Goal: Task Accomplishment & Management: Use online tool/utility

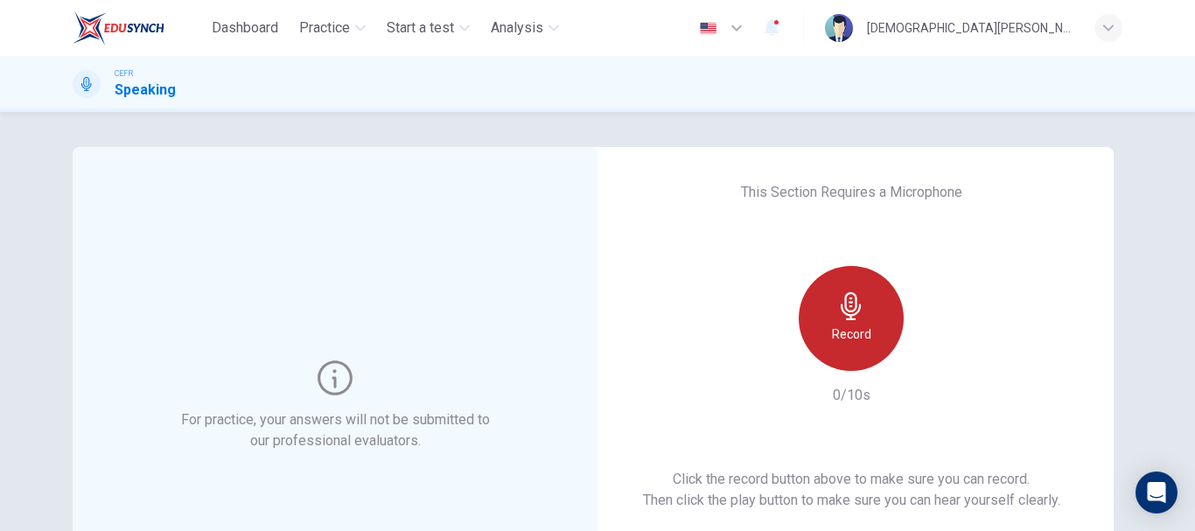
click at [872, 333] on div "Record" at bounding box center [851, 318] width 105 height 105
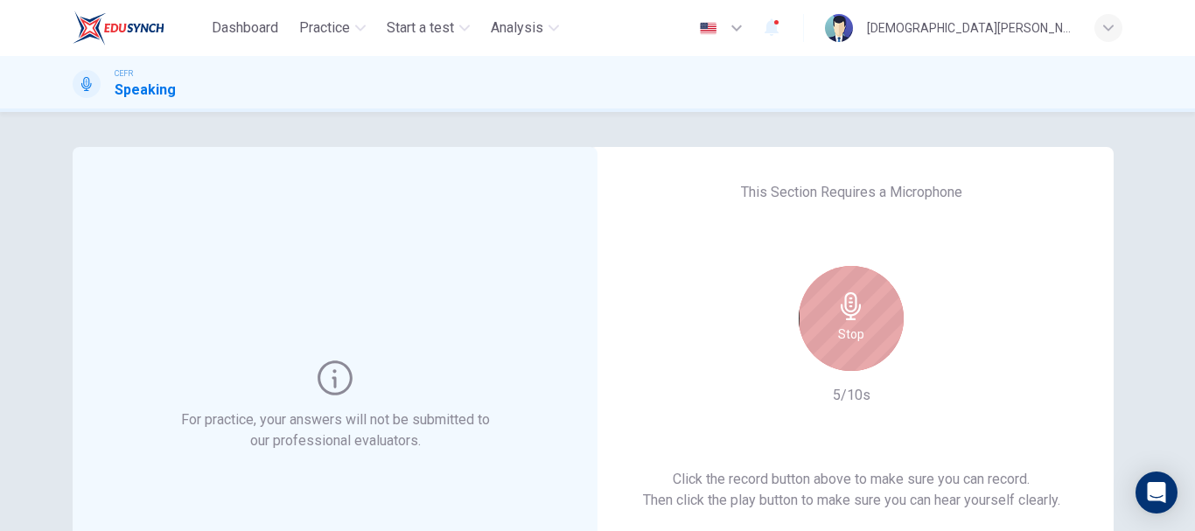
click at [872, 333] on div "Stop" at bounding box center [851, 318] width 105 height 105
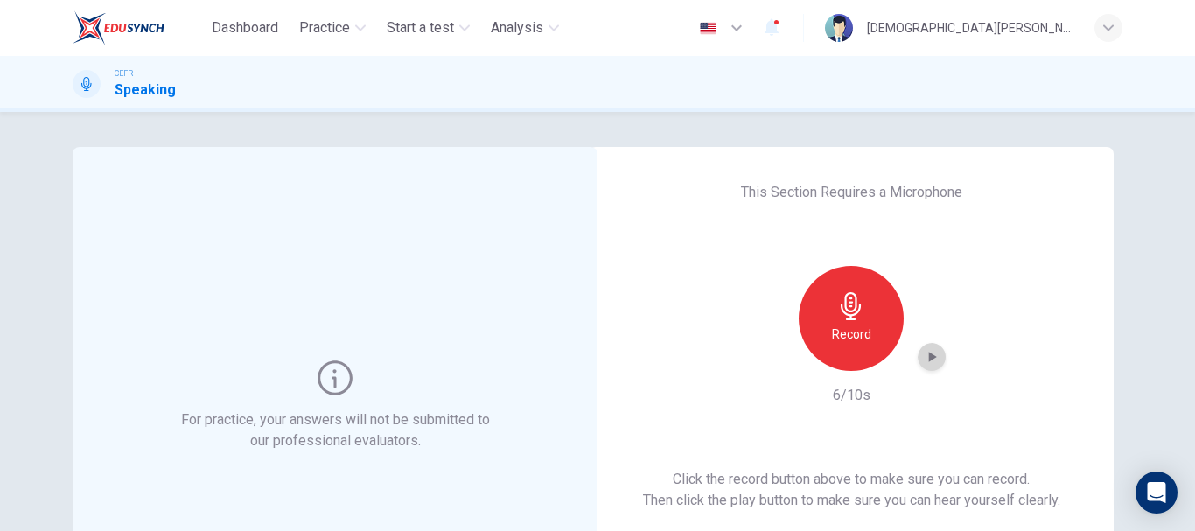
click at [929, 357] on icon "button" at bounding box center [933, 357] width 8 height 10
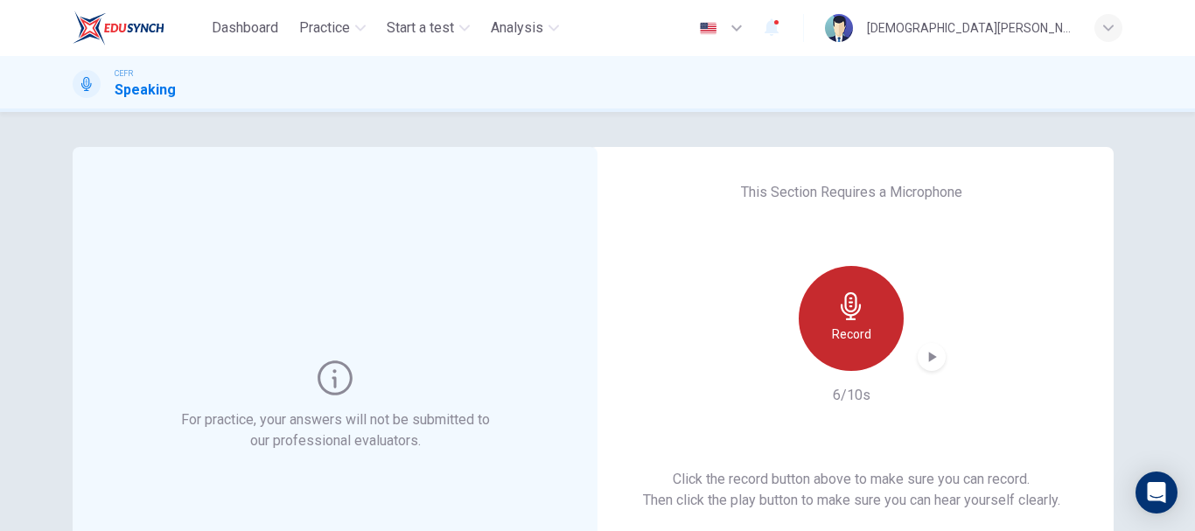
click at [837, 361] on div "Record" at bounding box center [851, 318] width 105 height 105
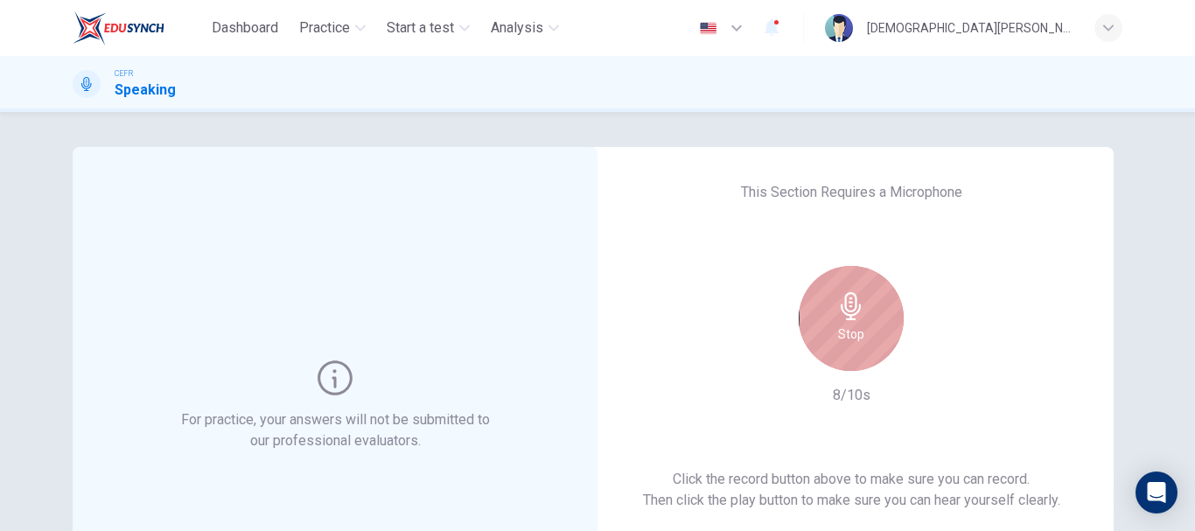
click at [858, 319] on icon "button" at bounding box center [851, 306] width 28 height 28
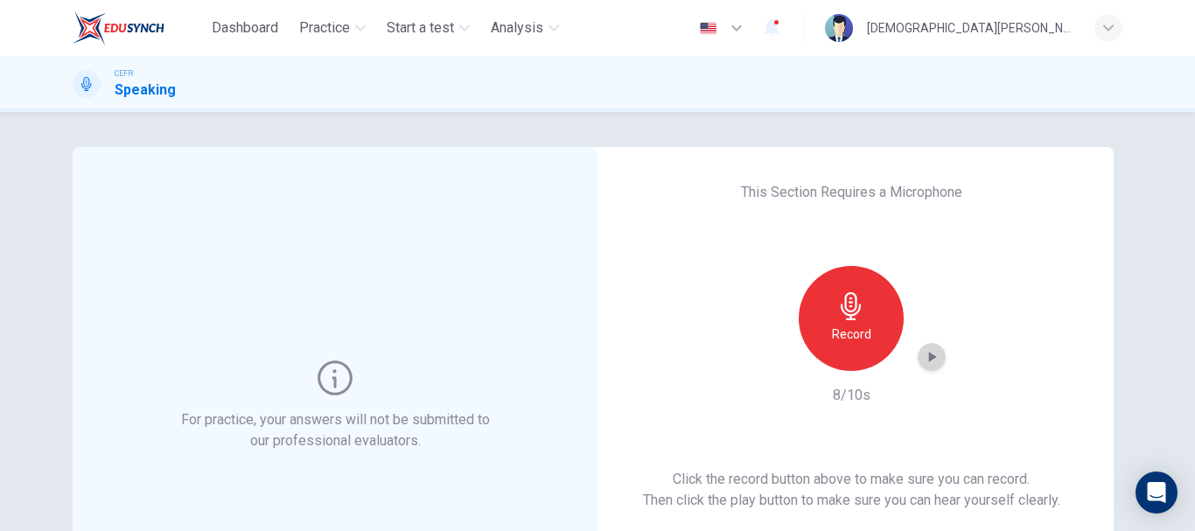
click at [923, 362] on icon "button" at bounding box center [931, 356] width 17 height 17
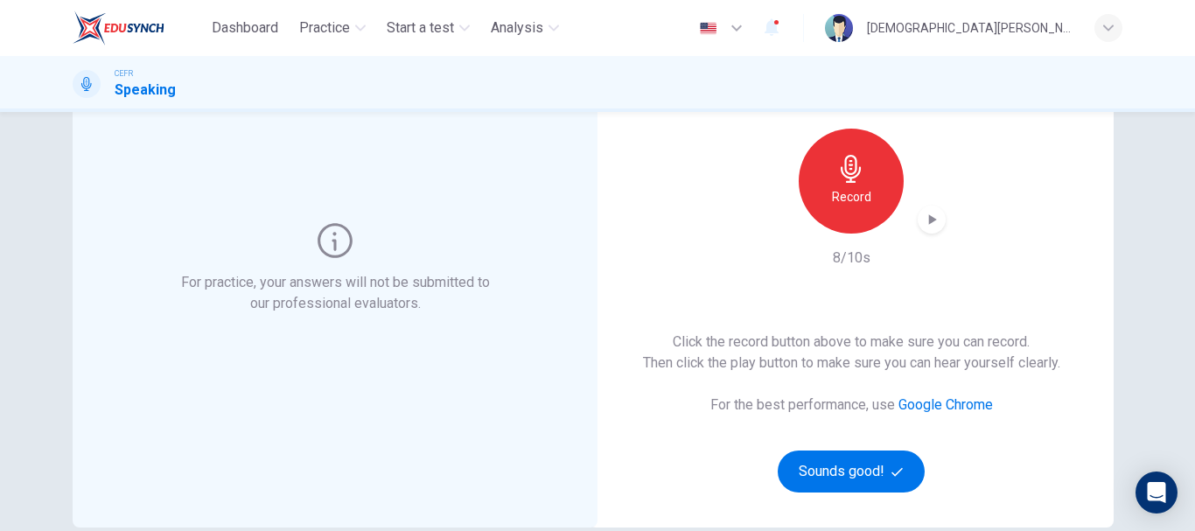
scroll to position [136, 0]
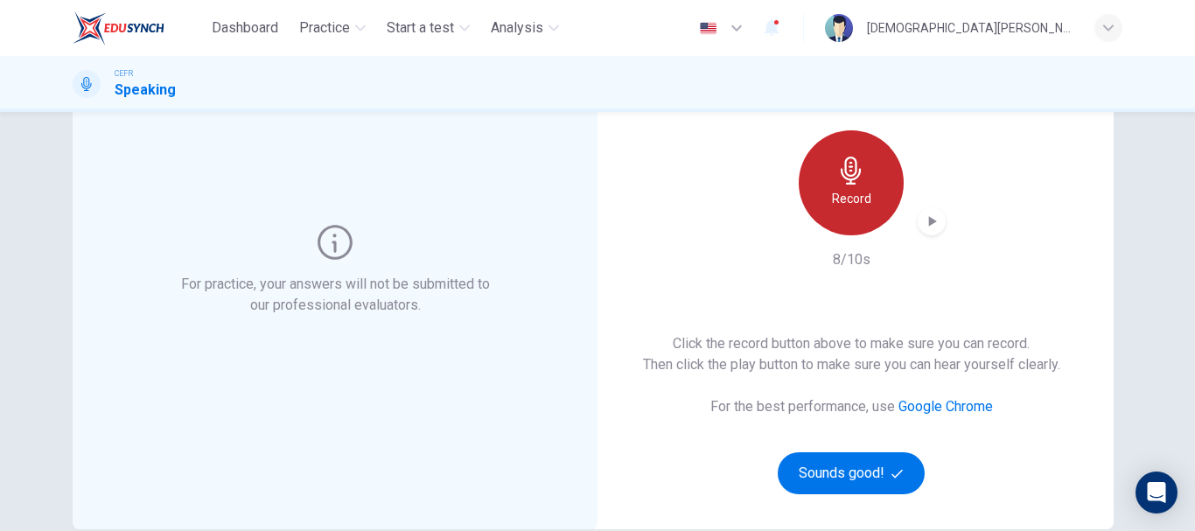
click at [842, 211] on div "Record" at bounding box center [851, 182] width 105 height 105
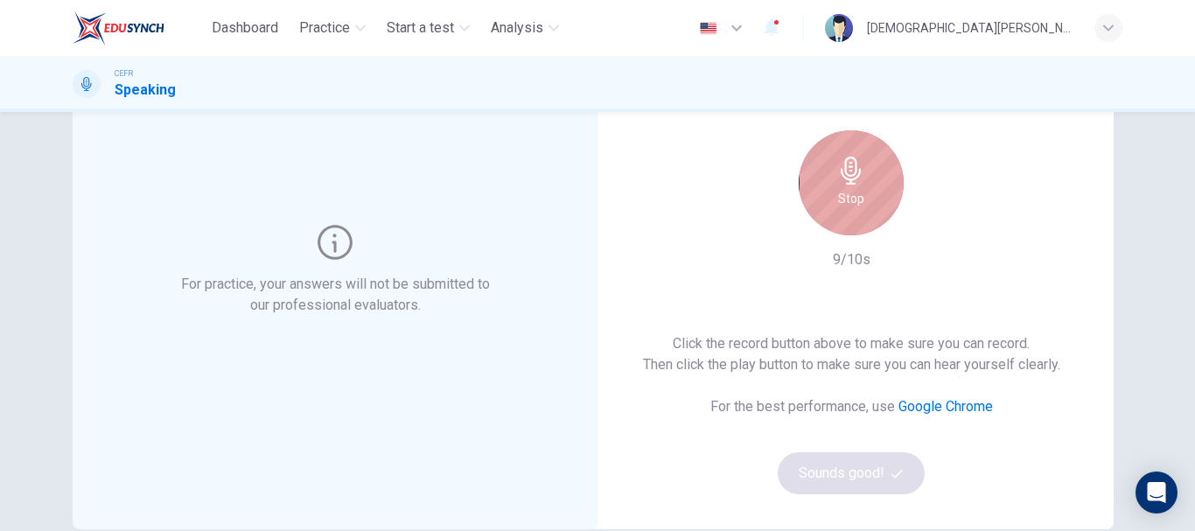
click at [842, 211] on div "Stop" at bounding box center [851, 182] width 105 height 105
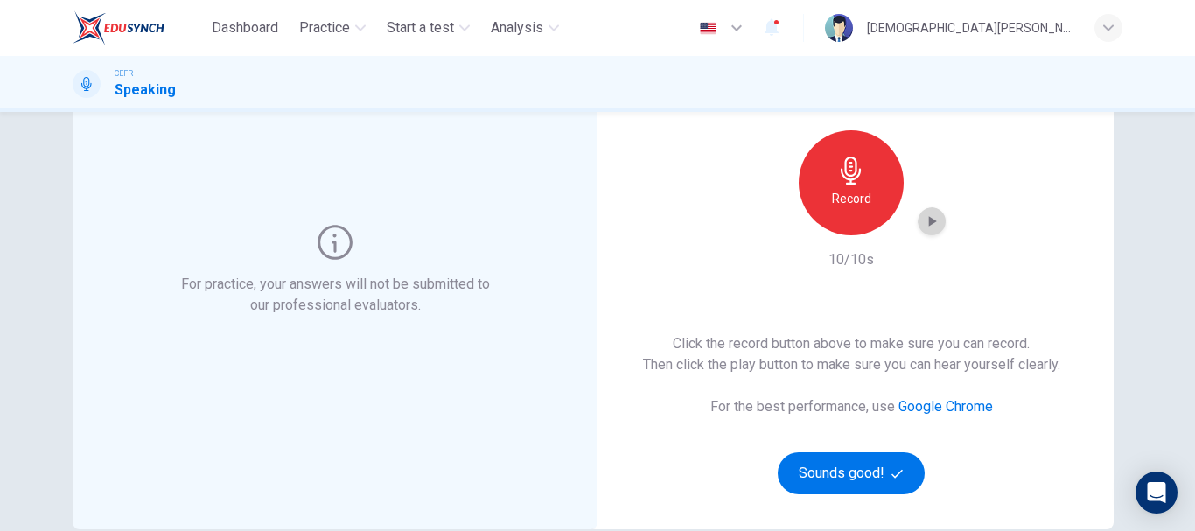
click at [923, 215] on icon "button" at bounding box center [931, 221] width 17 height 17
click at [861, 473] on button "Sounds good!" at bounding box center [851, 473] width 147 height 42
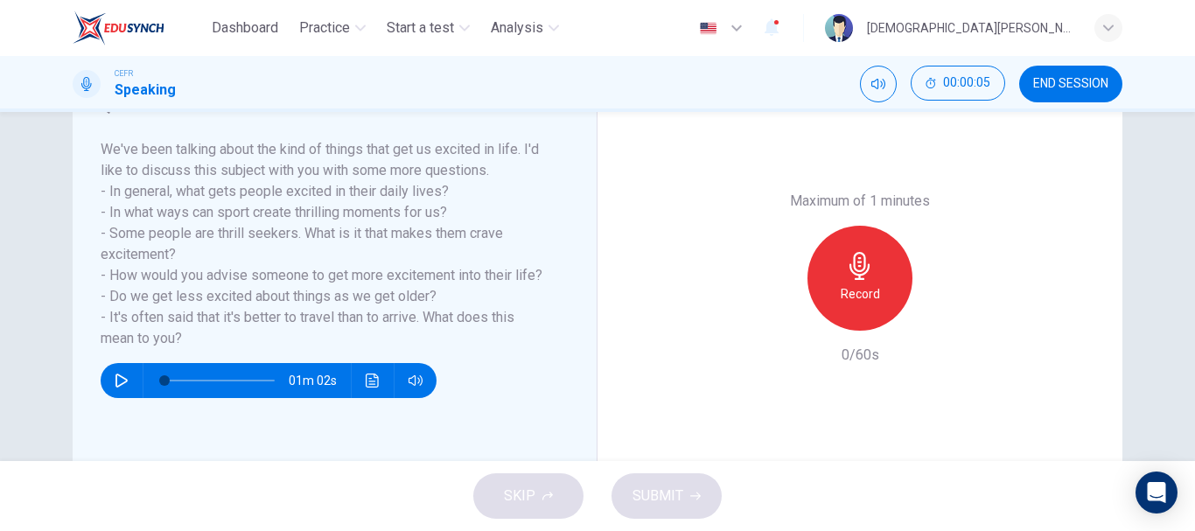
scroll to position [263, 0]
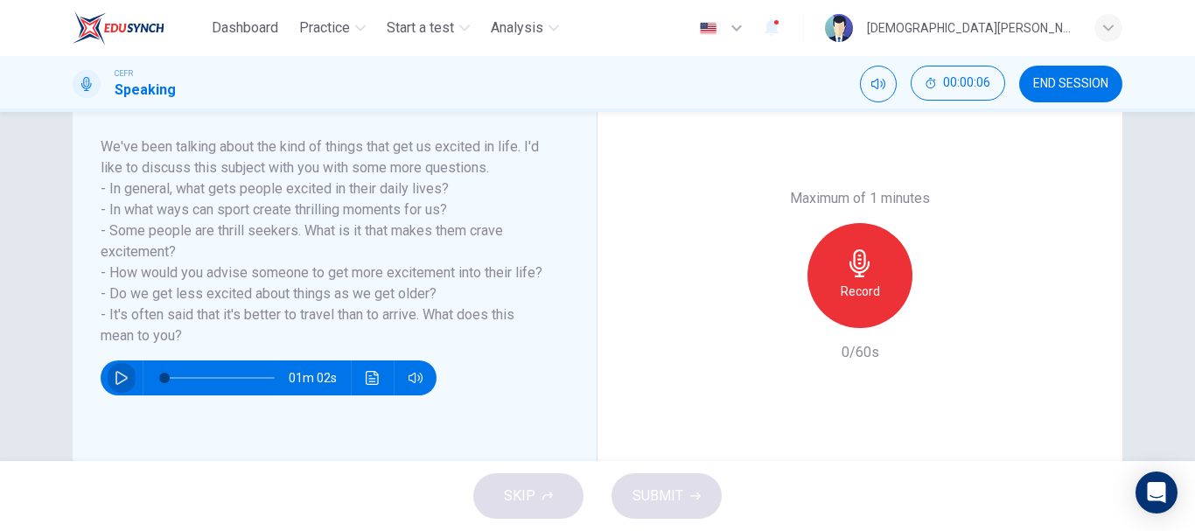
click at [115, 374] on icon "button" at bounding box center [121, 378] width 12 height 14
click at [115, 378] on icon "button" at bounding box center [122, 378] width 14 height 14
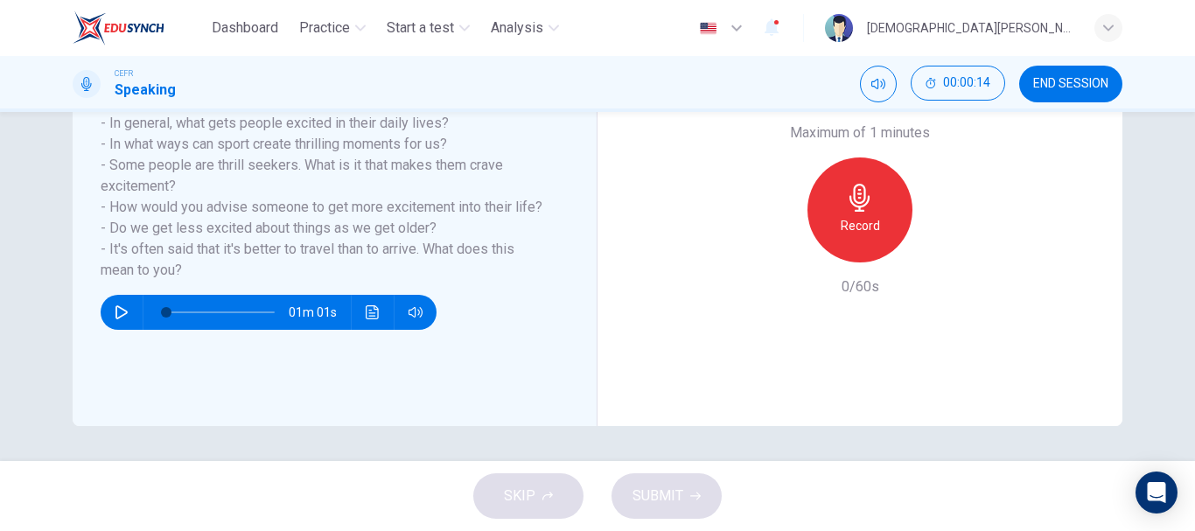
scroll to position [258, 0]
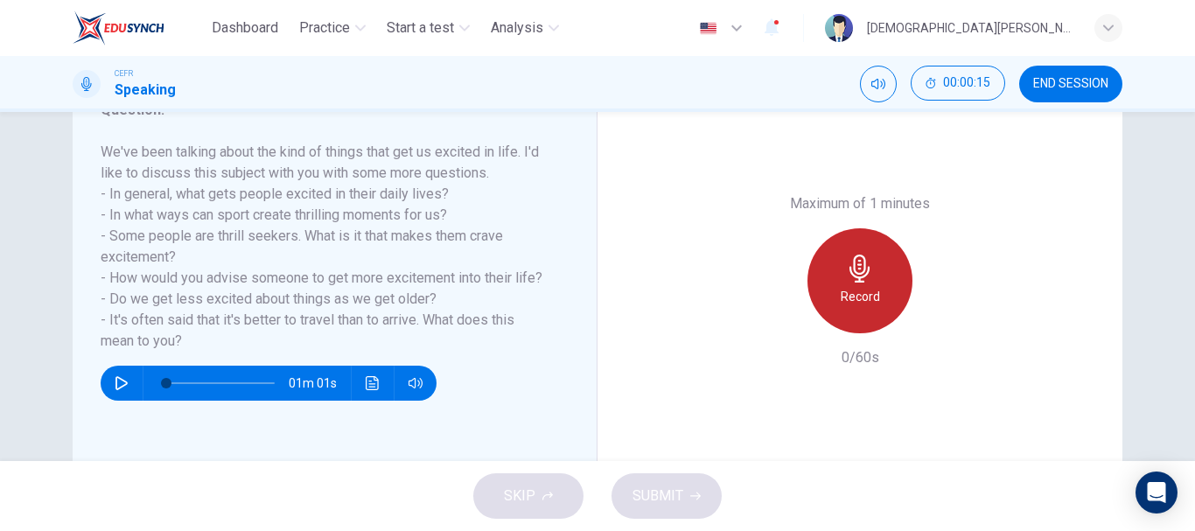
click at [837, 255] on div "Record" at bounding box center [859, 280] width 105 height 105
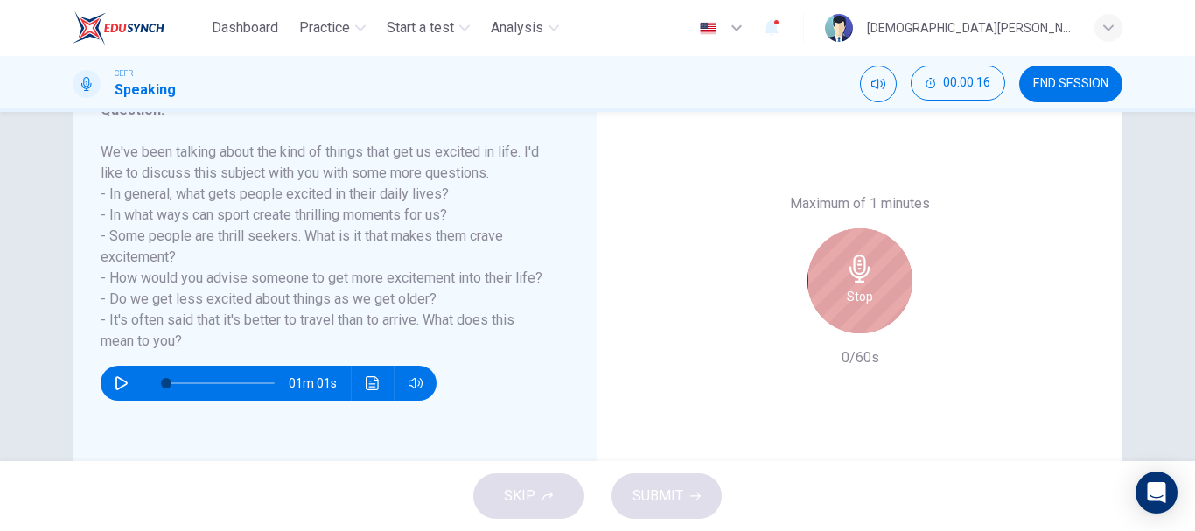
click at [884, 311] on div "Stop" at bounding box center [859, 280] width 105 height 105
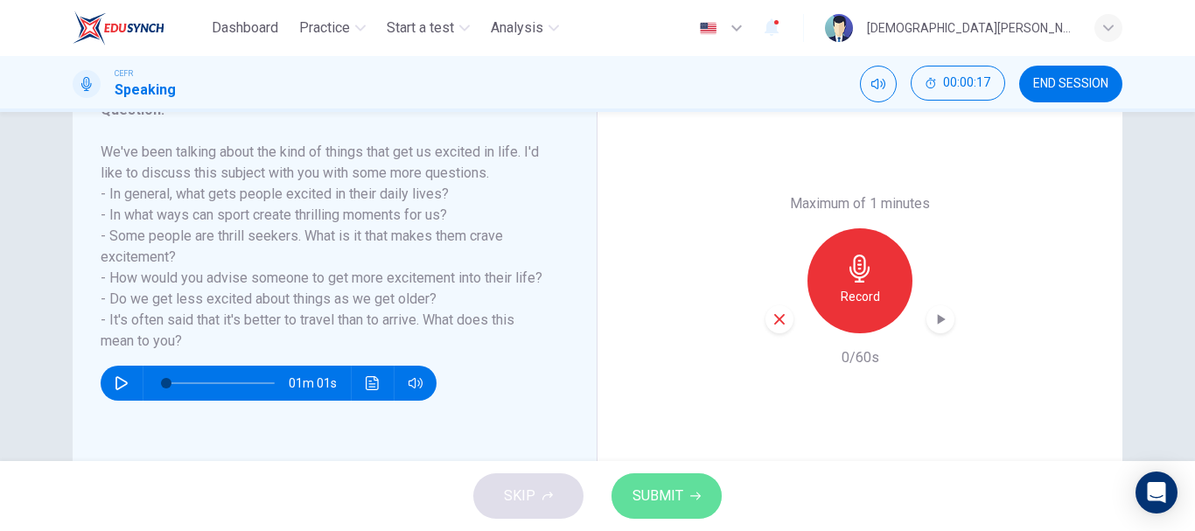
click at [651, 494] on span "SUBMIT" at bounding box center [658, 496] width 51 height 24
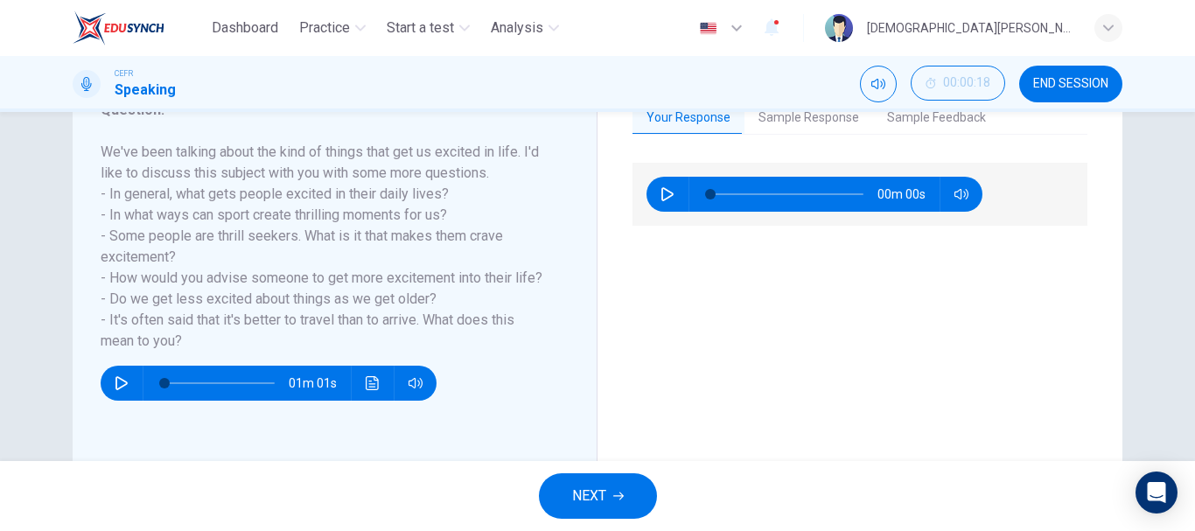
type input "0"
click at [597, 483] on button "NEXT" at bounding box center [598, 495] width 118 height 45
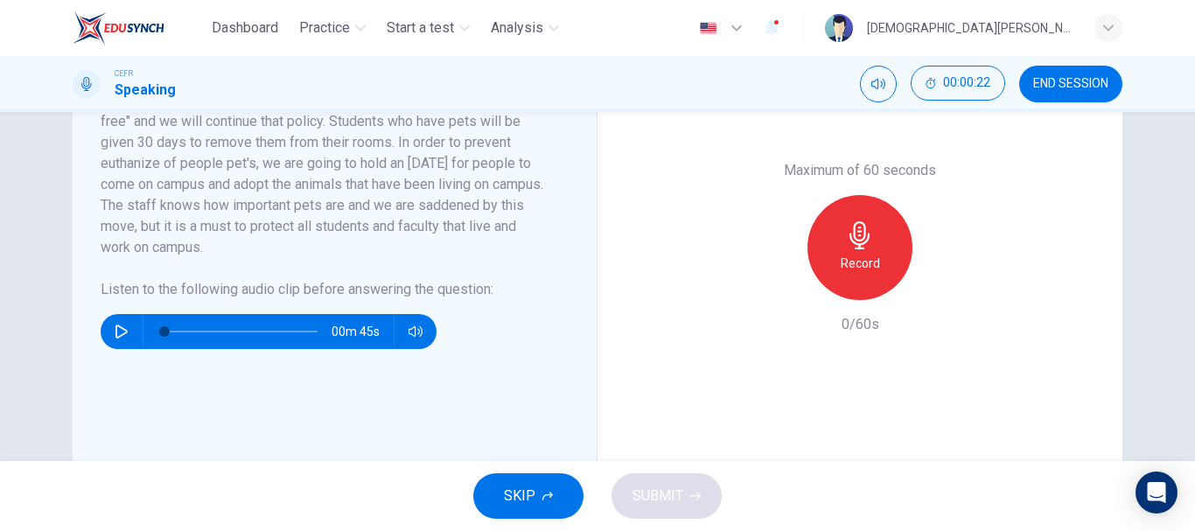
scroll to position [451, 0]
click at [115, 324] on icon "button" at bounding box center [122, 331] width 14 height 14
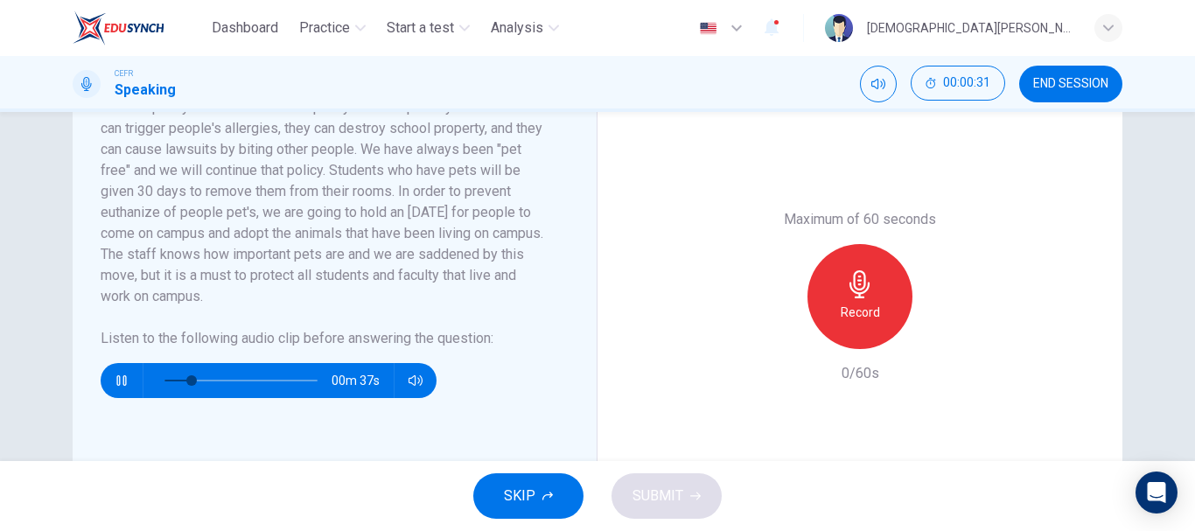
scroll to position [455, 0]
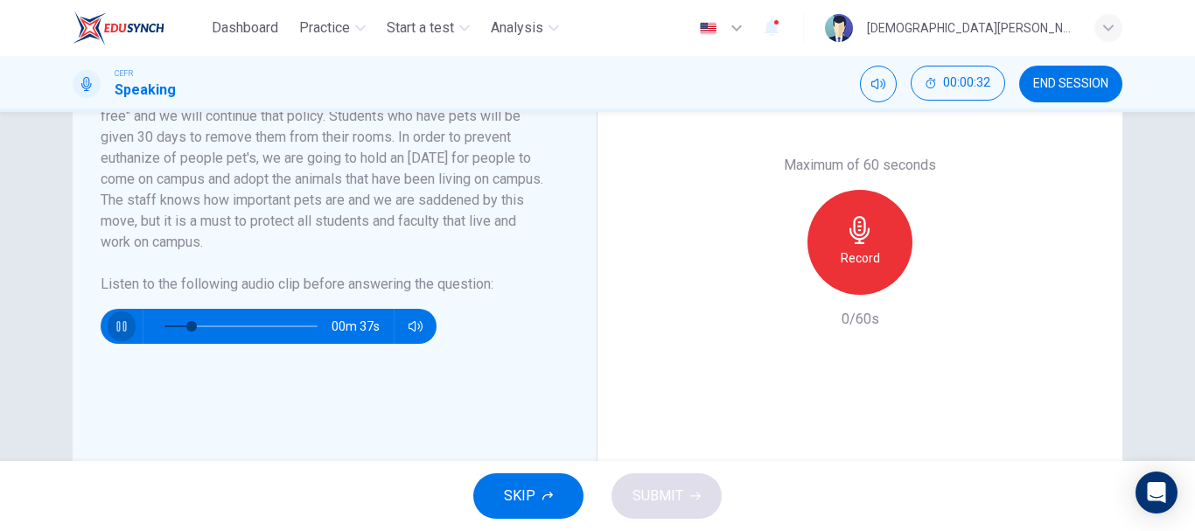
click at [119, 321] on icon "button" at bounding box center [122, 326] width 14 height 14
click at [534, 505] on span "SKIP" at bounding box center [519, 496] width 31 height 24
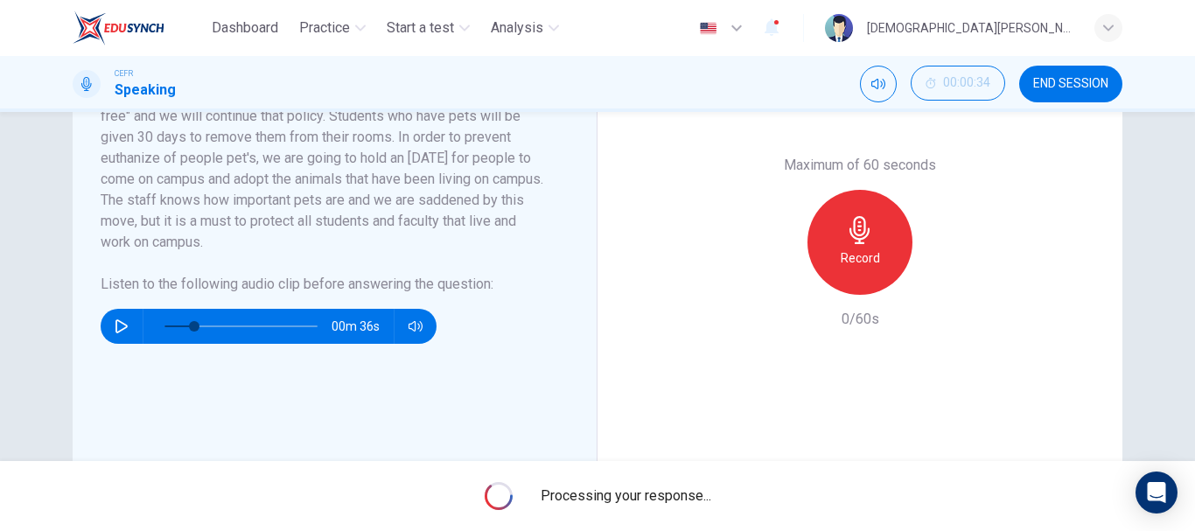
type input "20"
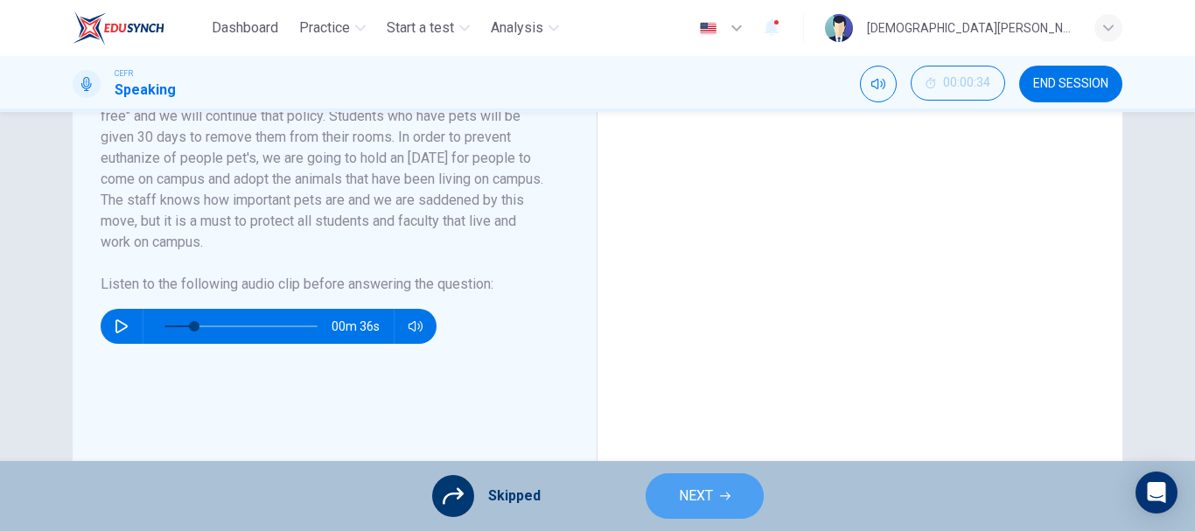
click at [715, 512] on button "NEXT" at bounding box center [705, 495] width 118 height 45
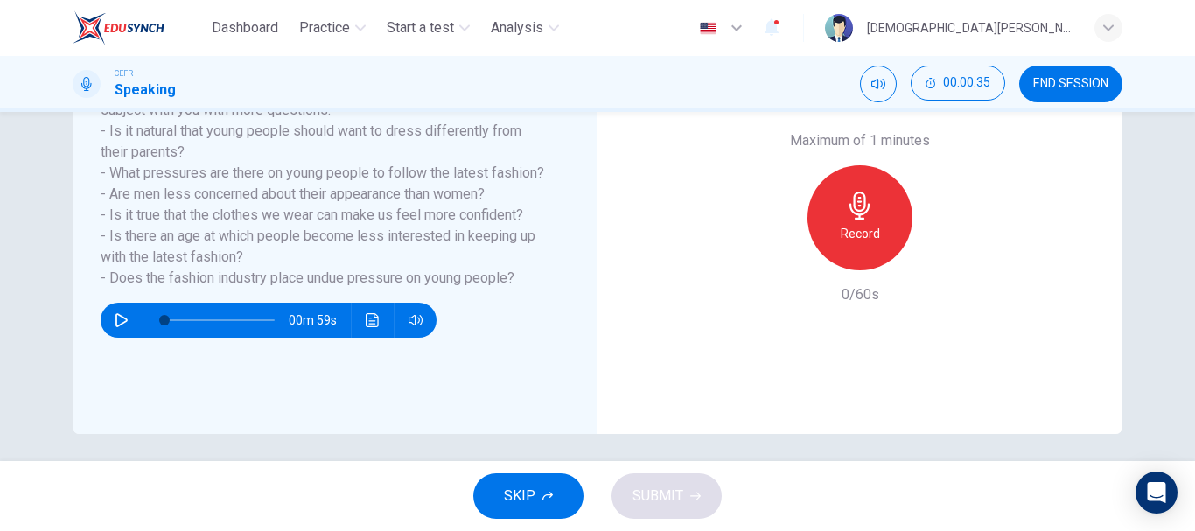
scroll to position [274, 0]
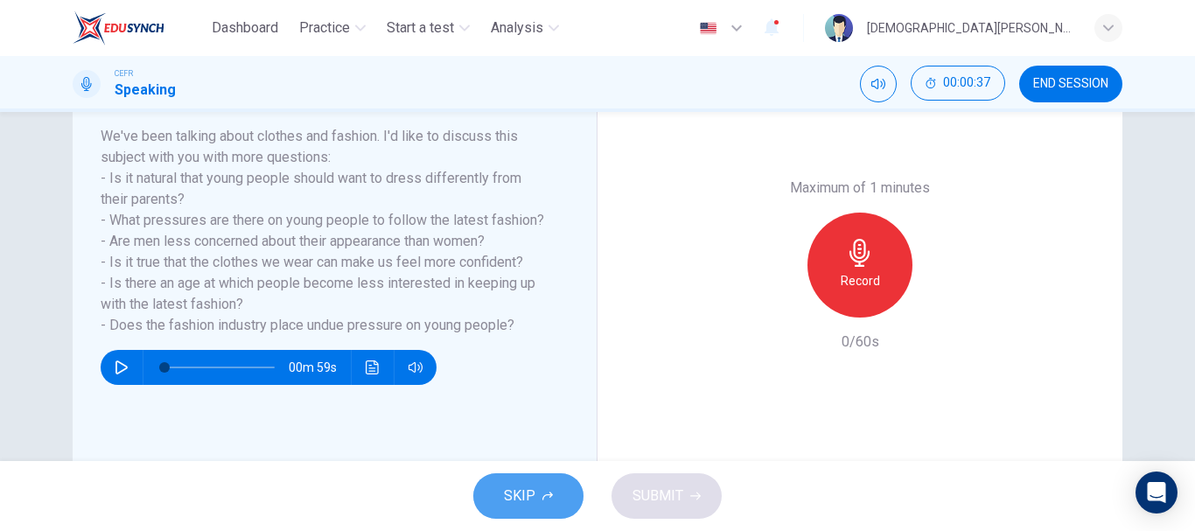
click at [527, 500] on span "SKIP" at bounding box center [519, 496] width 31 height 24
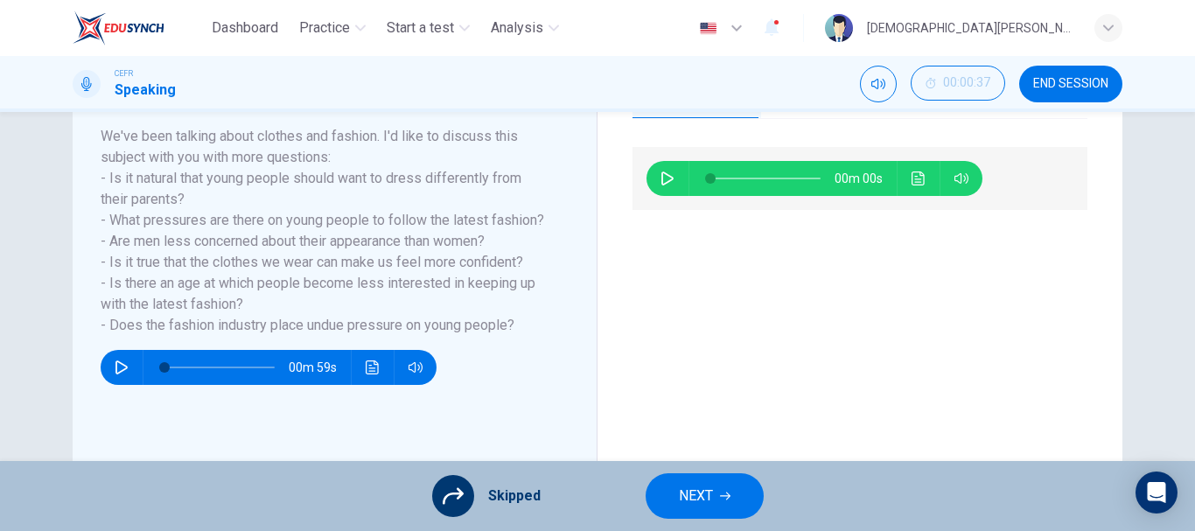
click at [675, 493] on button "NEXT" at bounding box center [705, 495] width 118 height 45
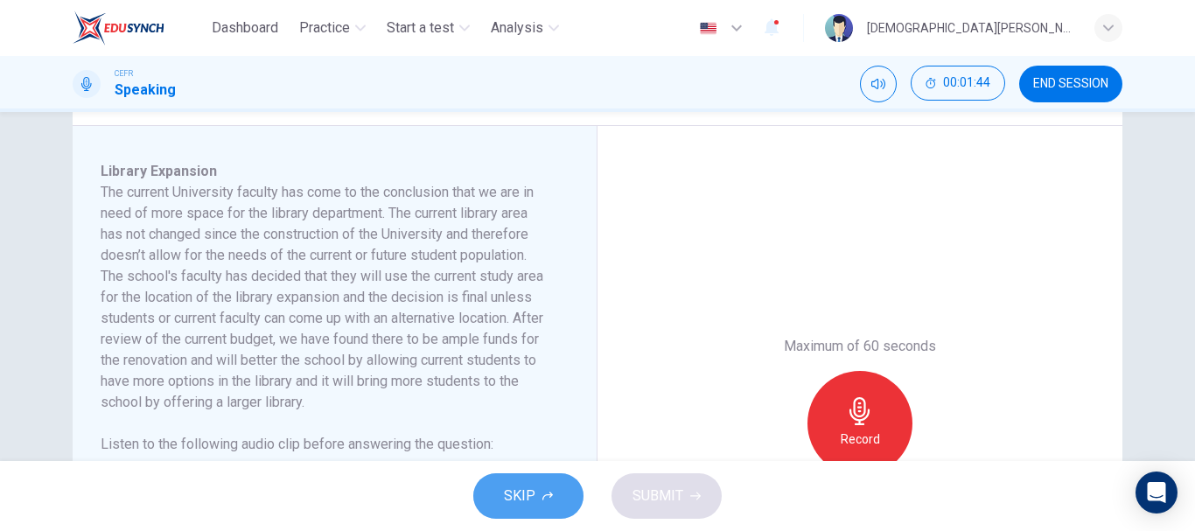
click at [519, 489] on span "SKIP" at bounding box center [519, 496] width 31 height 24
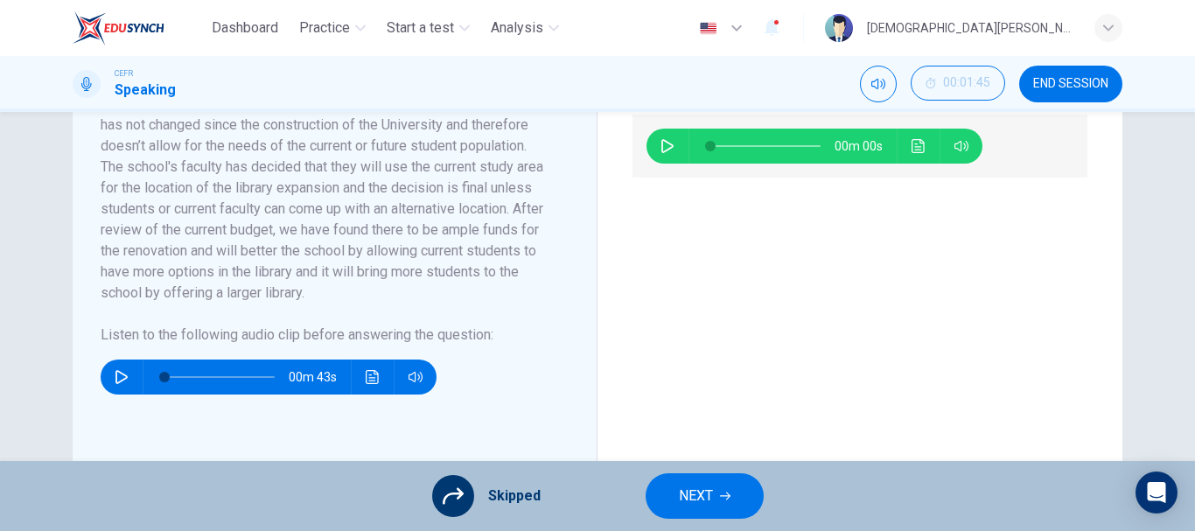
scroll to position [385, 0]
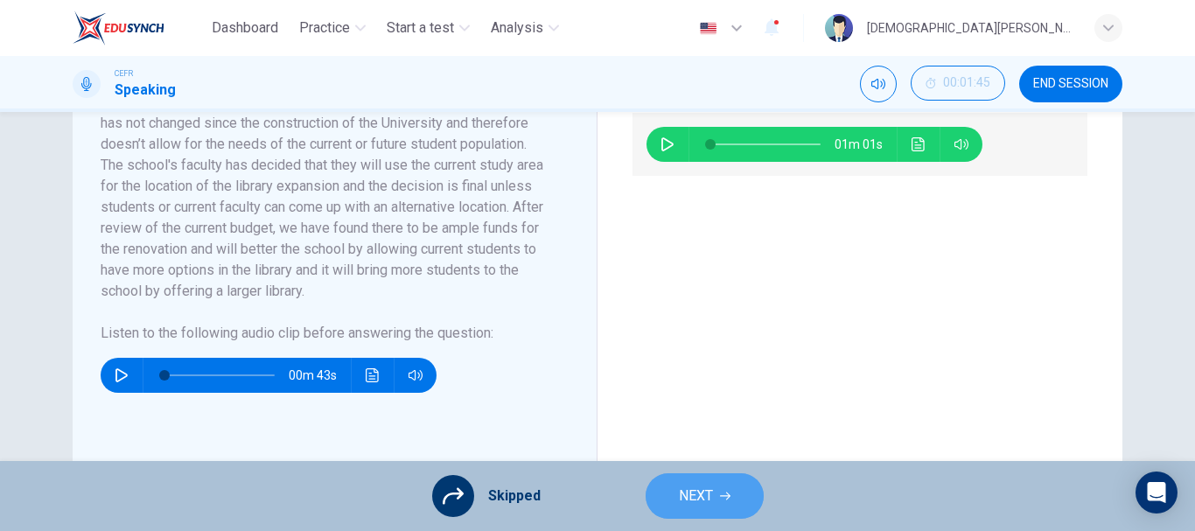
click at [708, 504] on span "NEXT" at bounding box center [696, 496] width 34 height 24
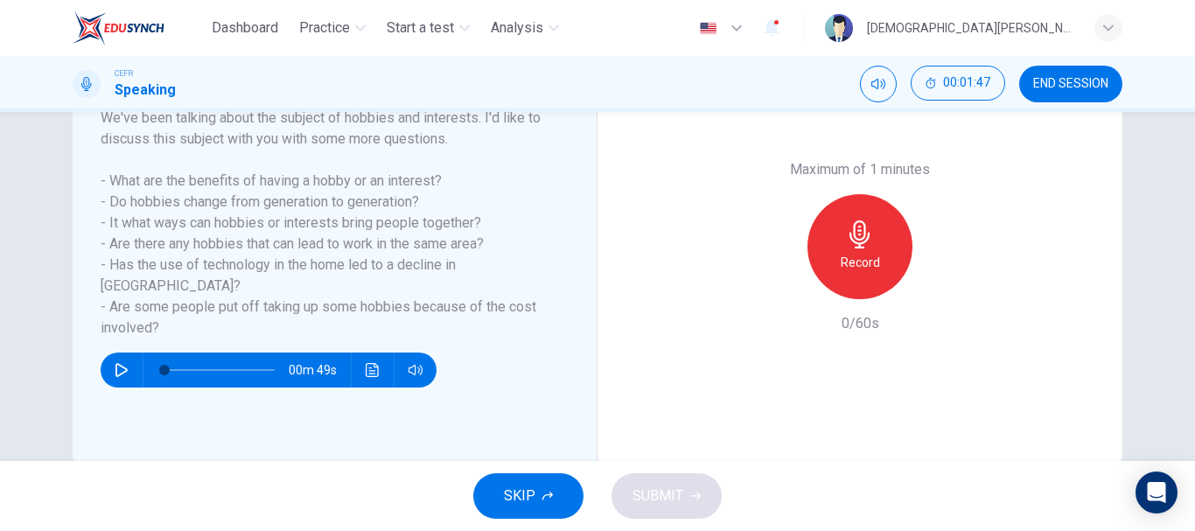
scroll to position [293, 0]
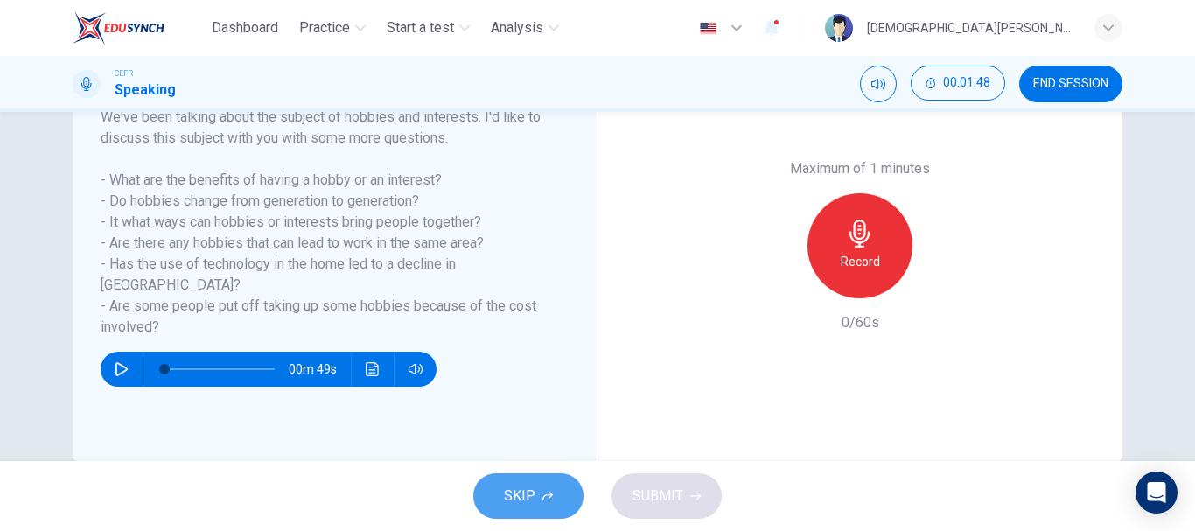
click at [540, 482] on button "SKIP" at bounding box center [528, 495] width 110 height 45
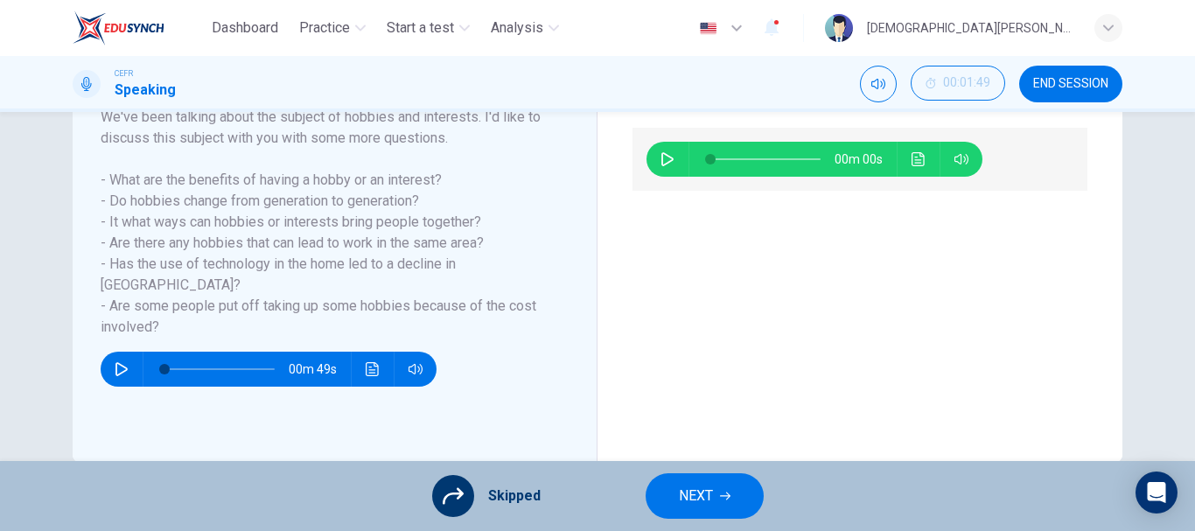
click at [685, 486] on span "NEXT" at bounding box center [696, 496] width 34 height 24
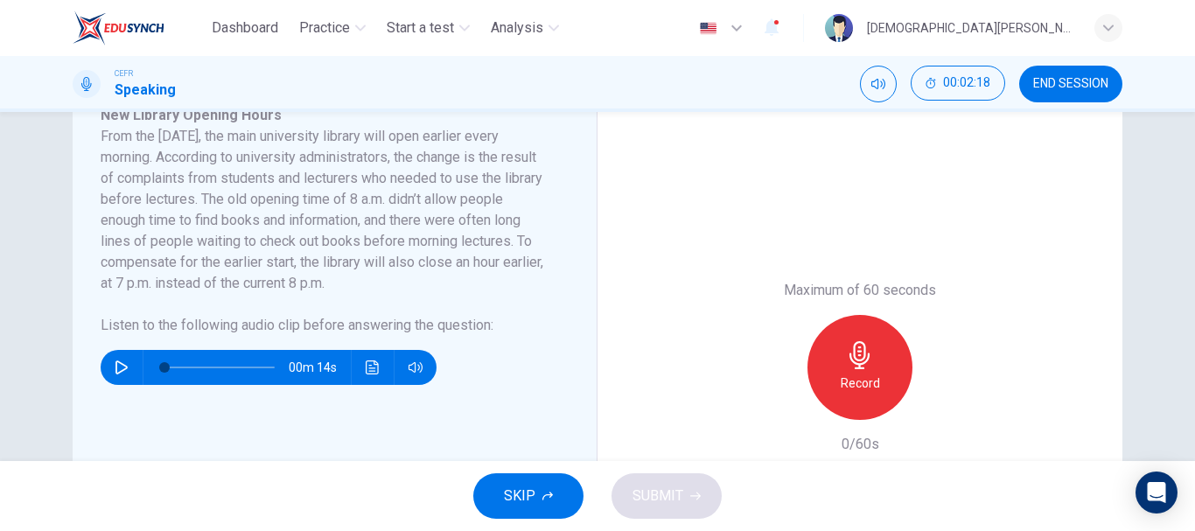
scroll to position [338, 0]
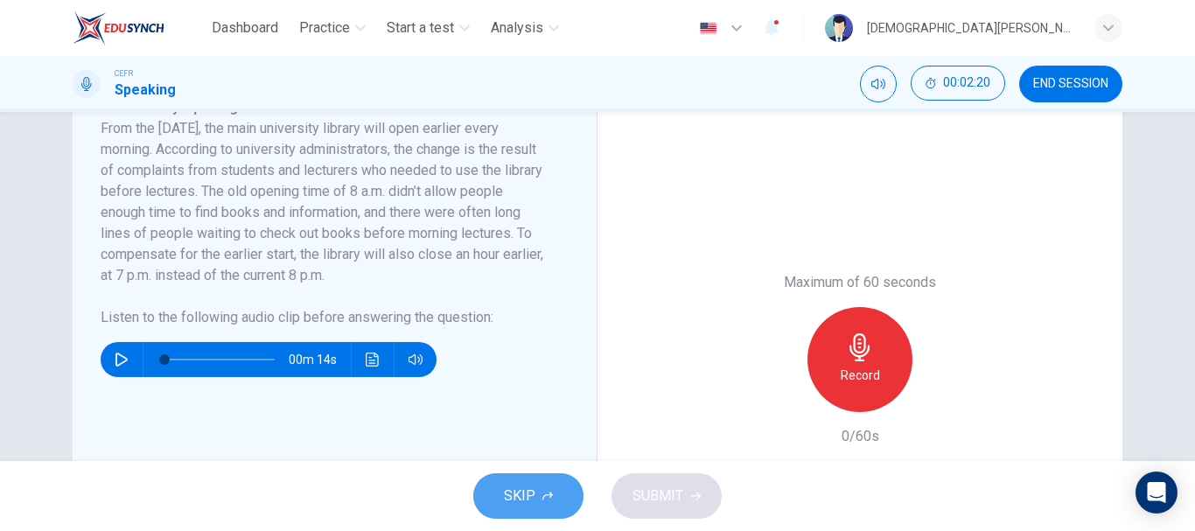
click at [543, 479] on button "SKIP" at bounding box center [528, 495] width 110 height 45
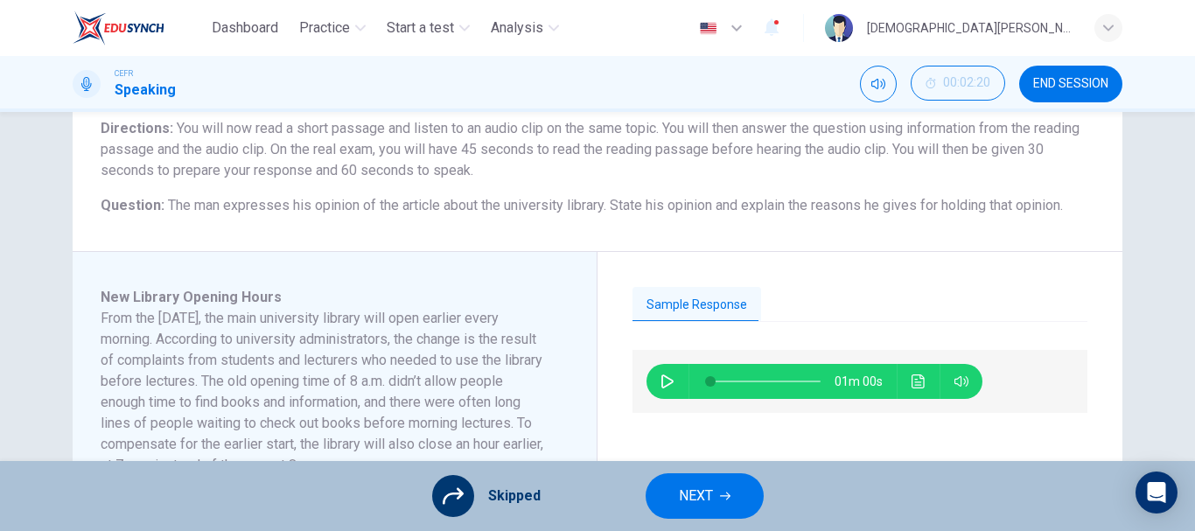
scroll to position [91, 0]
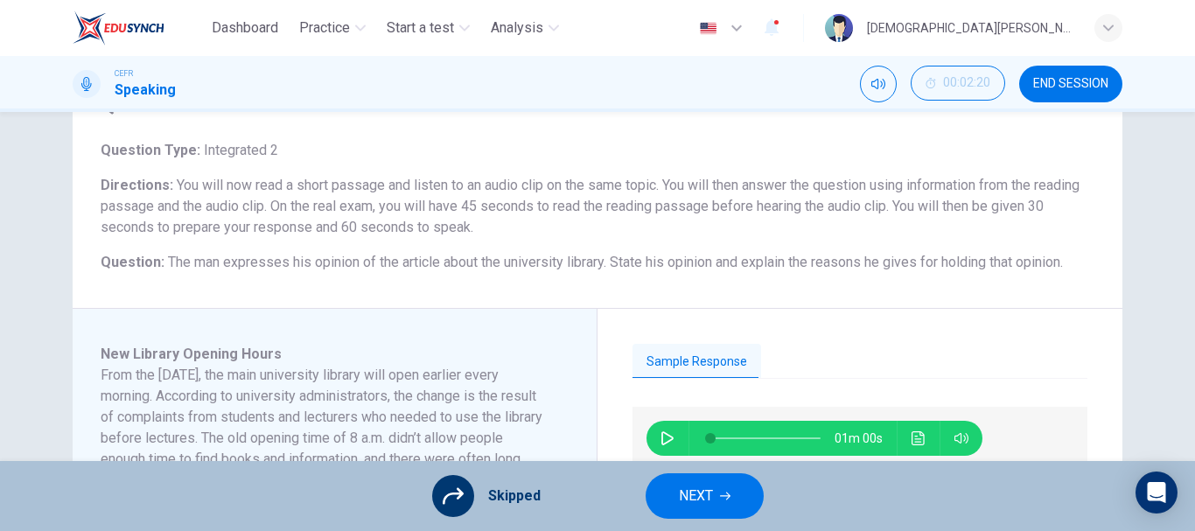
click at [725, 491] on icon "button" at bounding box center [725, 496] width 10 height 10
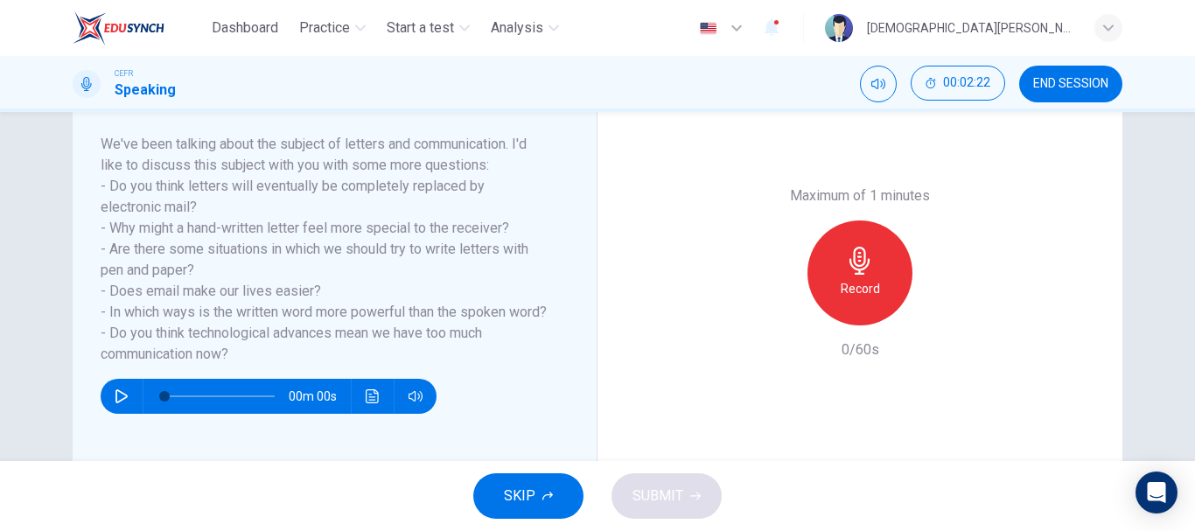
scroll to position [267, 0]
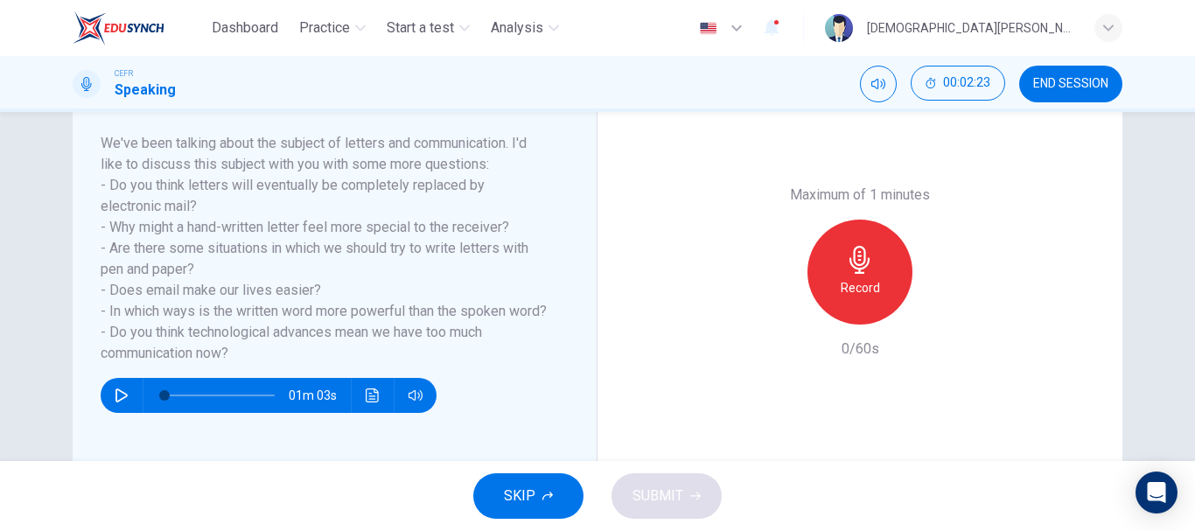
click at [521, 501] on span "SKIP" at bounding box center [519, 496] width 31 height 24
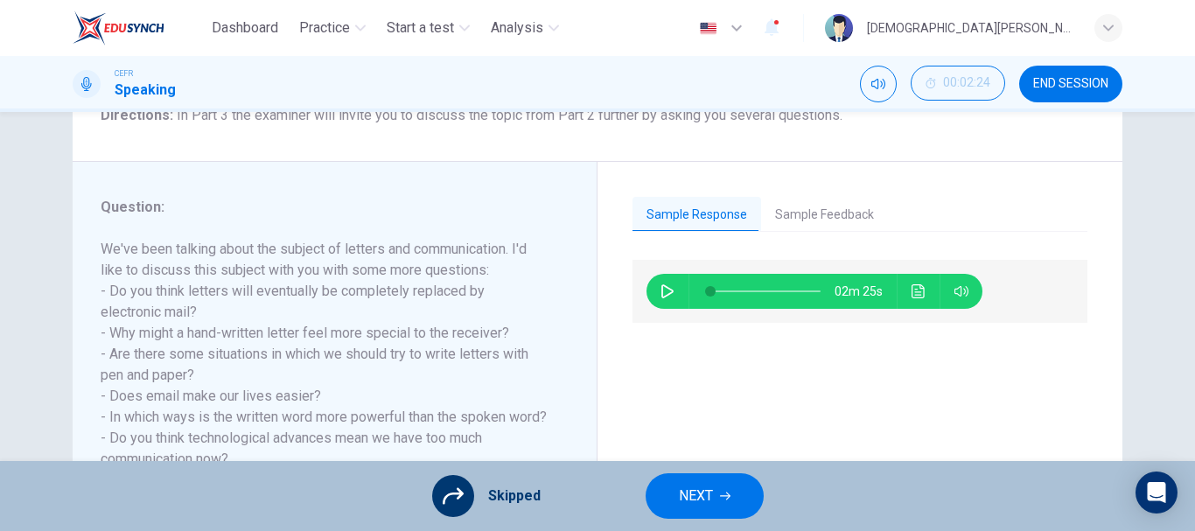
scroll to position [160, 0]
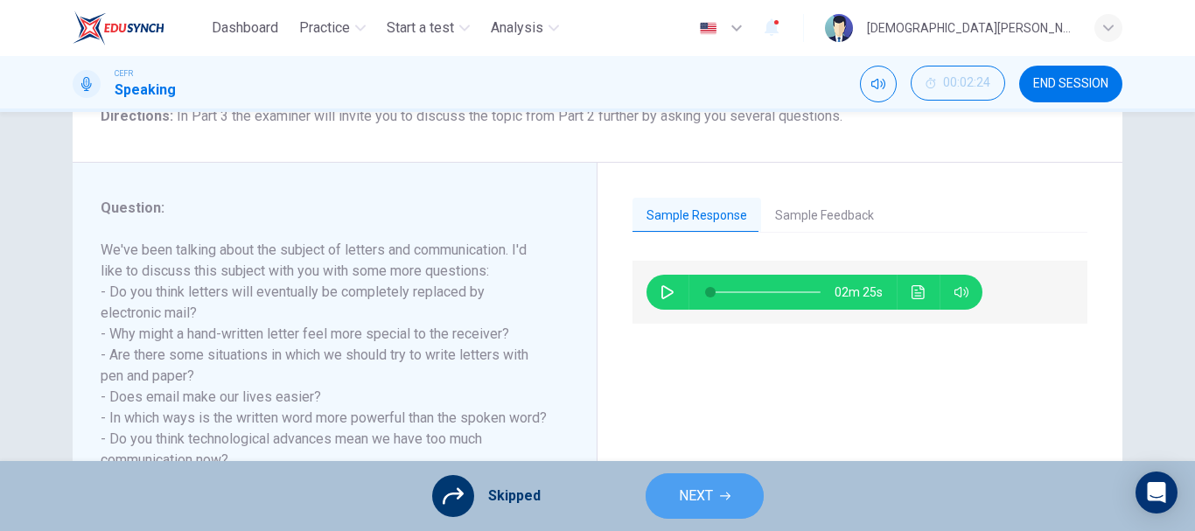
click at [698, 480] on button "NEXT" at bounding box center [705, 495] width 118 height 45
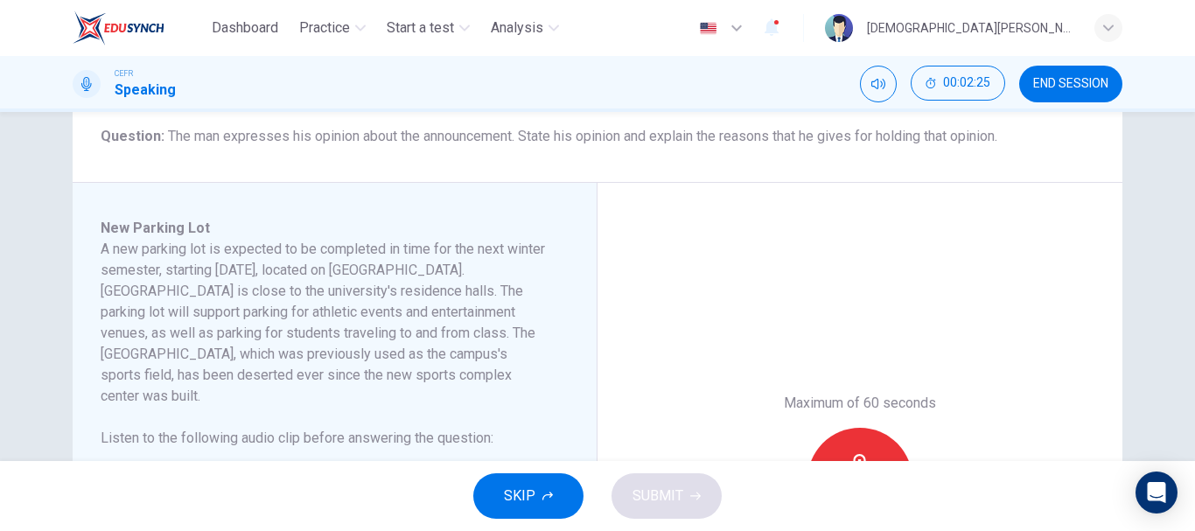
scroll to position [220, 0]
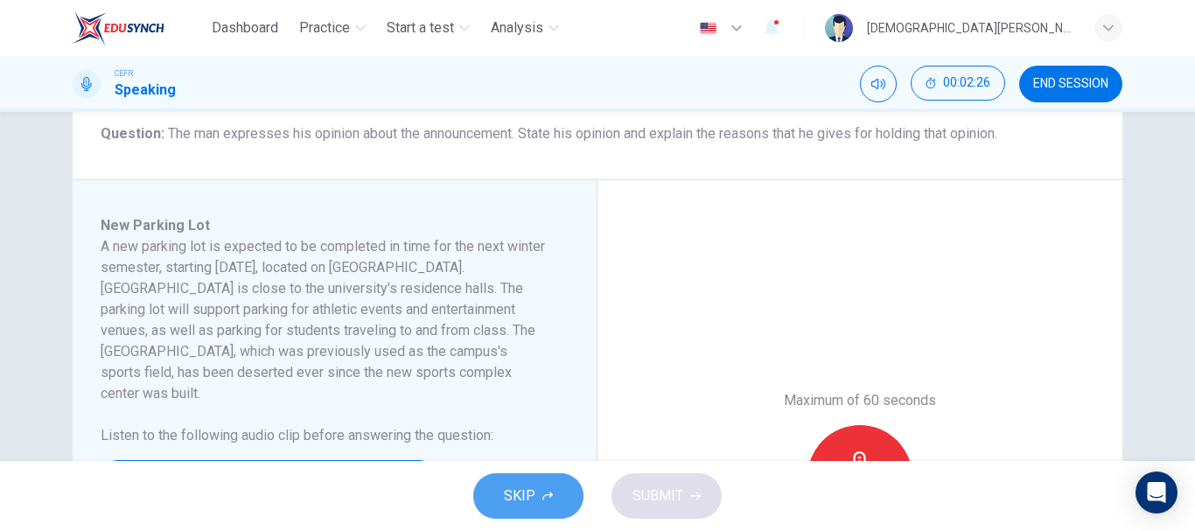
click at [545, 486] on button "SKIP" at bounding box center [528, 495] width 110 height 45
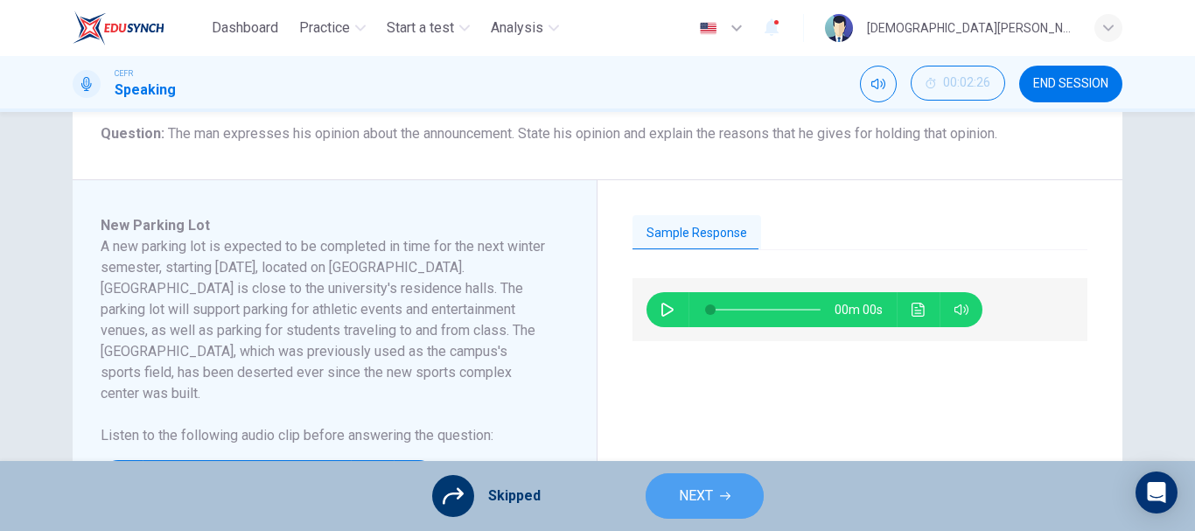
click at [686, 498] on span "NEXT" at bounding box center [696, 496] width 34 height 24
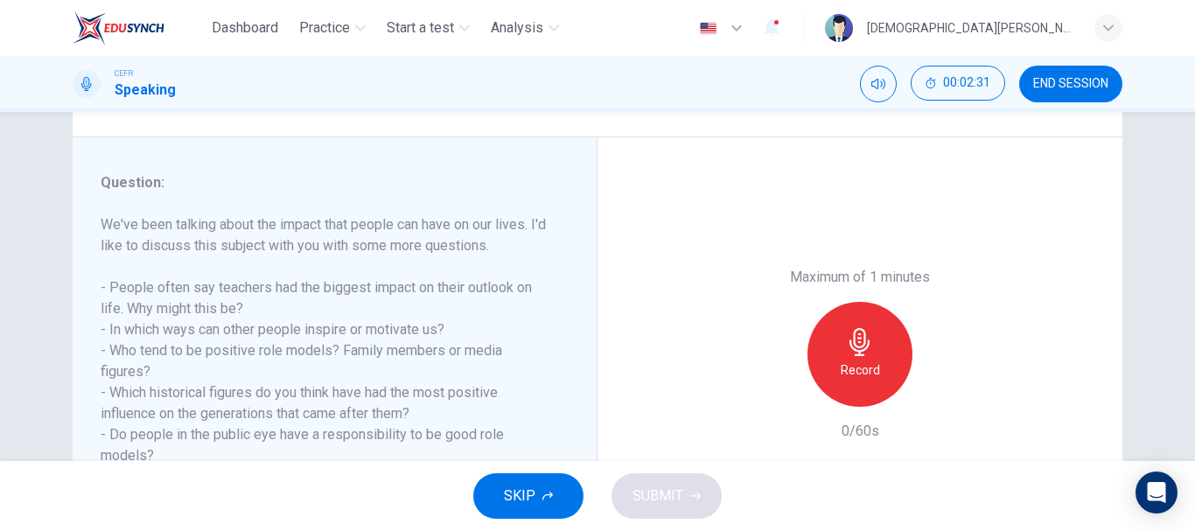
scroll to position [199, 0]
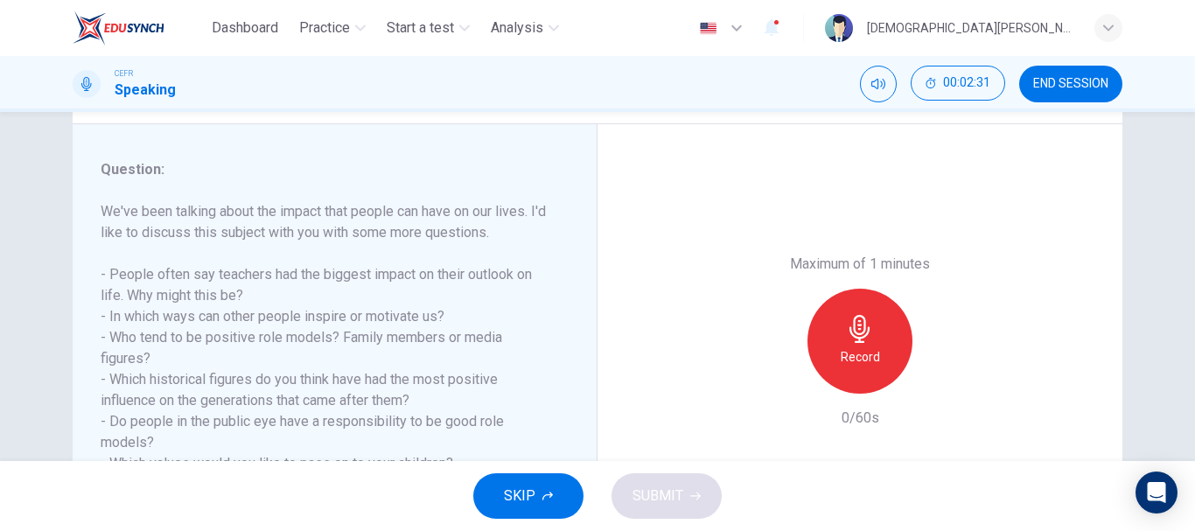
click at [526, 514] on button "SKIP" at bounding box center [528, 495] width 110 height 45
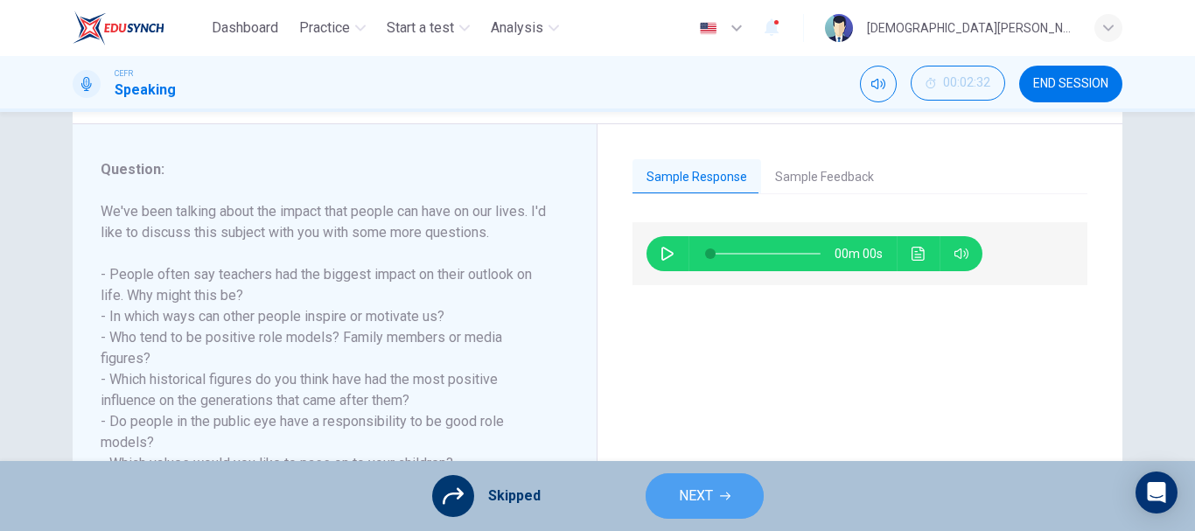
click at [692, 508] on button "NEXT" at bounding box center [705, 495] width 118 height 45
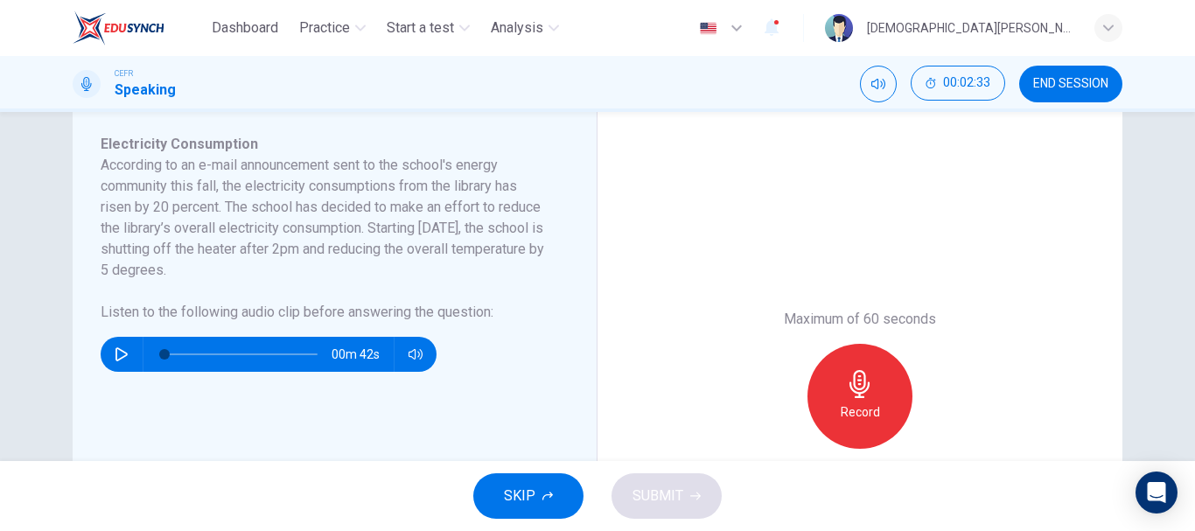
scroll to position [302, 0]
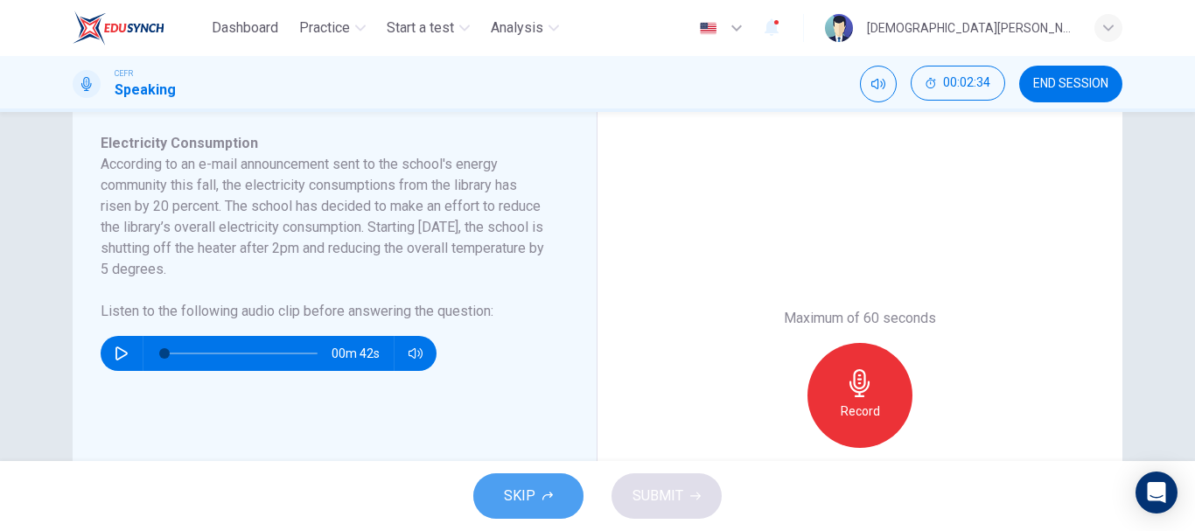
click at [537, 505] on button "SKIP" at bounding box center [528, 495] width 110 height 45
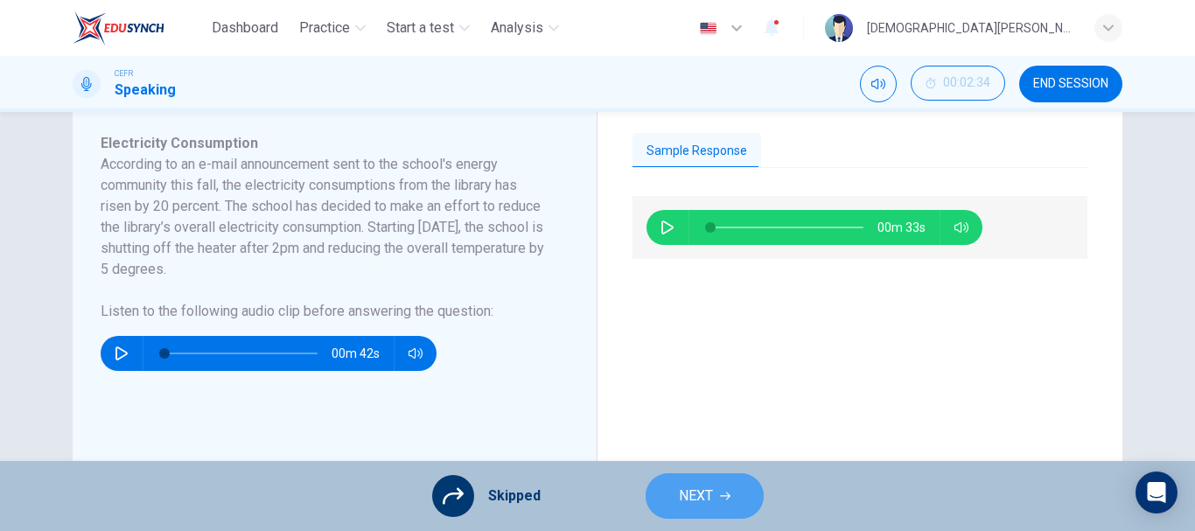
click at [686, 495] on span "NEXT" at bounding box center [696, 496] width 34 height 24
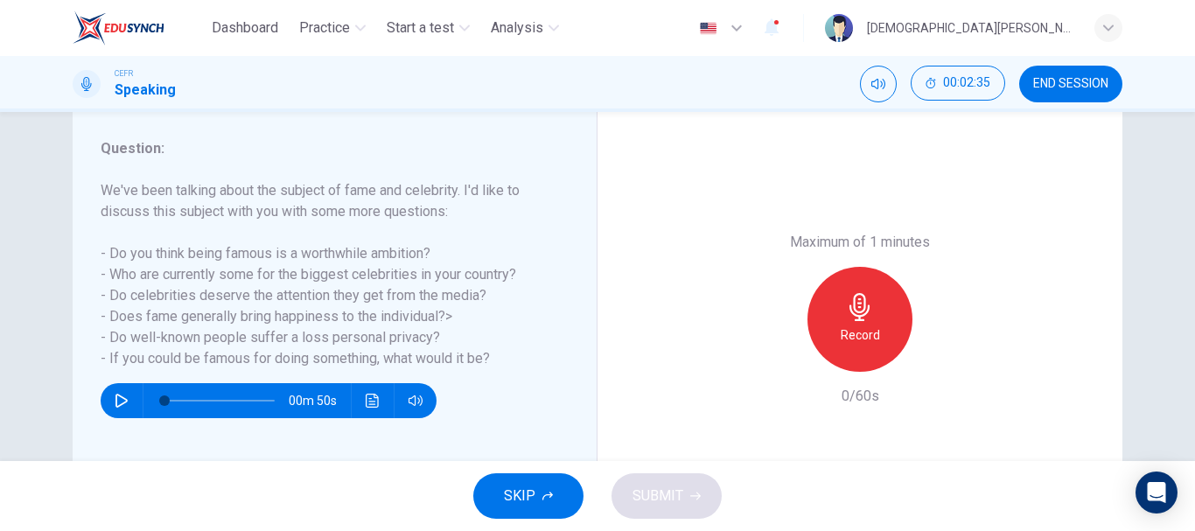
scroll to position [220, 0]
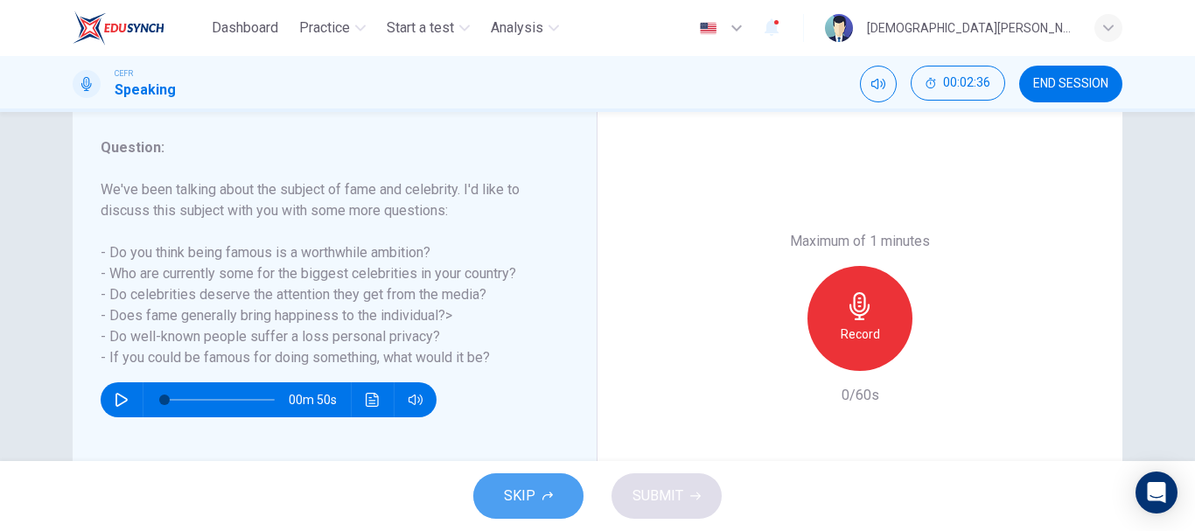
click at [516, 493] on span "SKIP" at bounding box center [519, 496] width 31 height 24
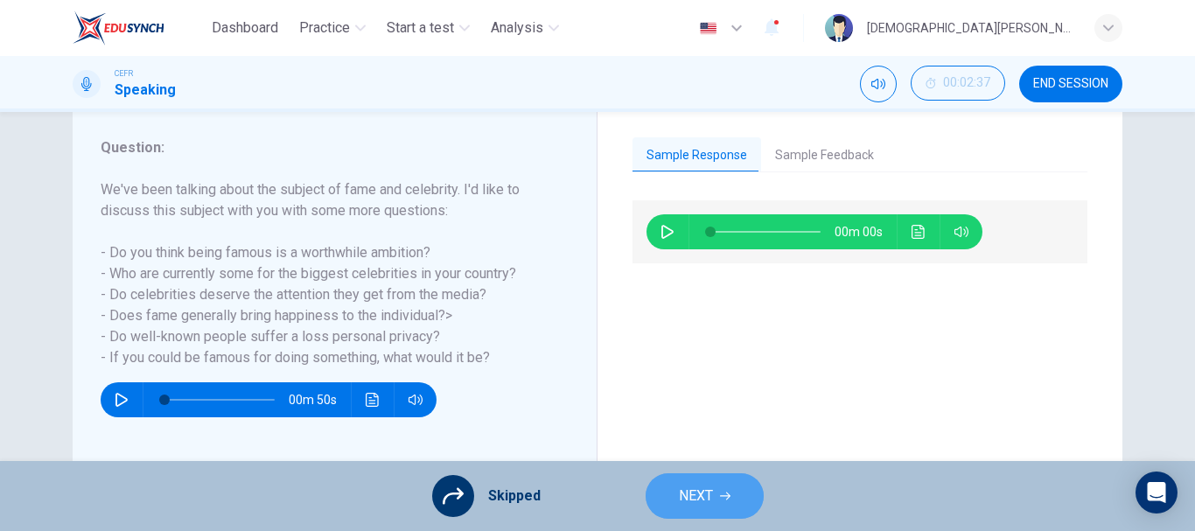
click at [675, 509] on button "NEXT" at bounding box center [705, 495] width 118 height 45
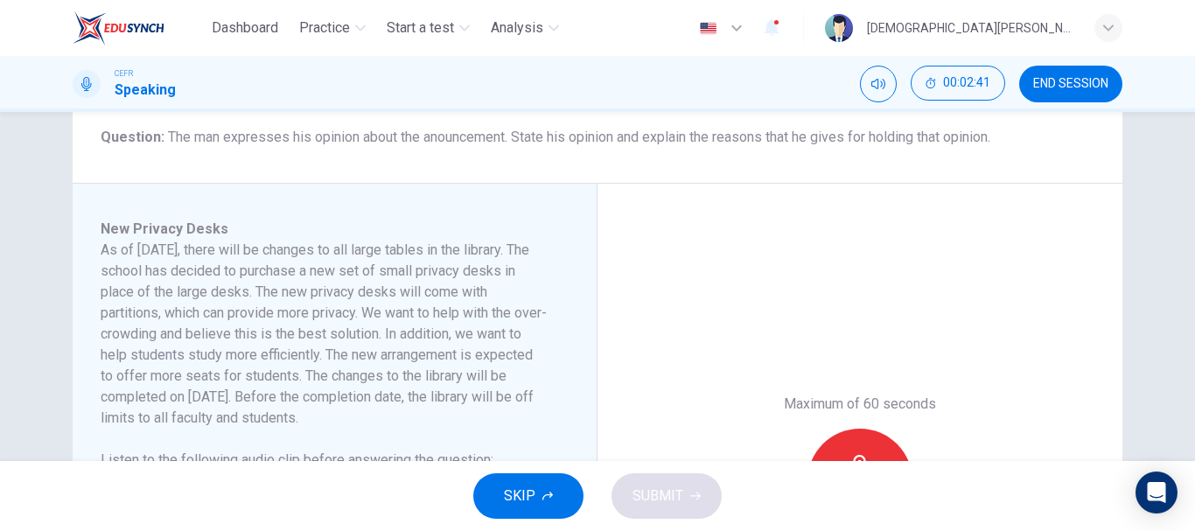
scroll to position [217, 0]
click at [534, 516] on button "SKIP" at bounding box center [528, 495] width 110 height 45
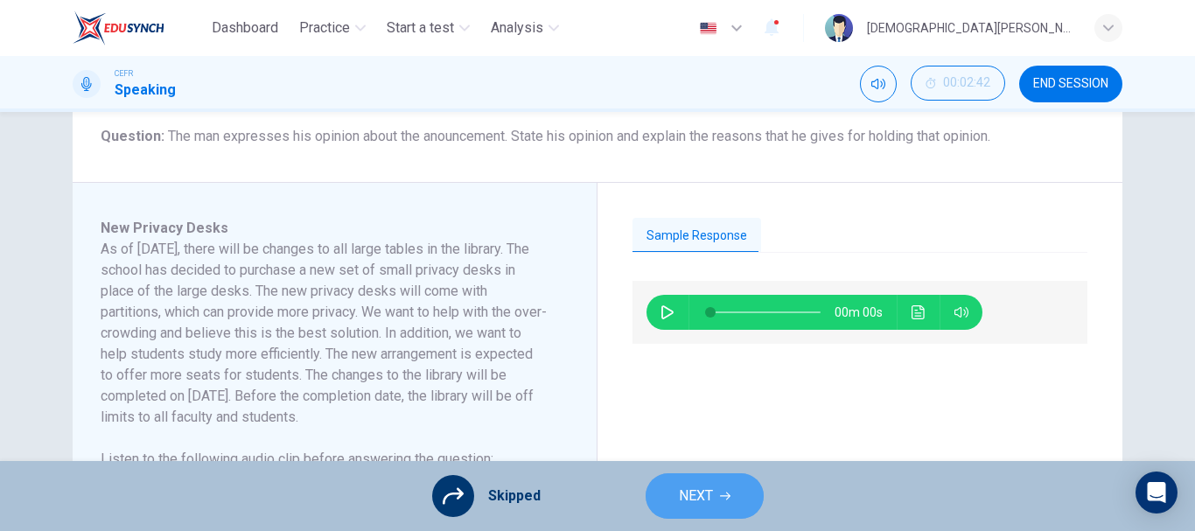
click at [696, 502] on span "NEXT" at bounding box center [696, 496] width 34 height 24
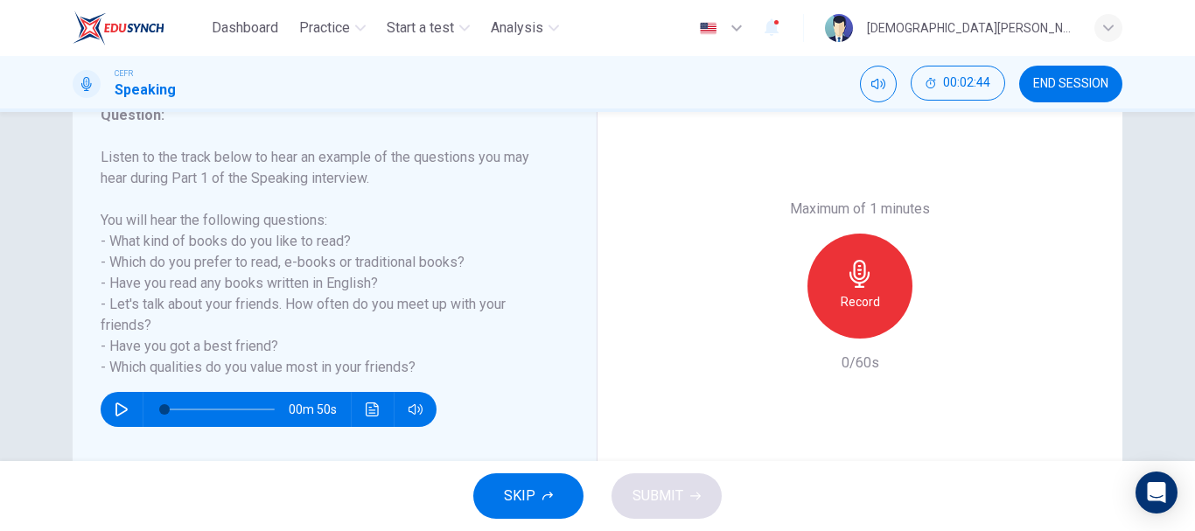
scroll to position [255, 0]
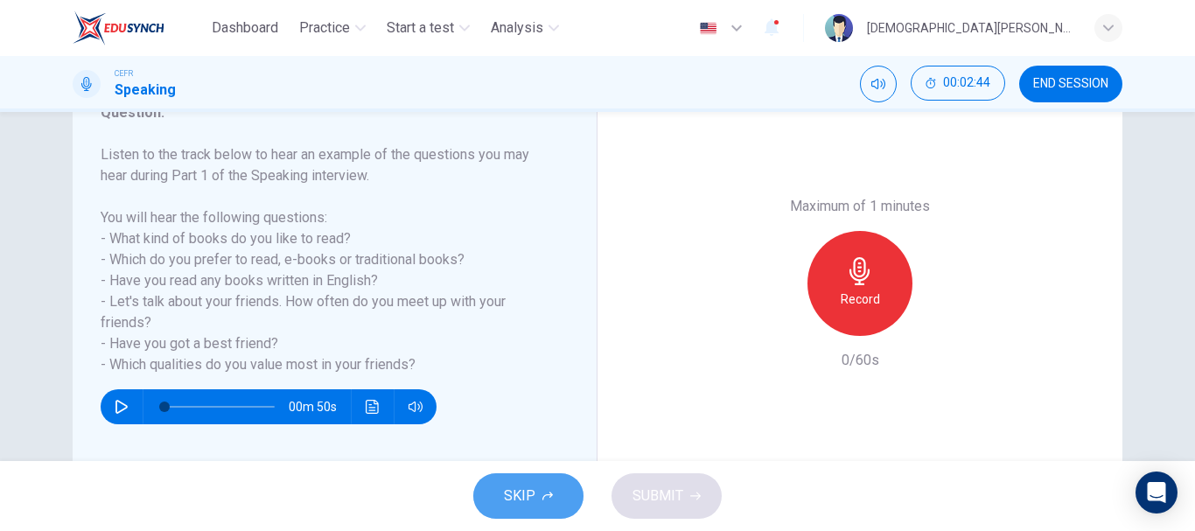
click at [500, 486] on button "SKIP" at bounding box center [528, 495] width 110 height 45
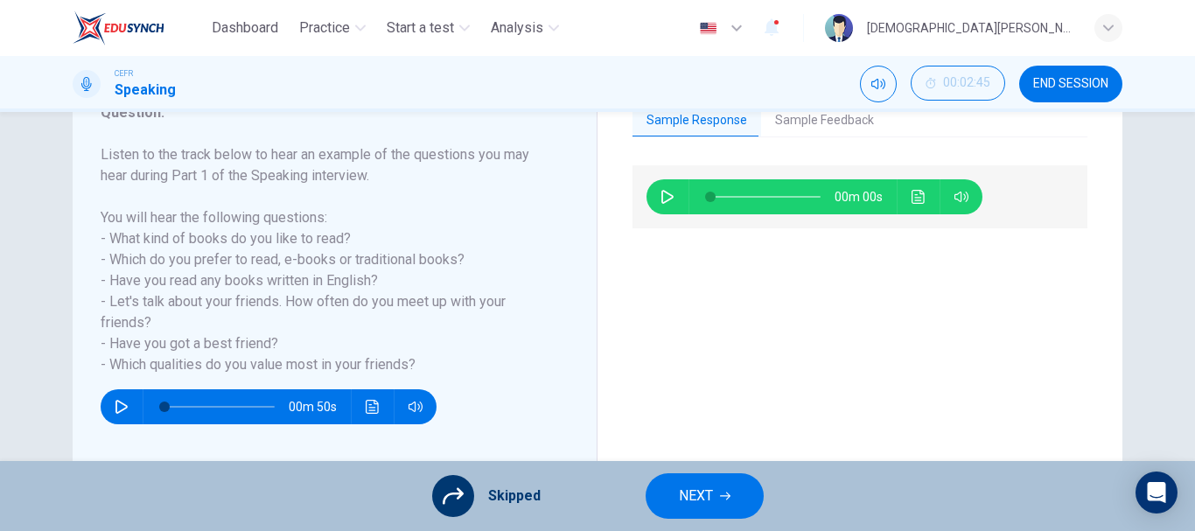
click at [696, 497] on span "NEXT" at bounding box center [696, 496] width 34 height 24
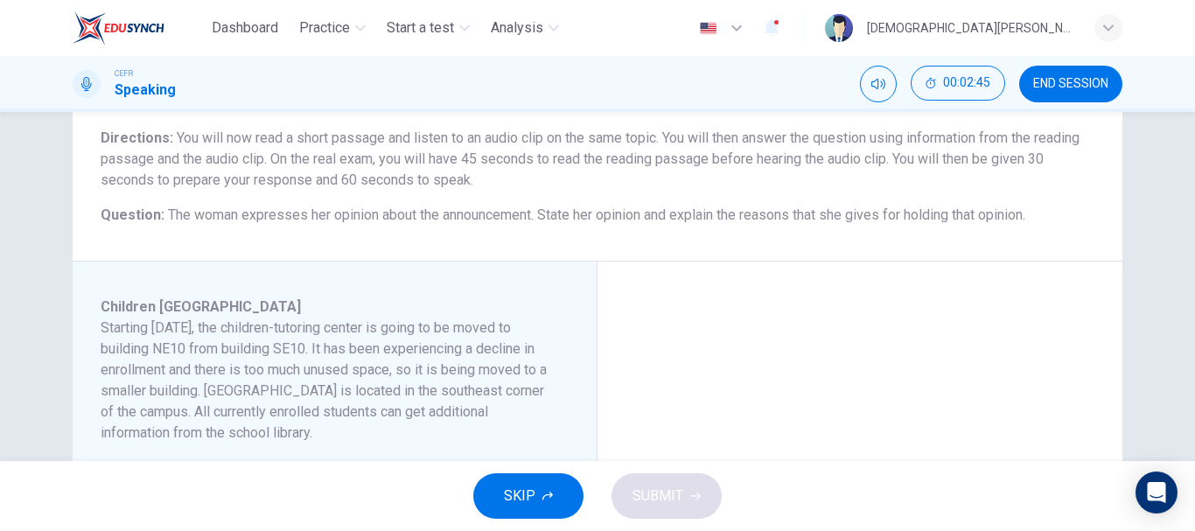
scroll to position [143, 0]
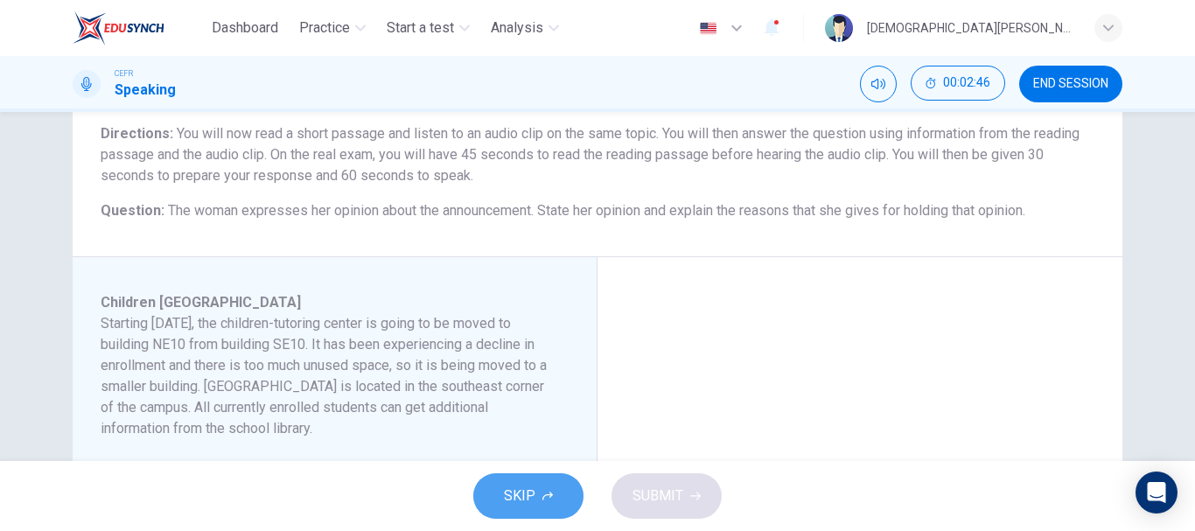
click at [498, 494] on button "SKIP" at bounding box center [528, 495] width 110 height 45
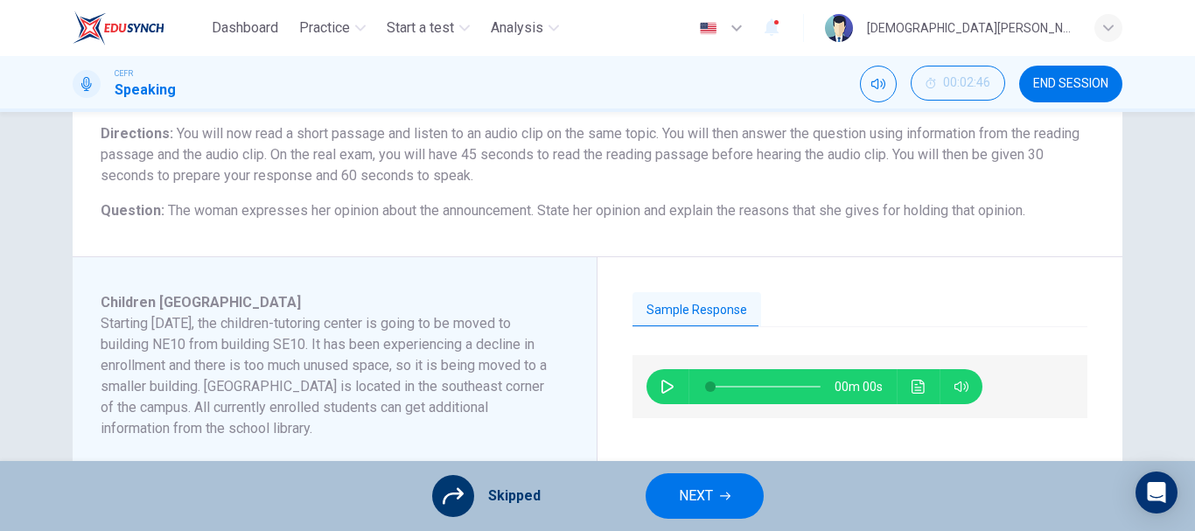
click at [689, 478] on button "NEXT" at bounding box center [705, 495] width 118 height 45
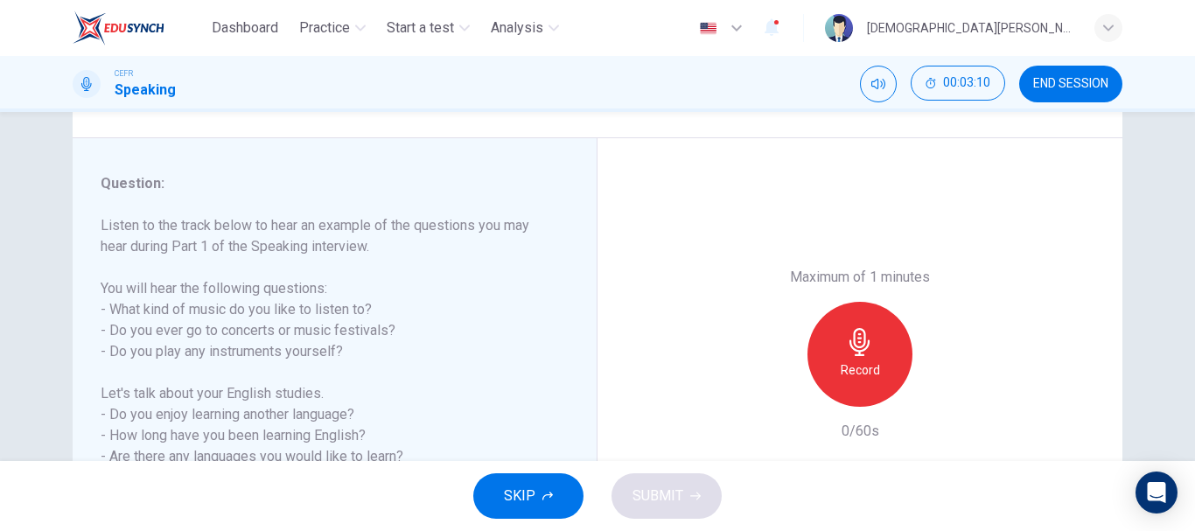
scroll to position [329, 0]
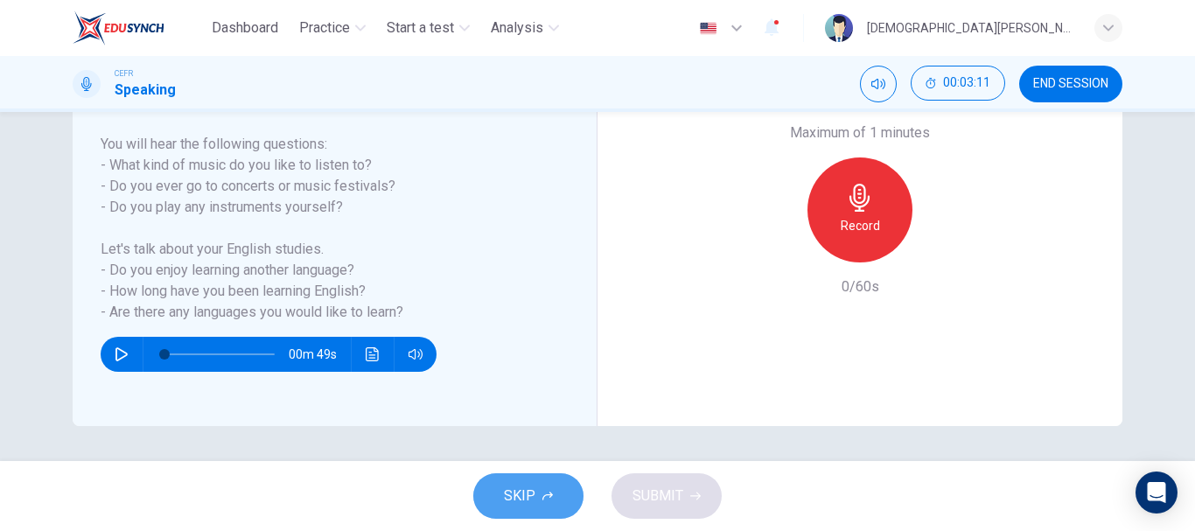
click at [528, 508] on button "SKIP" at bounding box center [528, 495] width 110 height 45
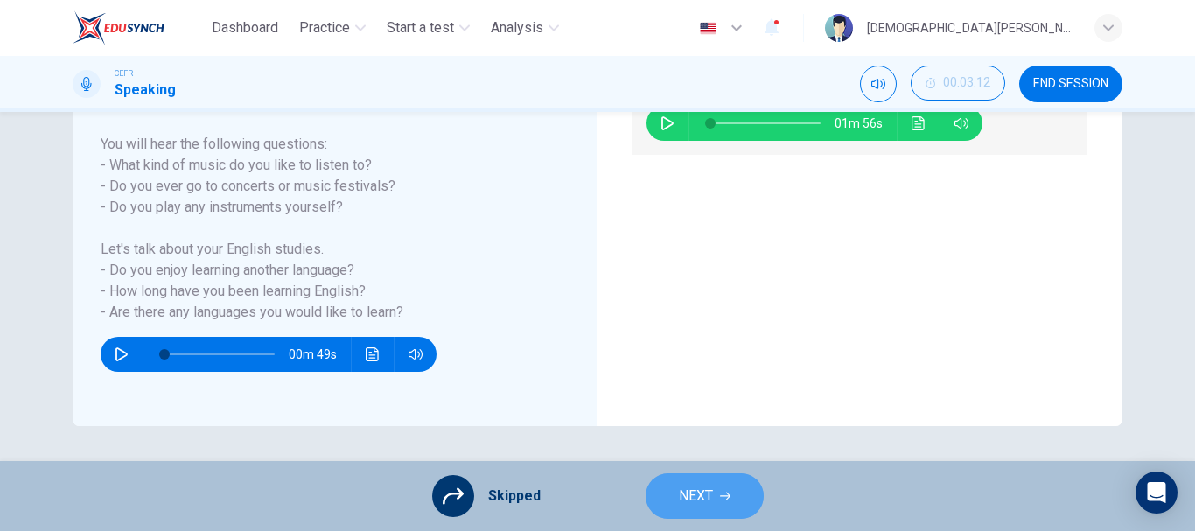
click at [696, 492] on span "NEXT" at bounding box center [696, 496] width 34 height 24
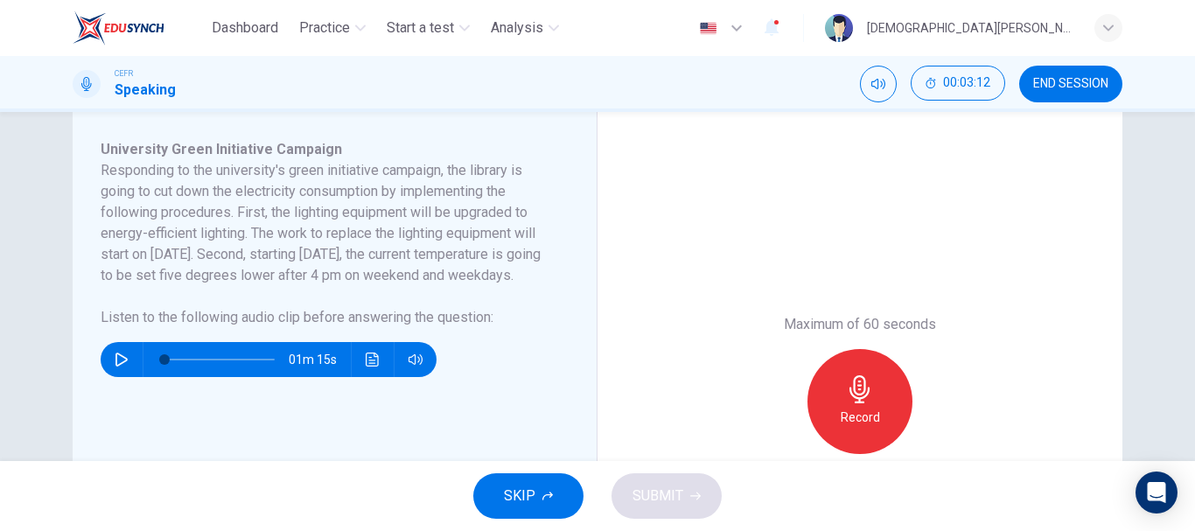
scroll to position [297, 0]
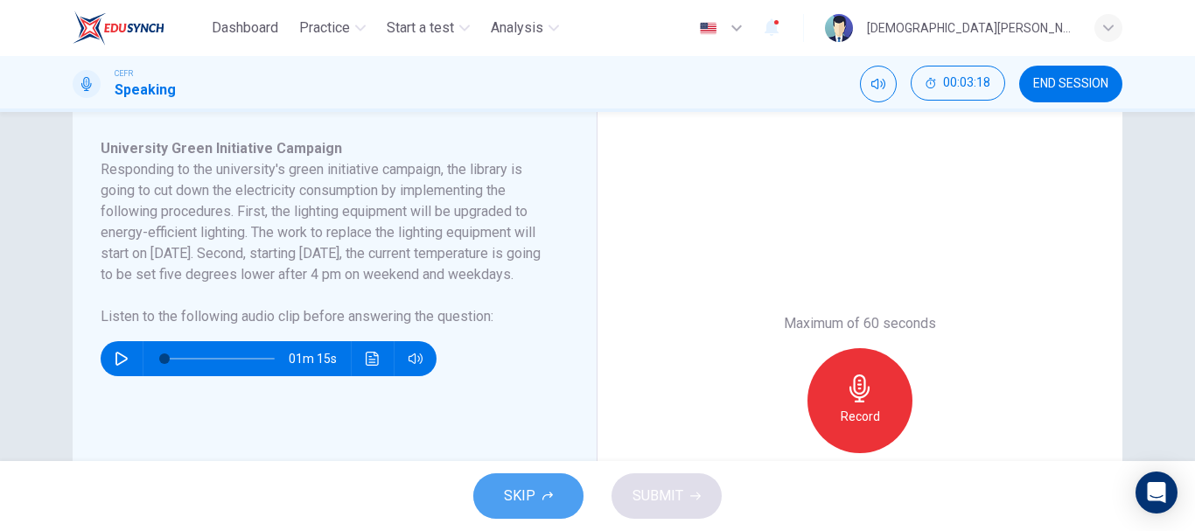
click at [514, 479] on button "SKIP" at bounding box center [528, 495] width 110 height 45
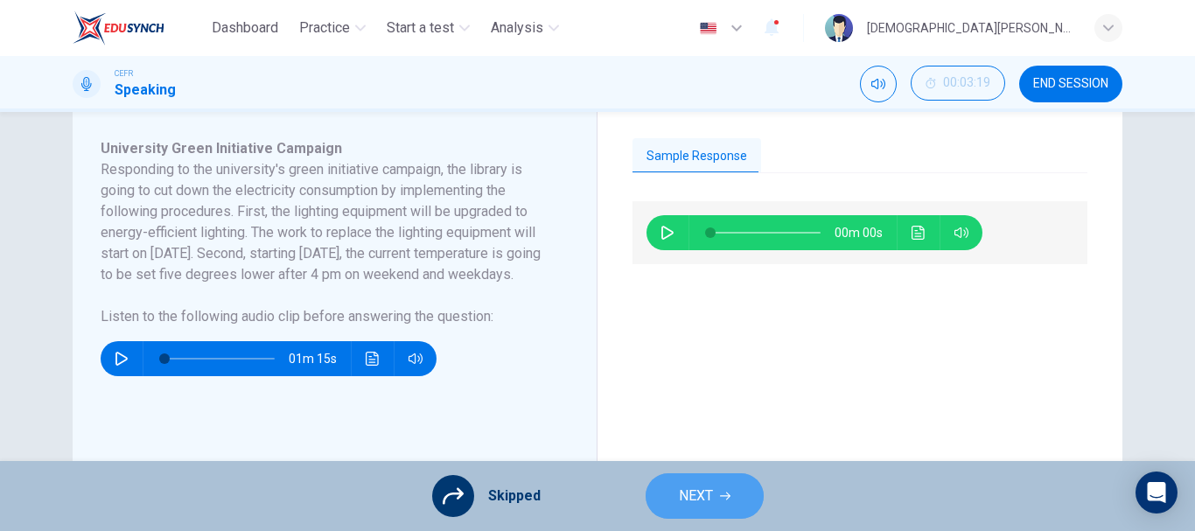
click at [672, 488] on button "NEXT" at bounding box center [705, 495] width 118 height 45
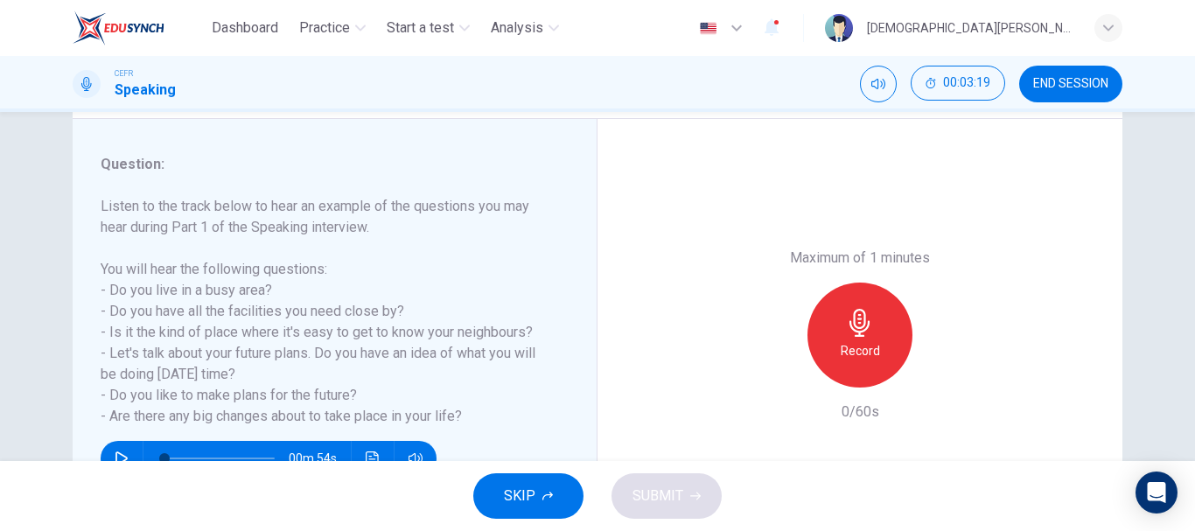
scroll to position [329, 0]
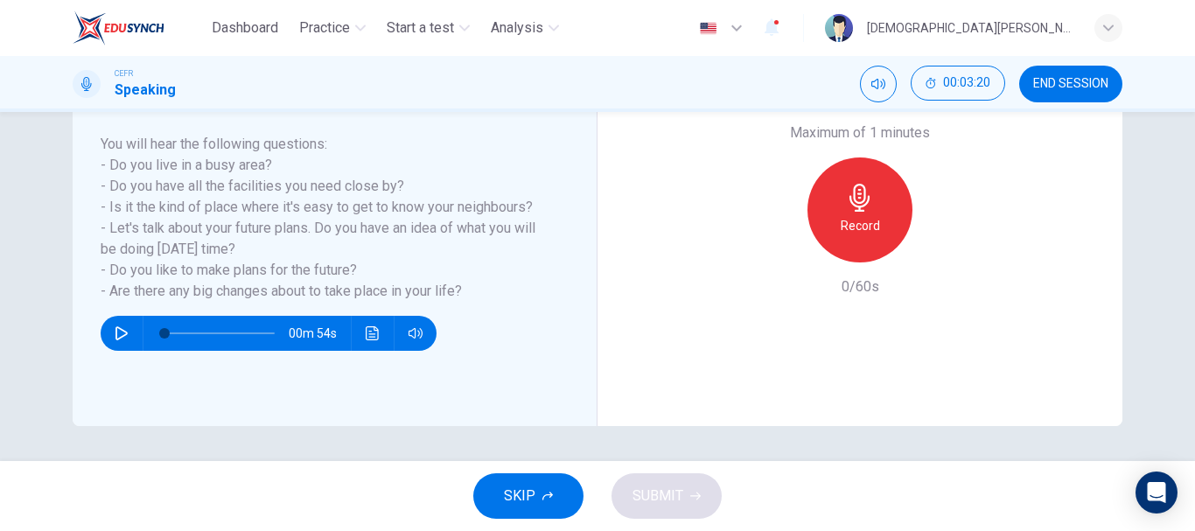
click at [507, 487] on span "SKIP" at bounding box center [519, 496] width 31 height 24
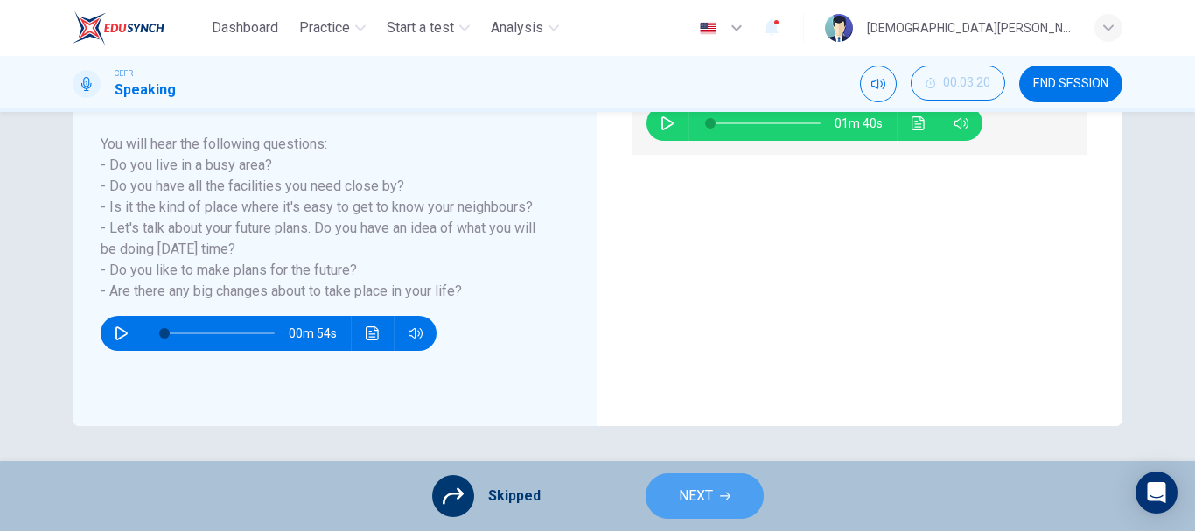
click at [695, 492] on span "NEXT" at bounding box center [696, 496] width 34 height 24
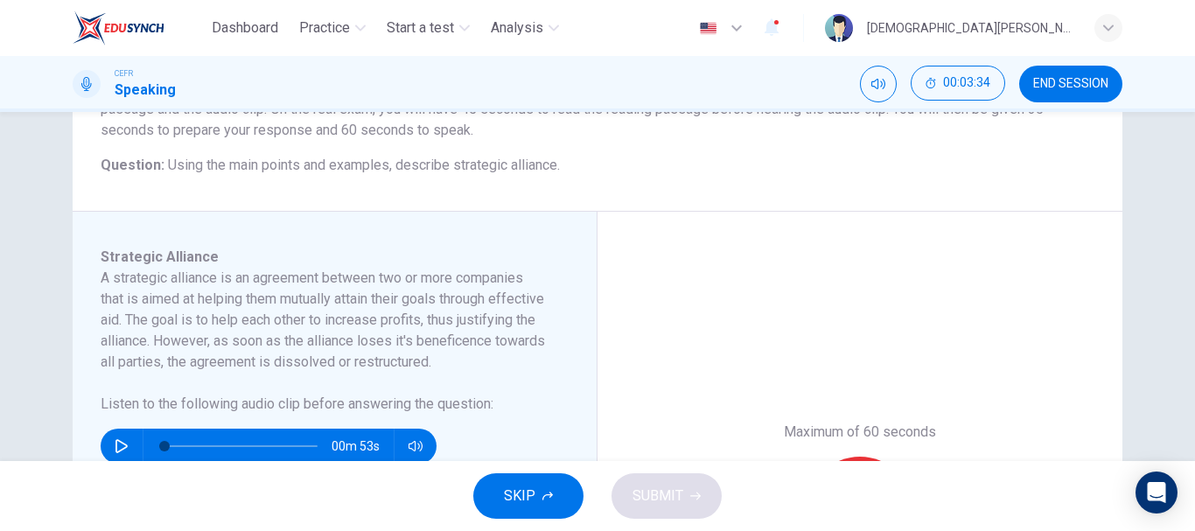
scroll to position [82, 0]
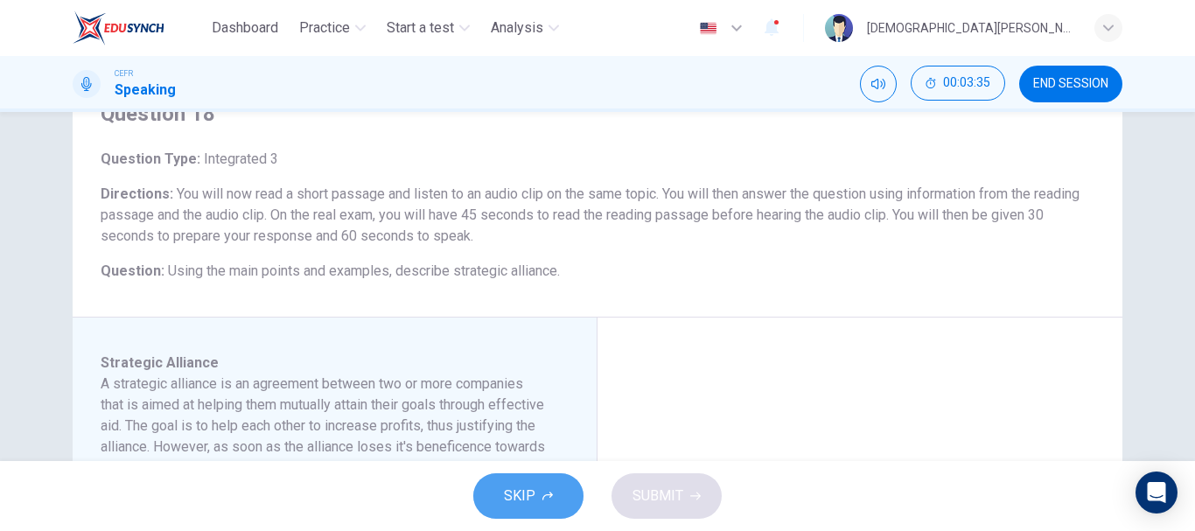
click at [521, 486] on span "SKIP" at bounding box center [519, 496] width 31 height 24
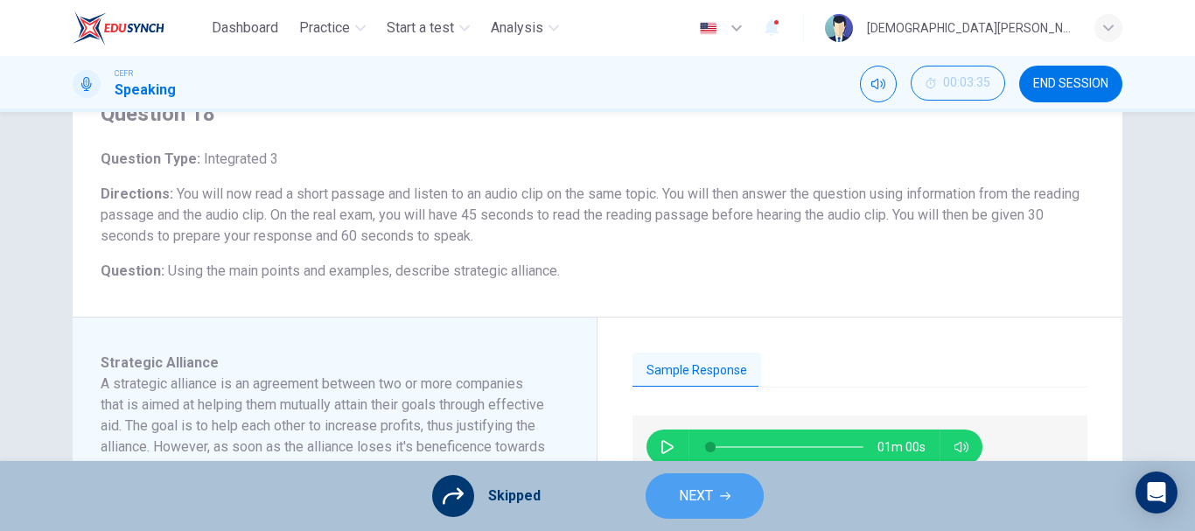
click at [669, 487] on button "NEXT" at bounding box center [705, 495] width 118 height 45
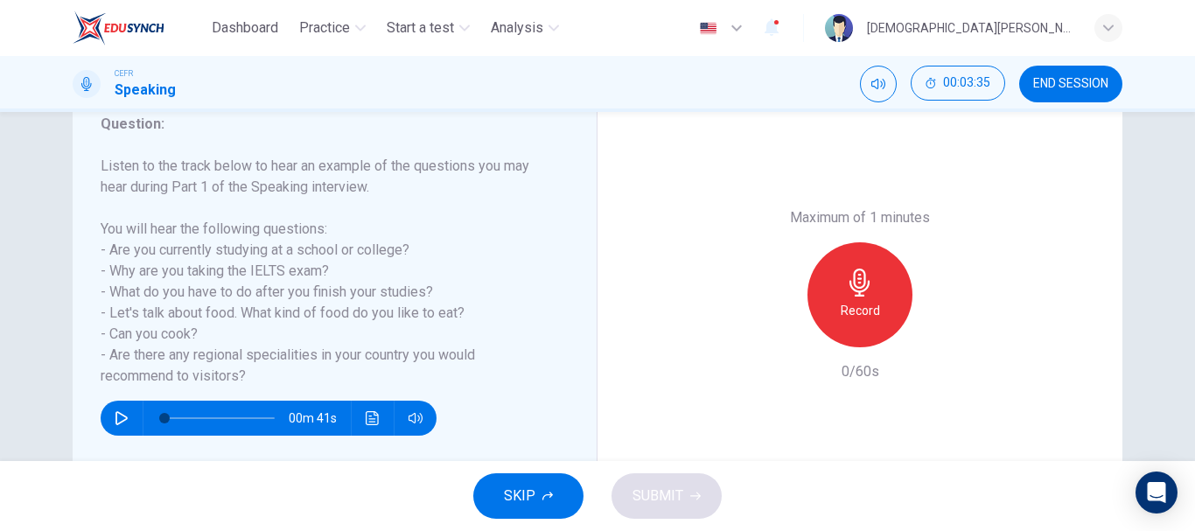
scroll to position [245, 0]
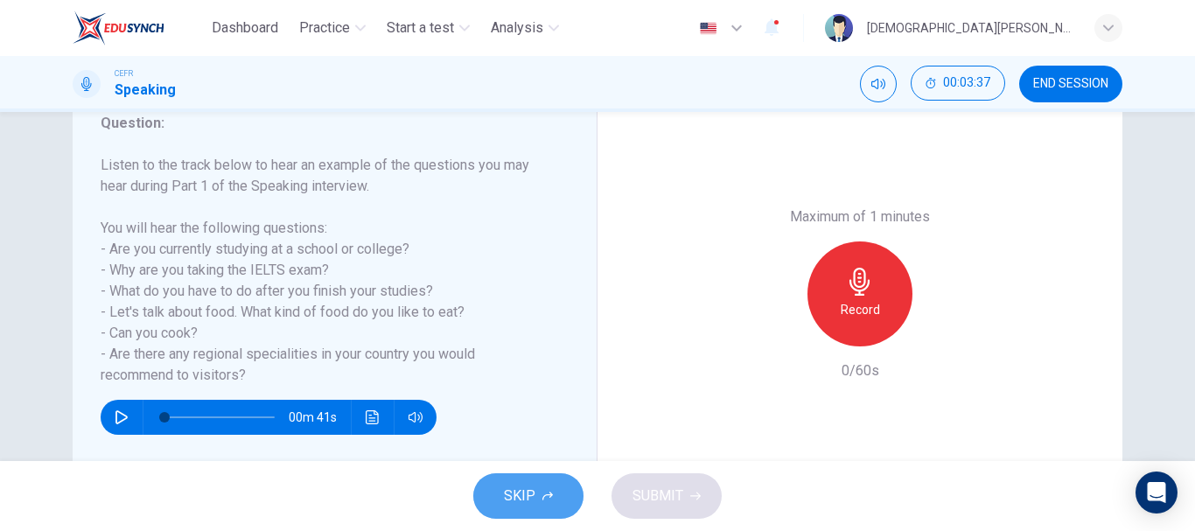
click at [537, 487] on button "SKIP" at bounding box center [528, 495] width 110 height 45
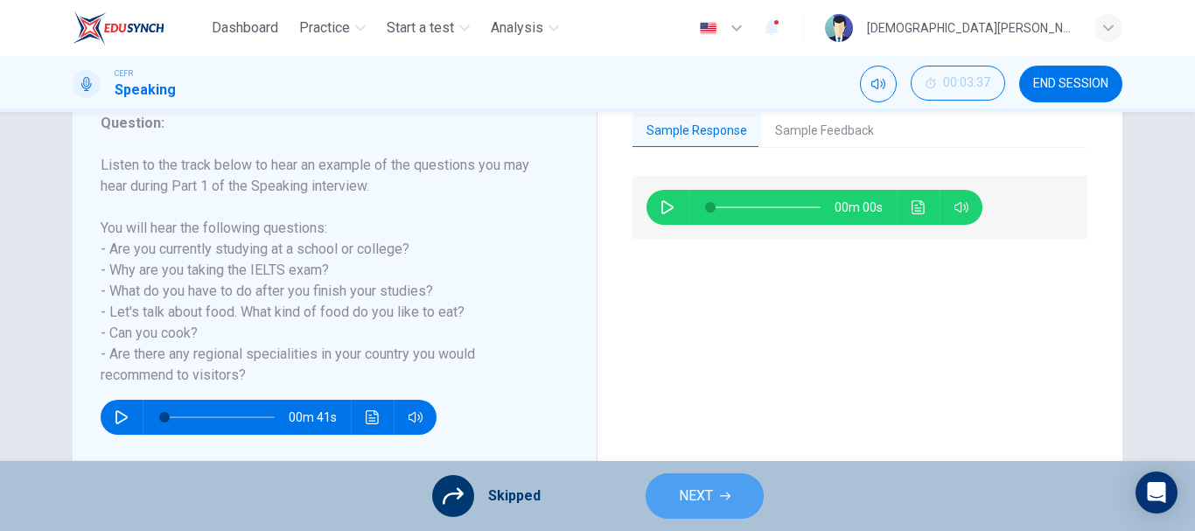
click at [692, 492] on span "NEXT" at bounding box center [696, 496] width 34 height 24
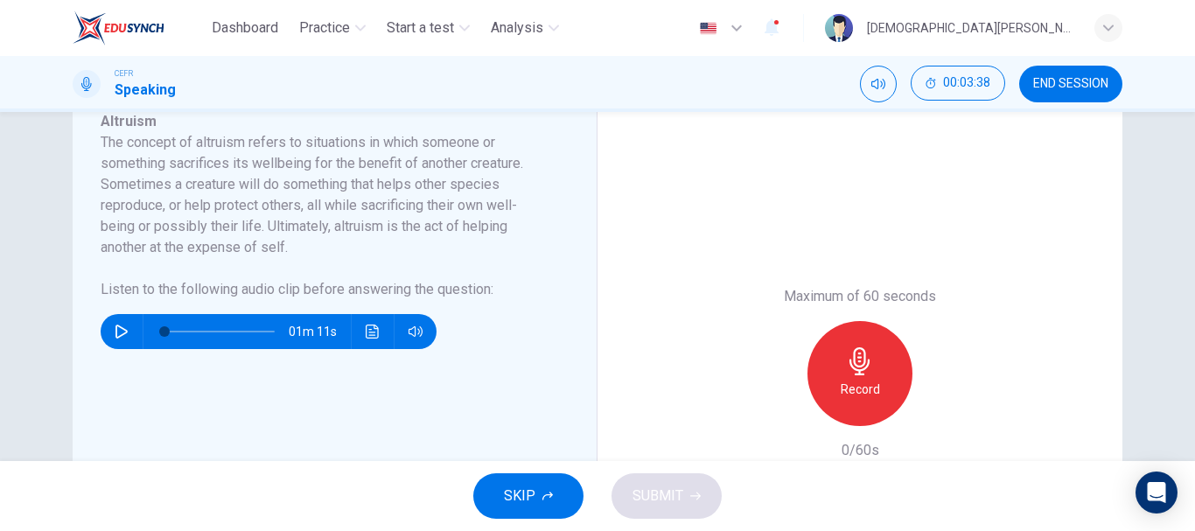
scroll to position [321, 0]
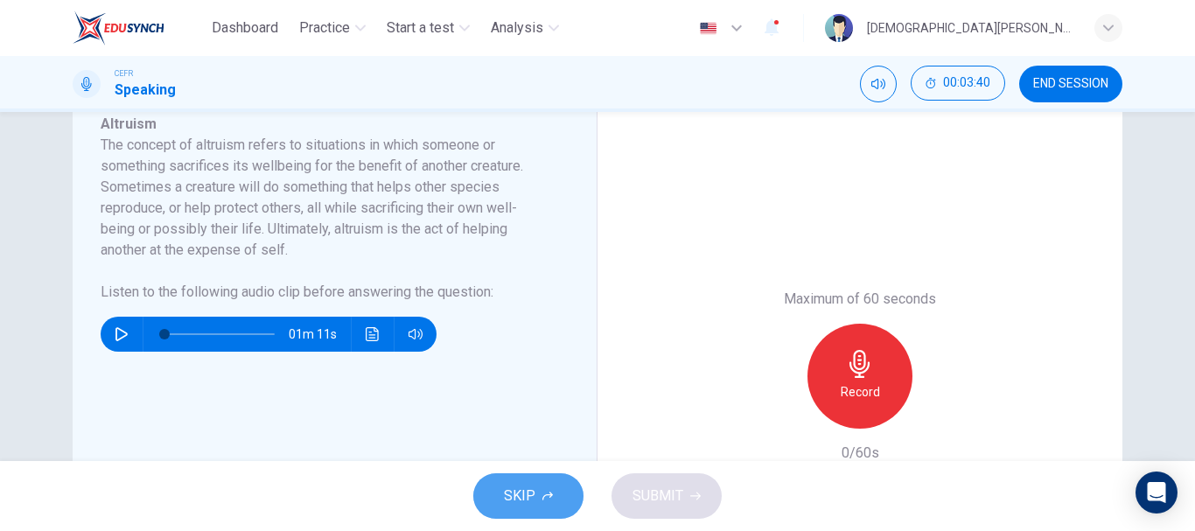
click at [507, 493] on span "SKIP" at bounding box center [519, 496] width 31 height 24
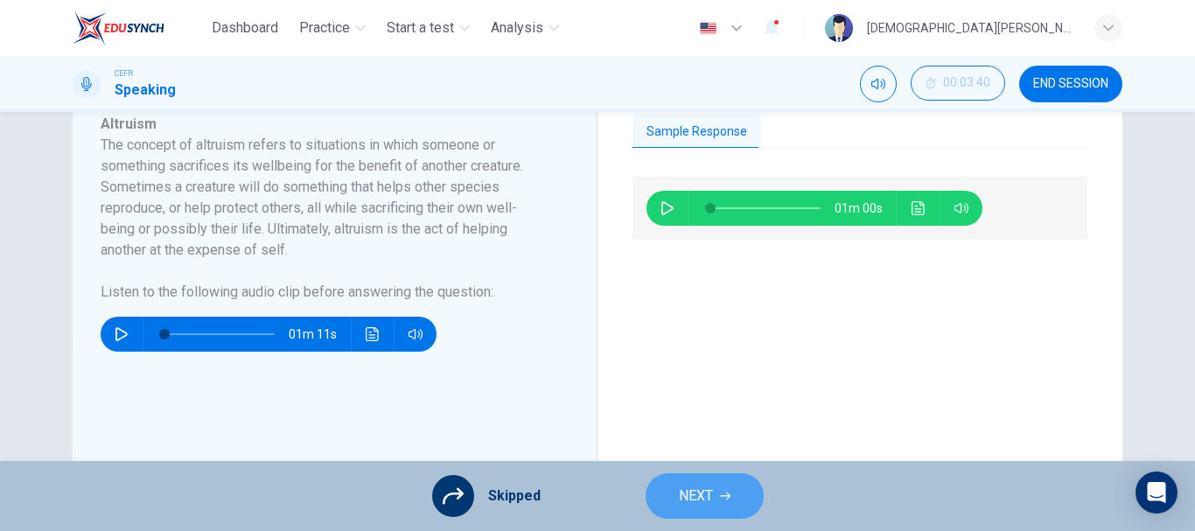
click at [660, 506] on button "NEXT" at bounding box center [705, 495] width 118 height 45
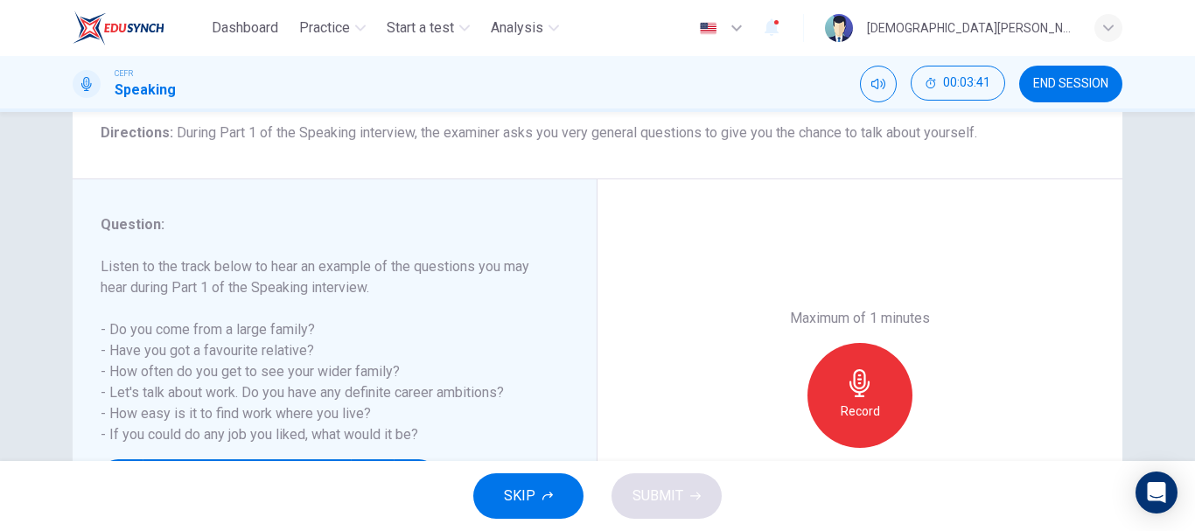
scroll to position [146, 0]
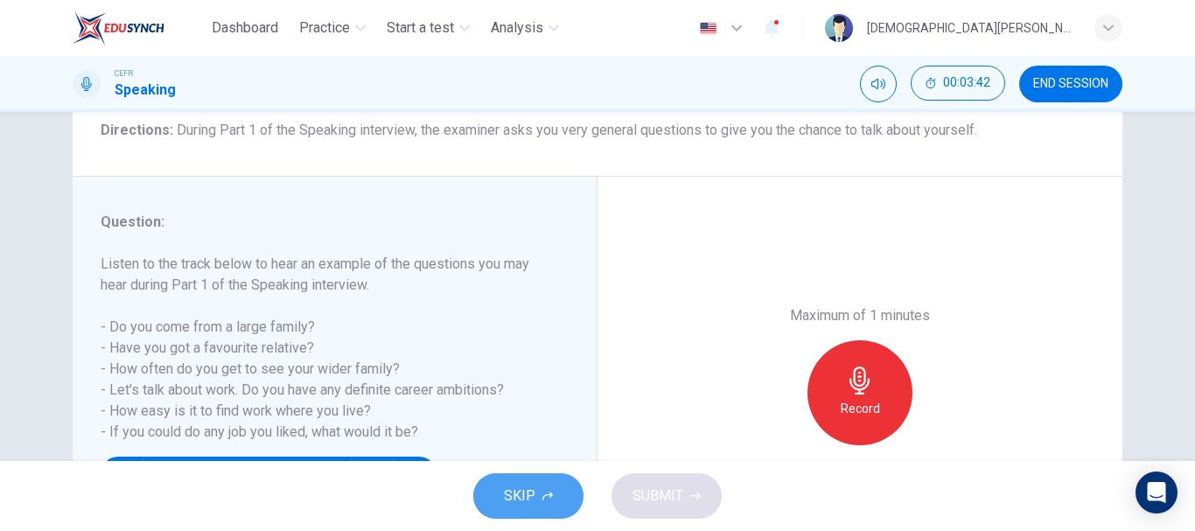
click at [516, 487] on span "SKIP" at bounding box center [519, 496] width 31 height 24
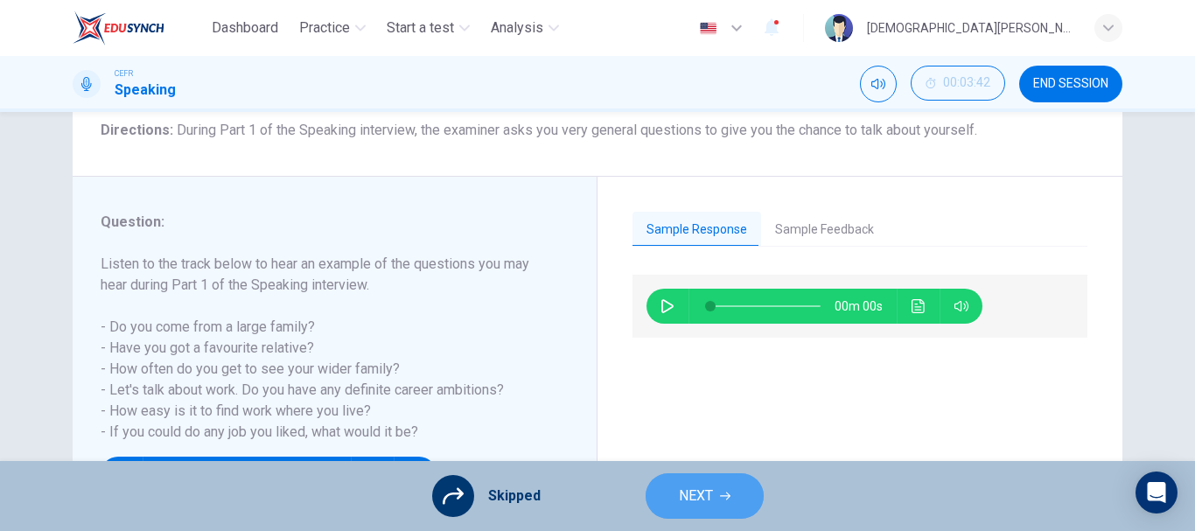
click at [691, 493] on span "NEXT" at bounding box center [696, 496] width 34 height 24
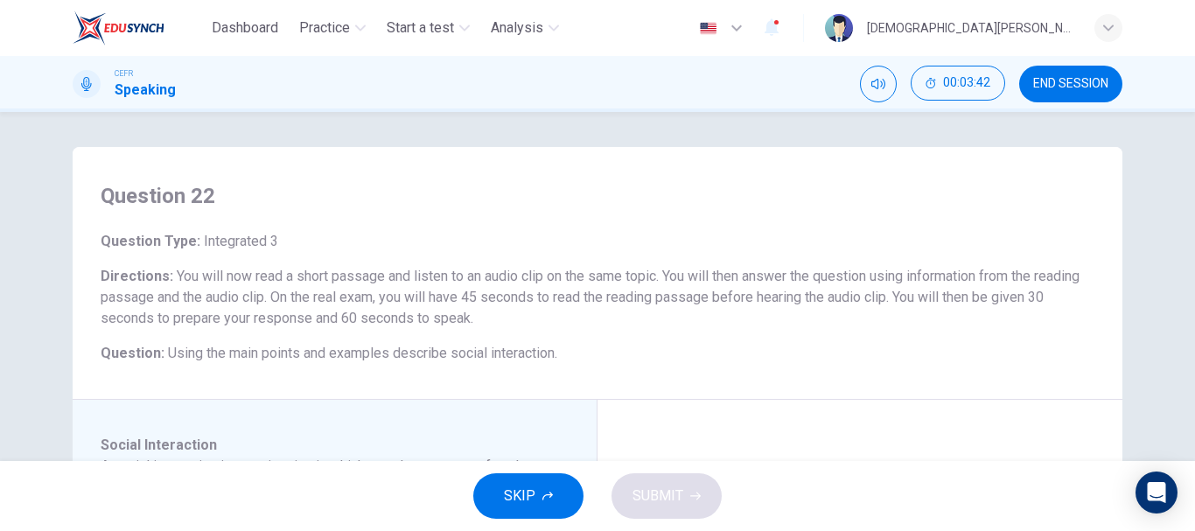
click at [567, 369] on div "Question 22 Question Type : Integrated 3 Directions : You will now read a short…" at bounding box center [598, 273] width 1050 height 253
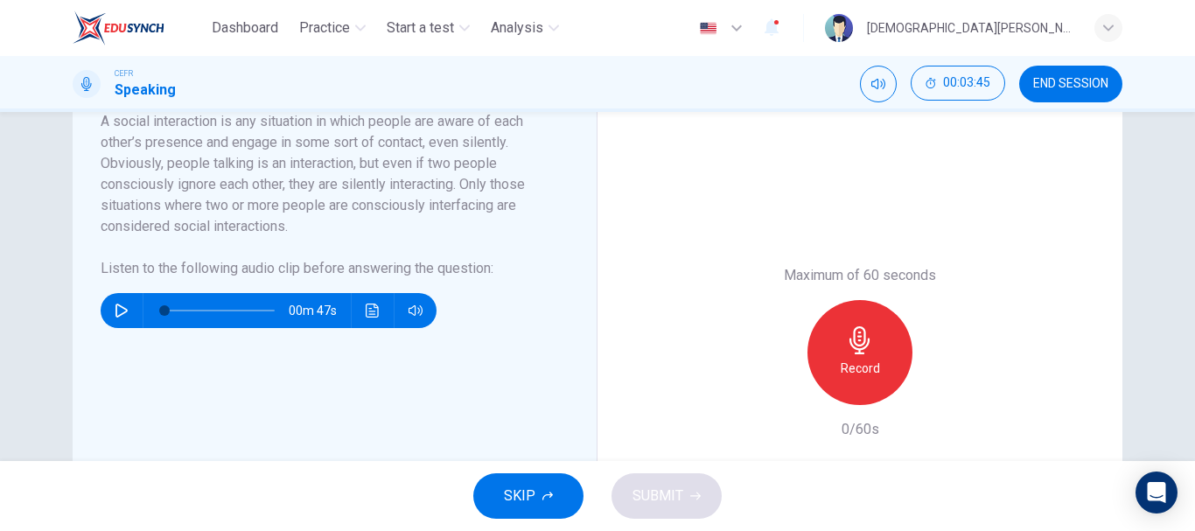
scroll to position [346, 0]
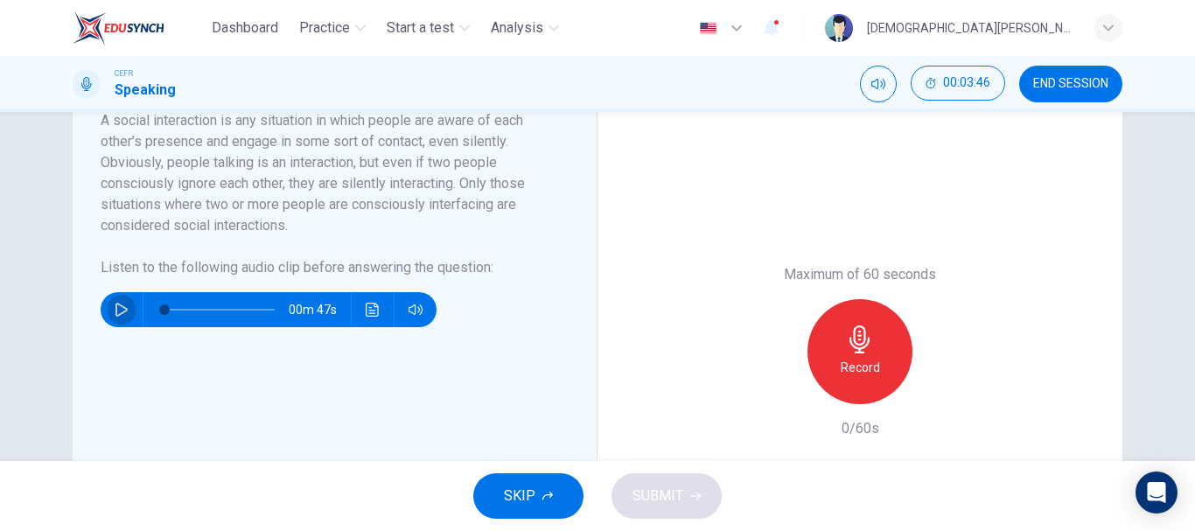
click at [122, 305] on icon "button" at bounding box center [122, 310] width 14 height 14
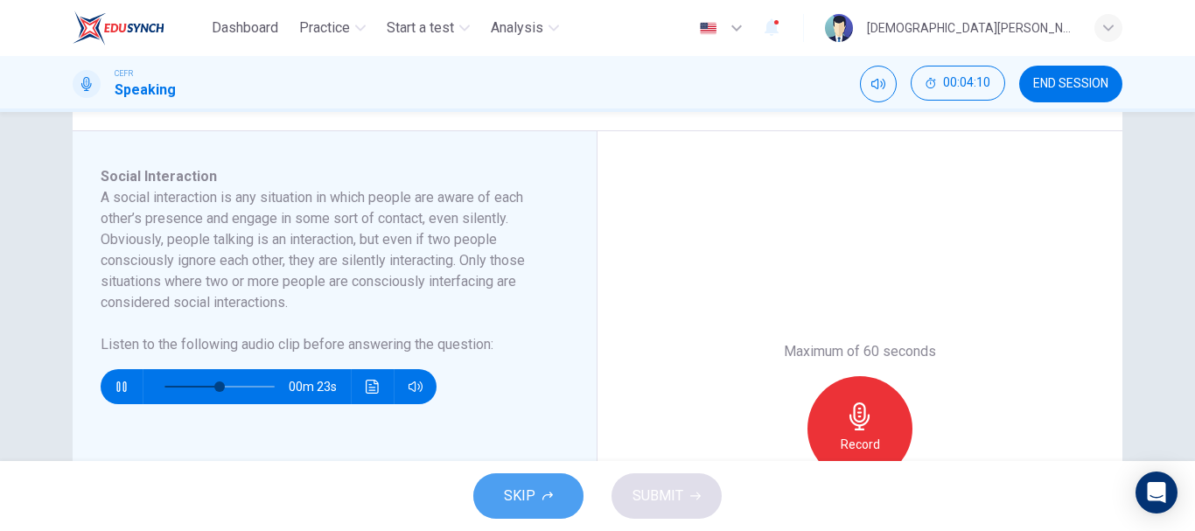
click at [516, 489] on span "SKIP" at bounding box center [519, 496] width 31 height 24
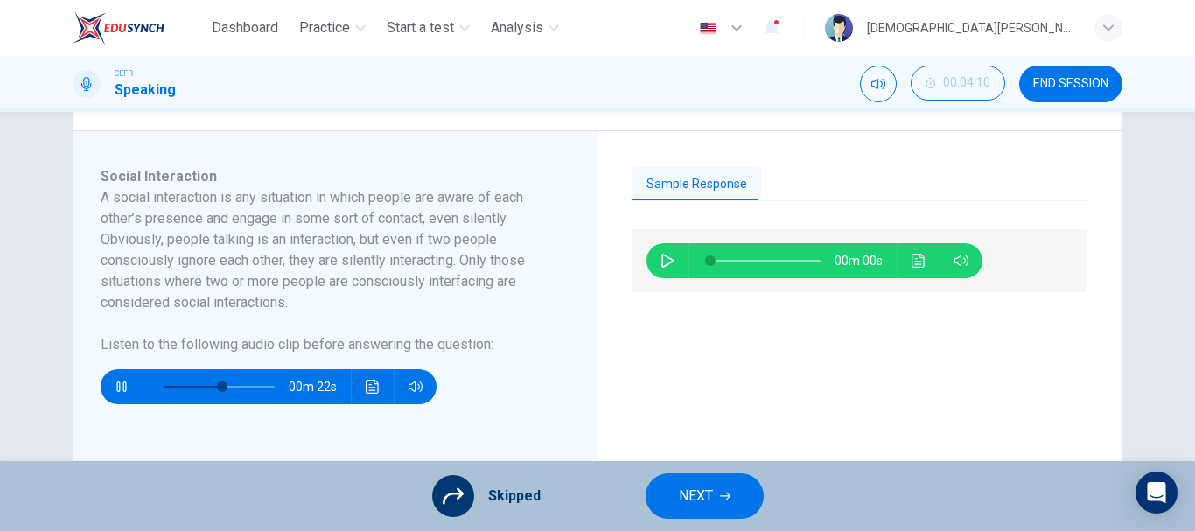
type input "54"
click at [677, 481] on button "NEXT" at bounding box center [705, 495] width 118 height 45
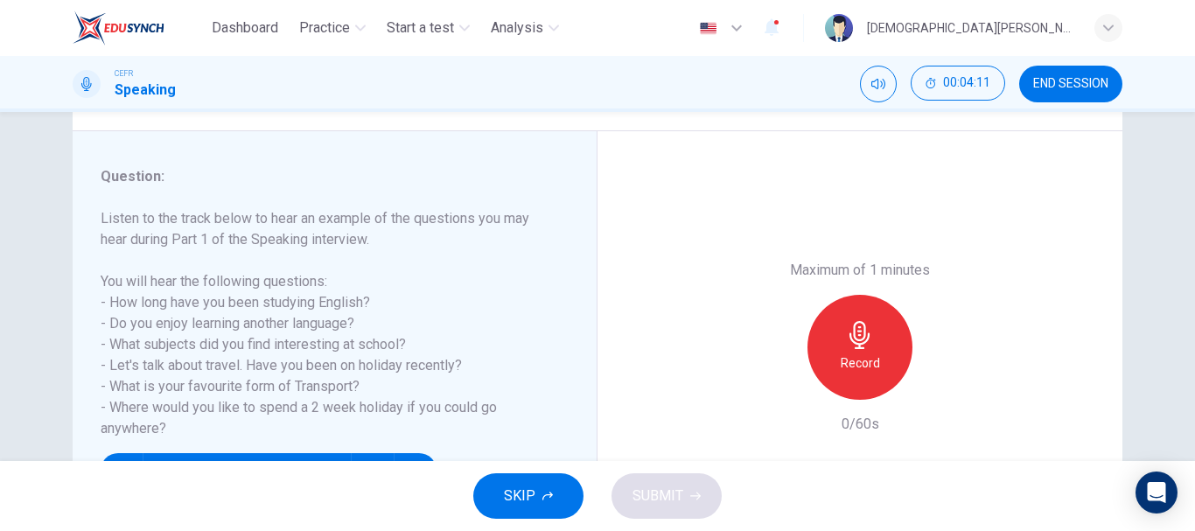
scroll to position [198, 0]
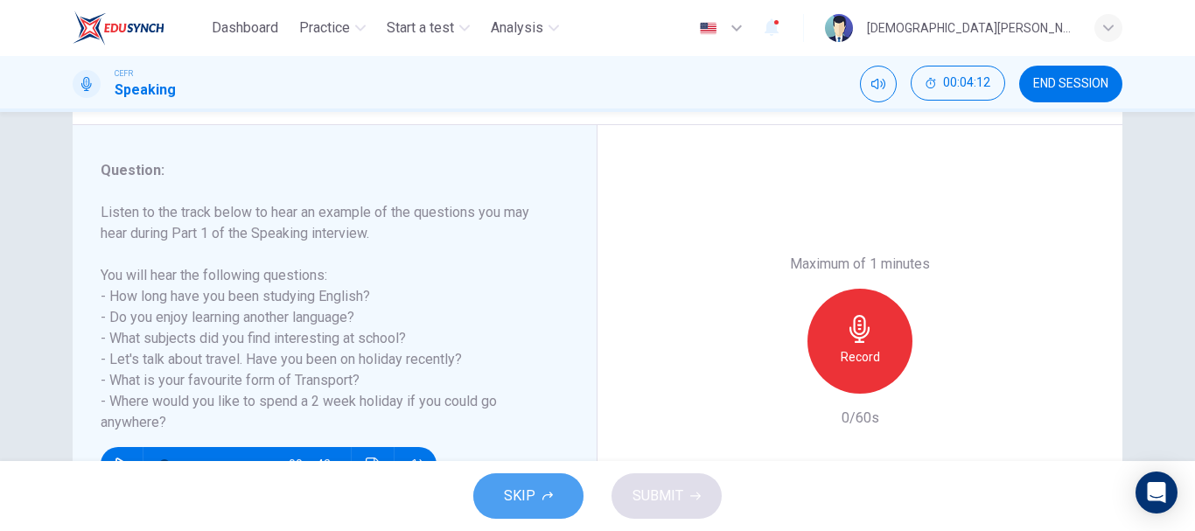
click at [521, 493] on span "SKIP" at bounding box center [519, 496] width 31 height 24
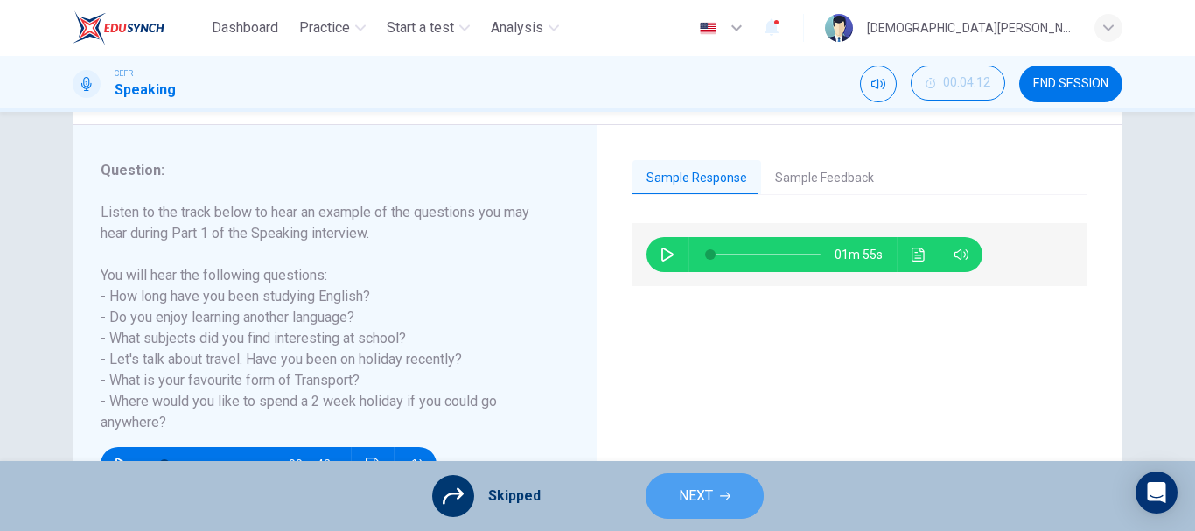
click at [692, 501] on span "NEXT" at bounding box center [696, 496] width 34 height 24
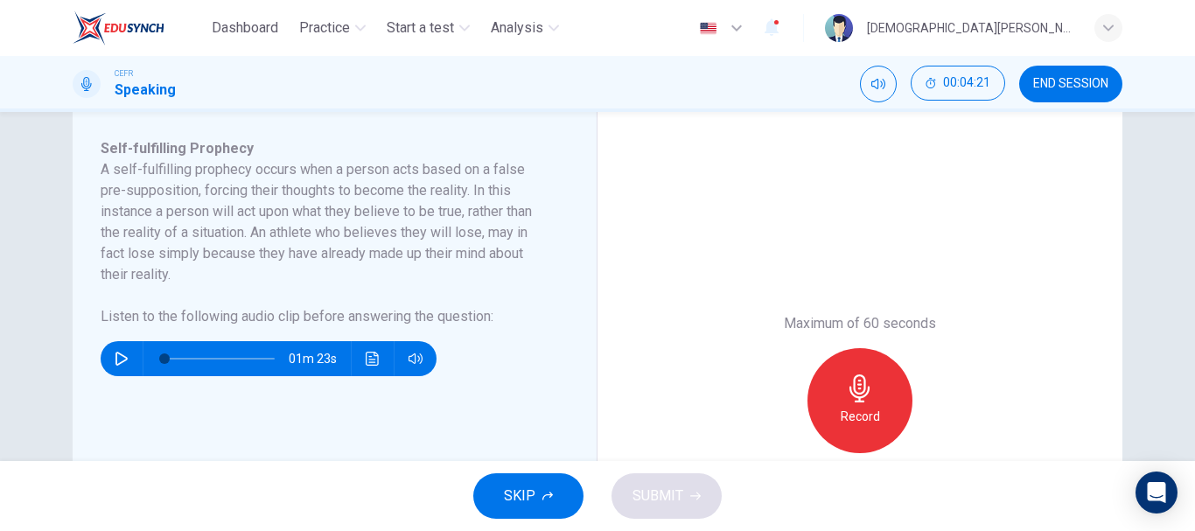
scroll to position [298, 0]
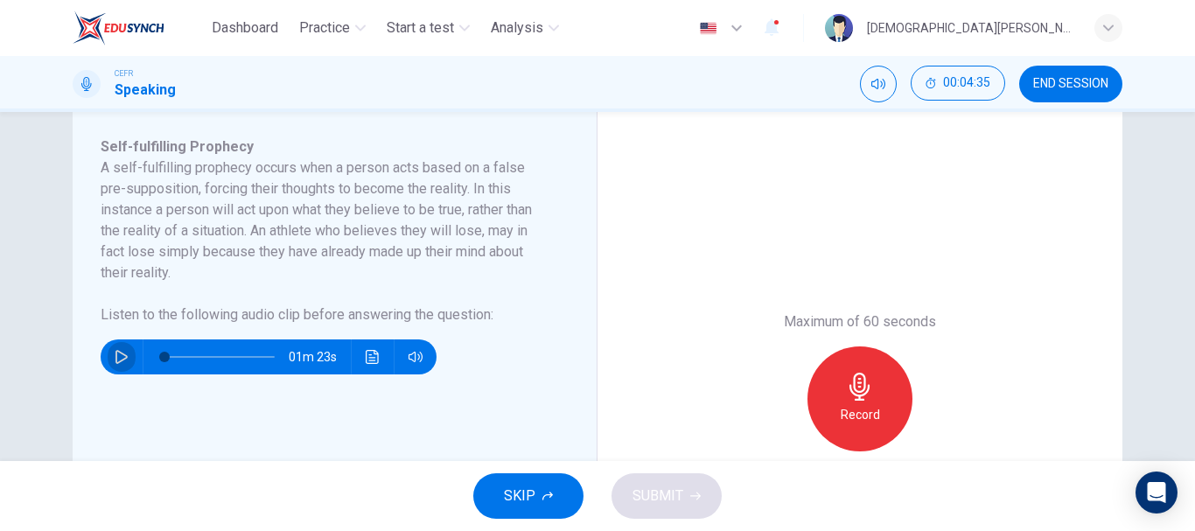
click at [115, 354] on icon "button" at bounding box center [122, 357] width 14 height 14
click at [255, 351] on span at bounding box center [219, 357] width 110 height 24
click at [242, 353] on span at bounding box center [246, 357] width 10 height 10
click at [229, 352] on span at bounding box center [232, 357] width 10 height 10
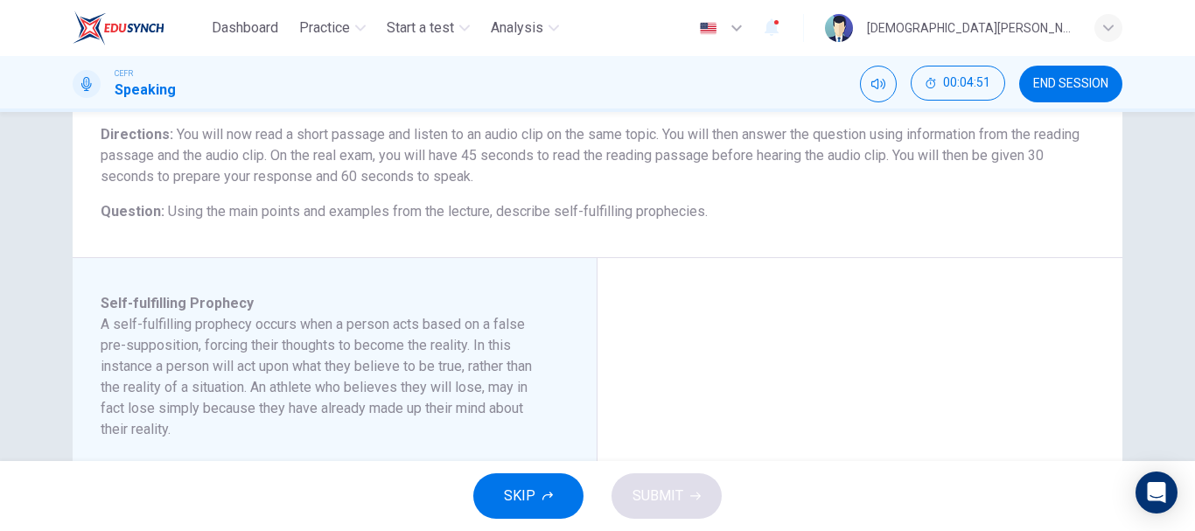
scroll to position [344, 0]
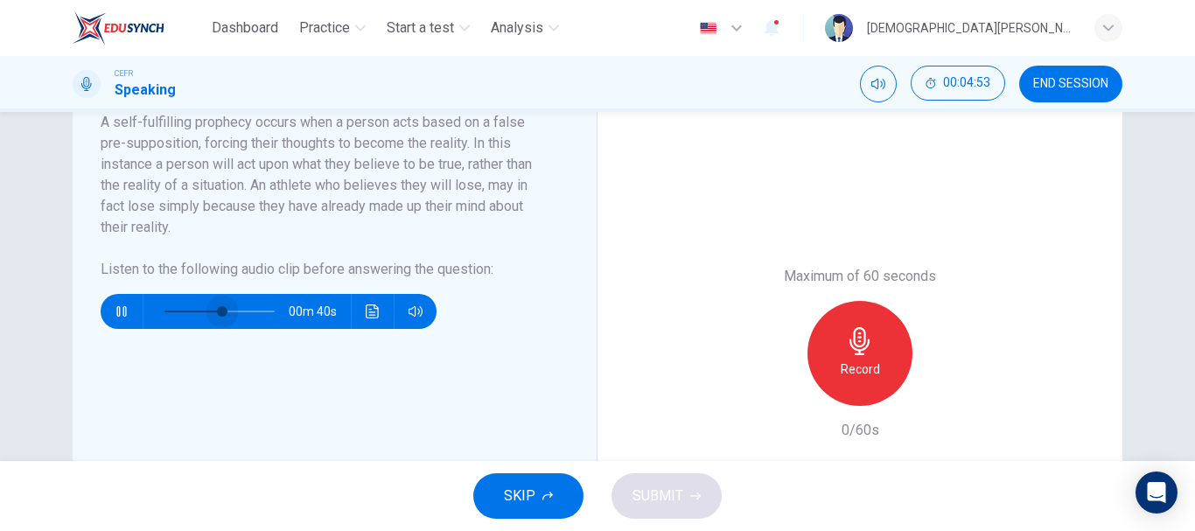
click at [218, 306] on span at bounding box center [222, 311] width 10 height 10
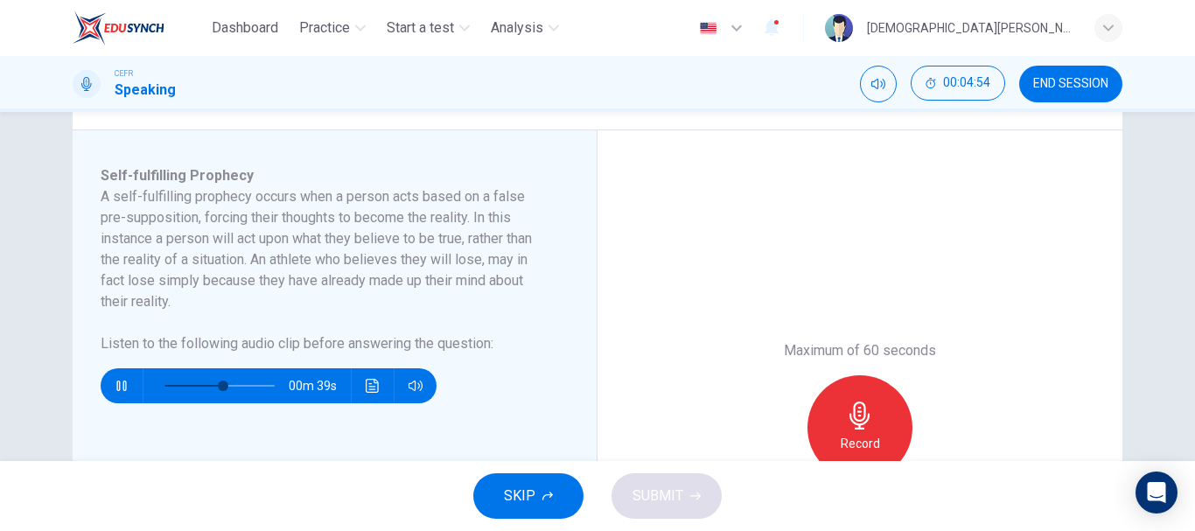
scroll to position [266, 0]
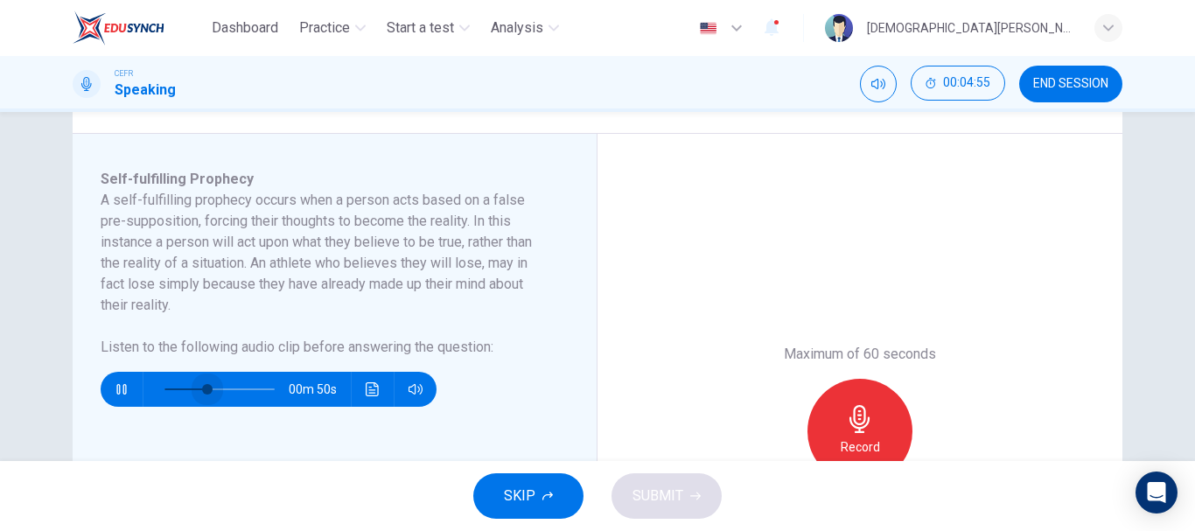
click at [203, 387] on span at bounding box center [207, 389] width 10 height 10
click at [249, 381] on span at bounding box center [219, 389] width 110 height 24
click at [260, 393] on span at bounding box center [254, 389] width 10 height 10
click at [258, 389] on span at bounding box center [262, 389] width 10 height 10
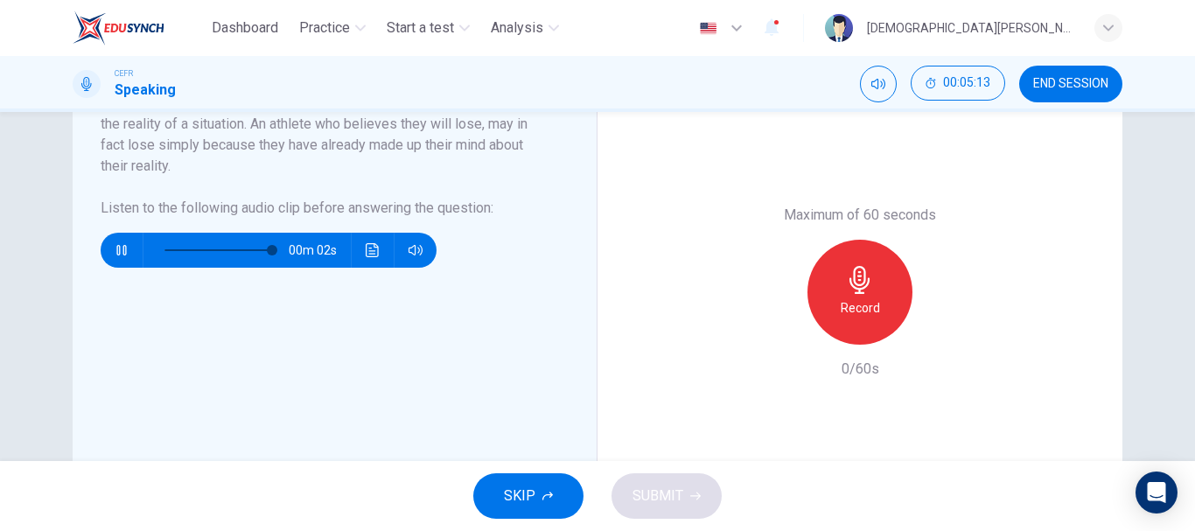
scroll to position [400, 0]
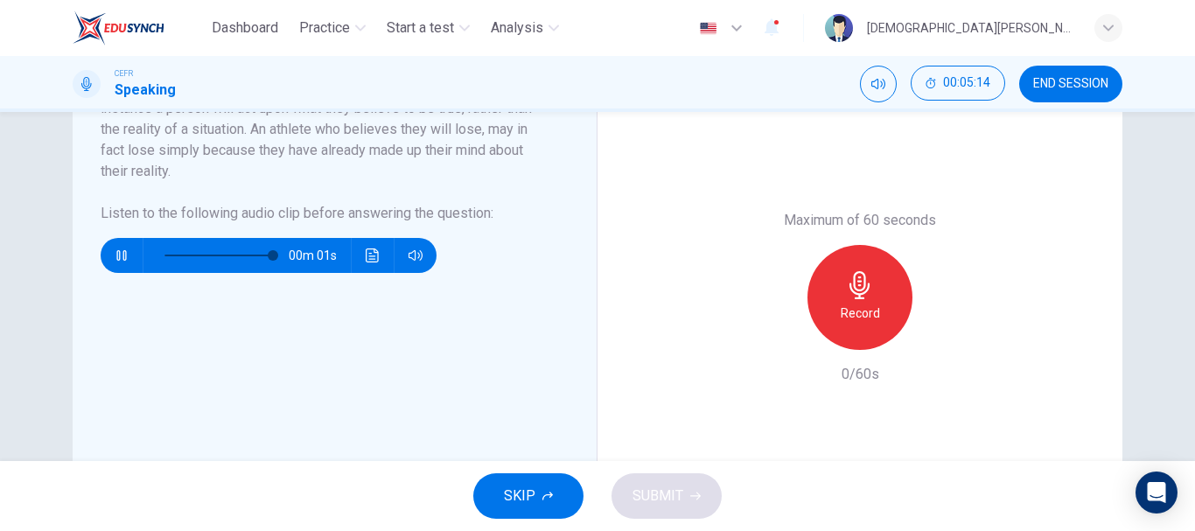
click at [201, 248] on span at bounding box center [219, 255] width 110 height 24
click at [158, 255] on div at bounding box center [215, 255] width 145 height 35
click at [164, 255] on span at bounding box center [219, 255] width 110 height 24
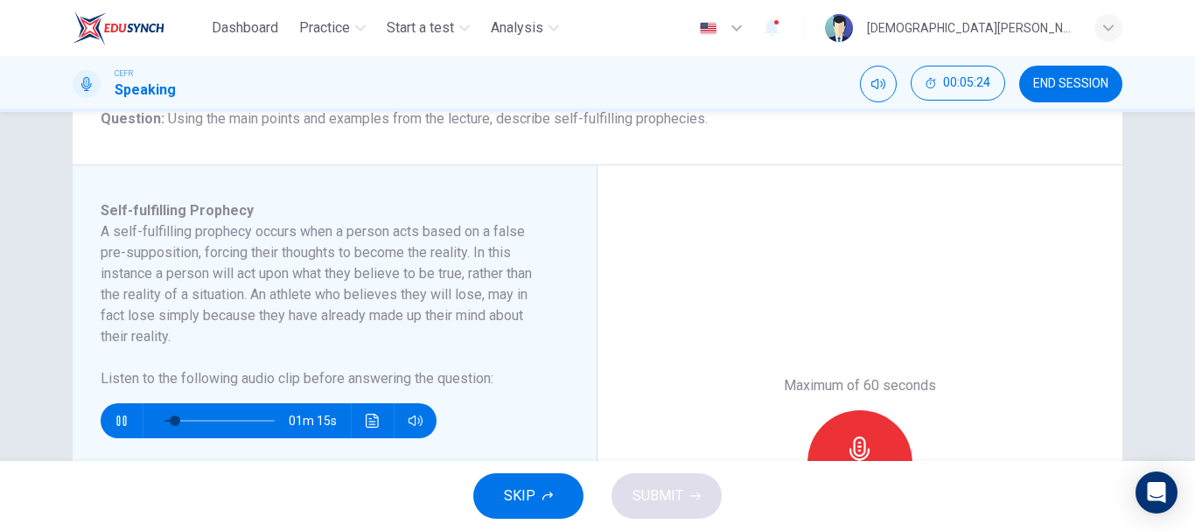
scroll to position [235, 0]
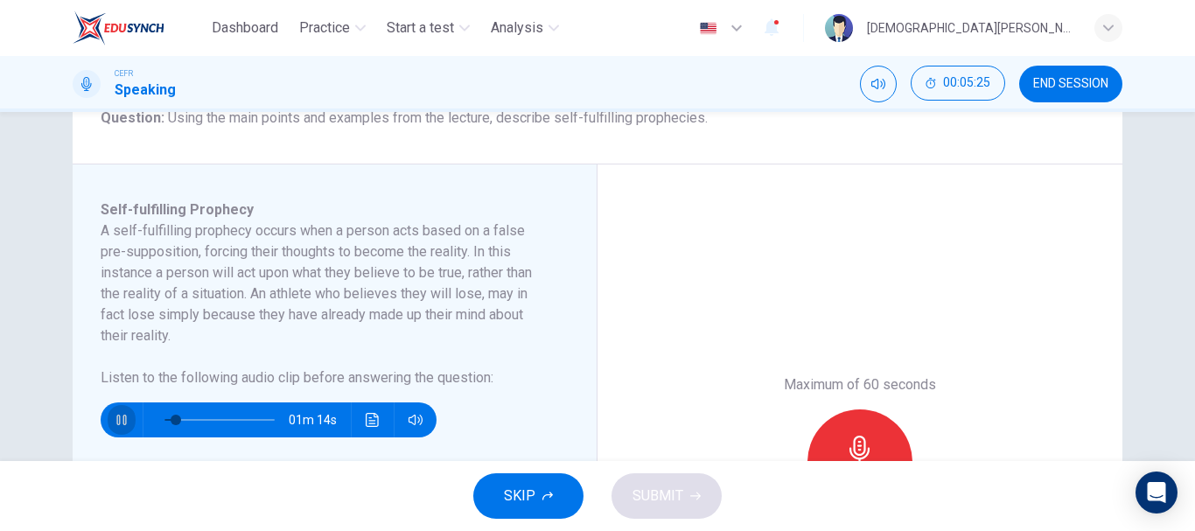
click at [109, 427] on button "button" at bounding box center [122, 419] width 28 height 35
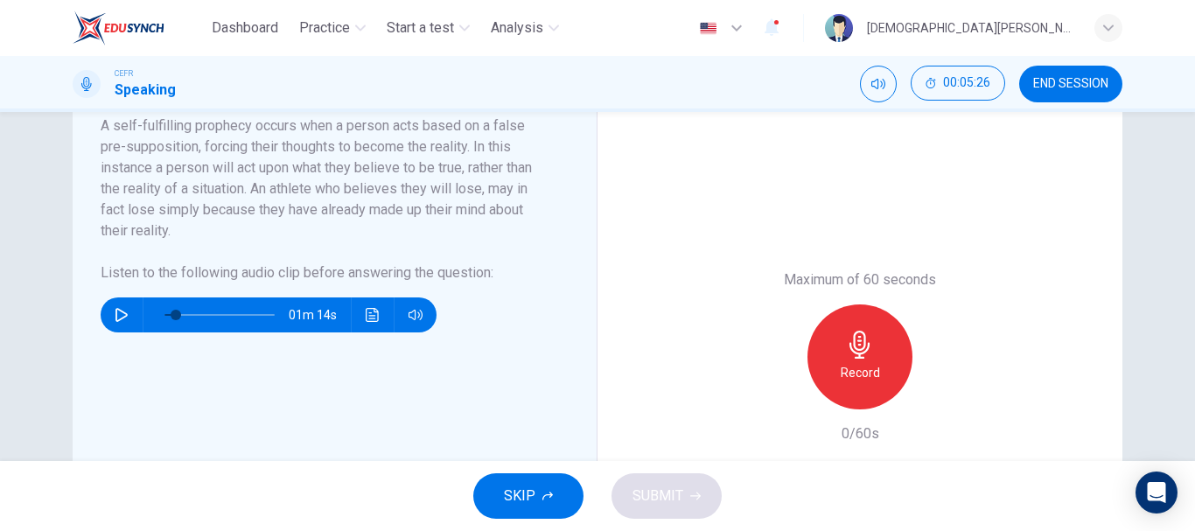
scroll to position [341, 0]
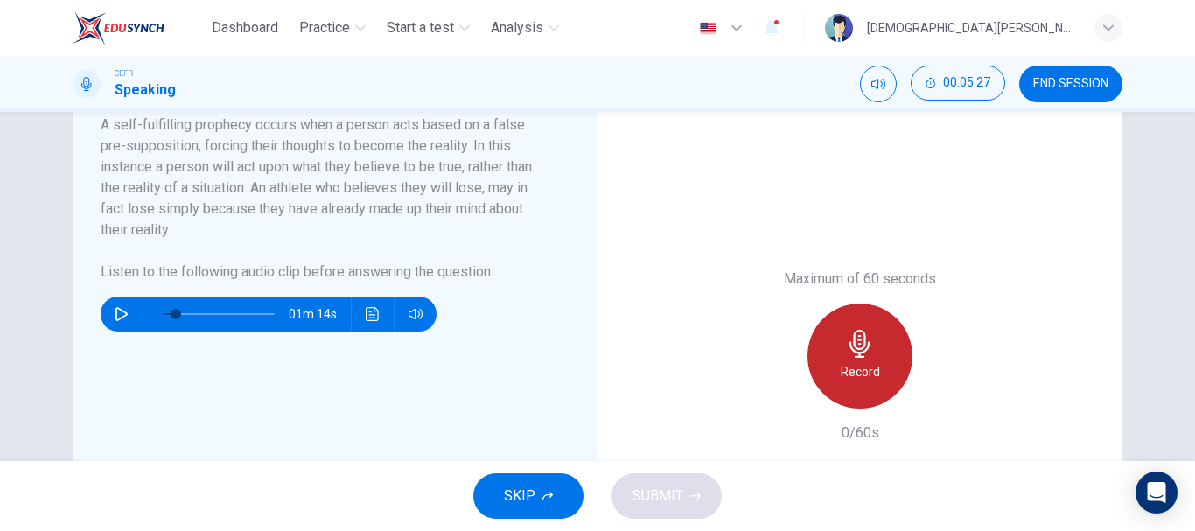
click at [852, 353] on icon "button" at bounding box center [859, 344] width 20 height 28
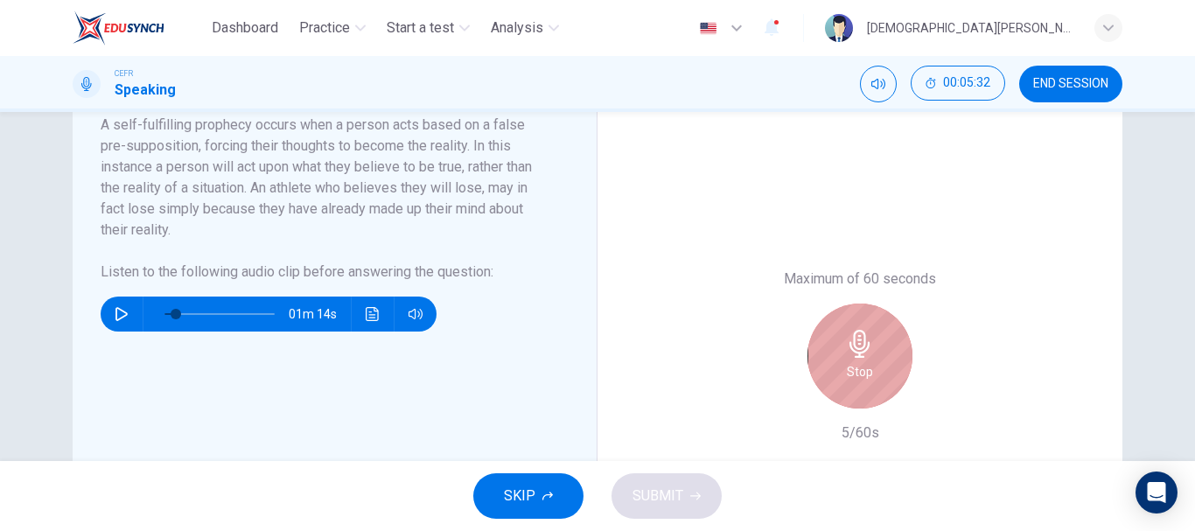
click at [833, 333] on div "Stop" at bounding box center [859, 356] width 105 height 105
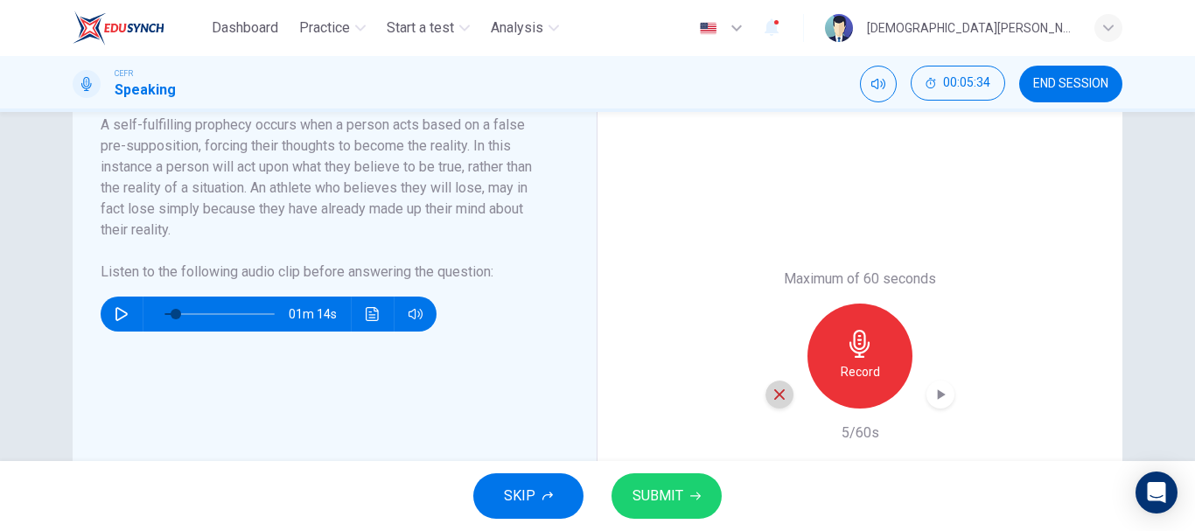
click at [776, 389] on icon "button" at bounding box center [780, 395] width 16 height 16
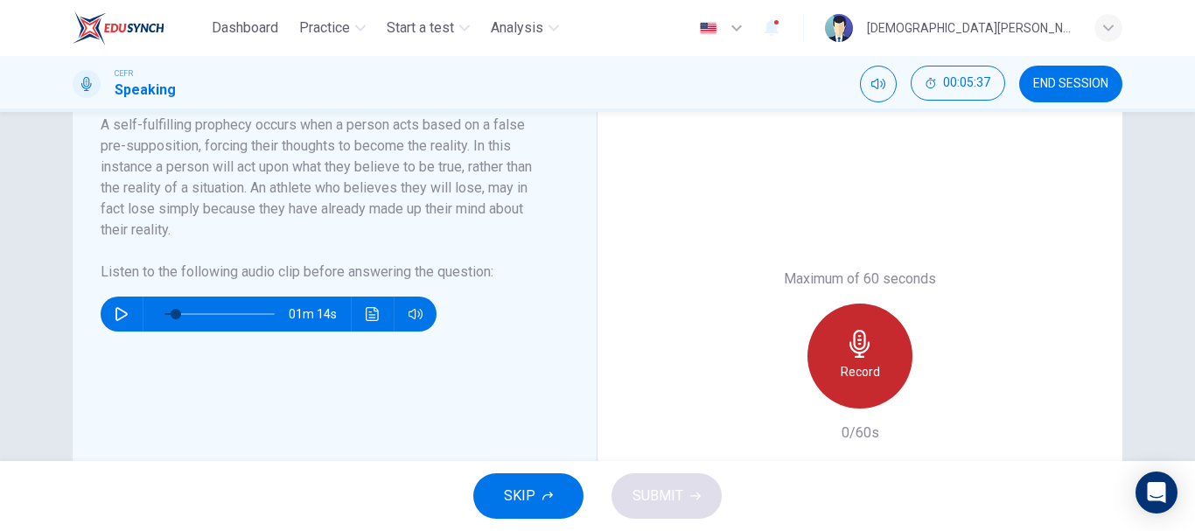
click at [870, 352] on div "Record" at bounding box center [859, 356] width 105 height 105
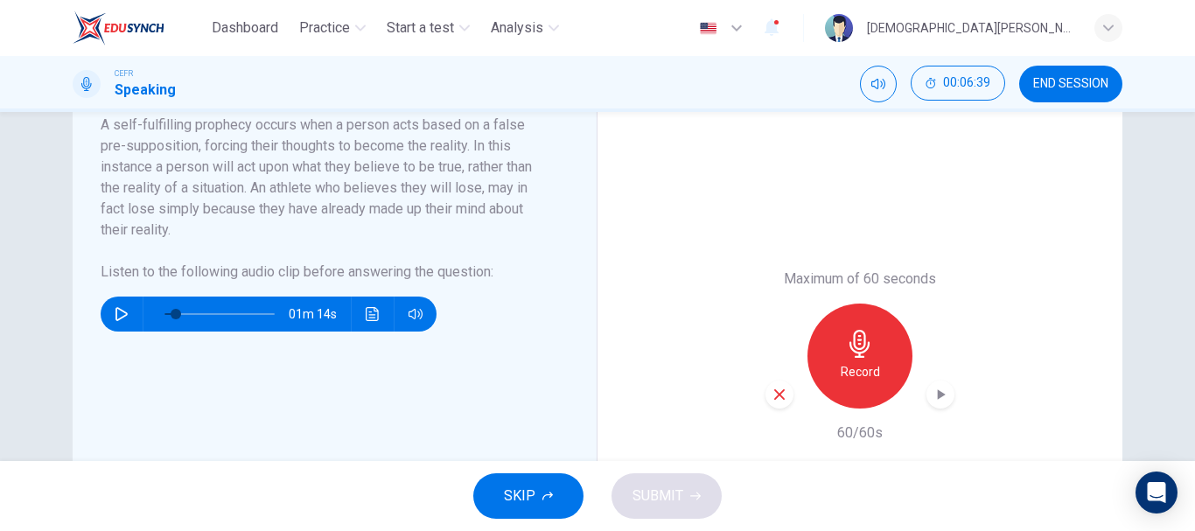
type input "10"
click at [938, 395] on icon "button" at bounding box center [942, 394] width 8 height 10
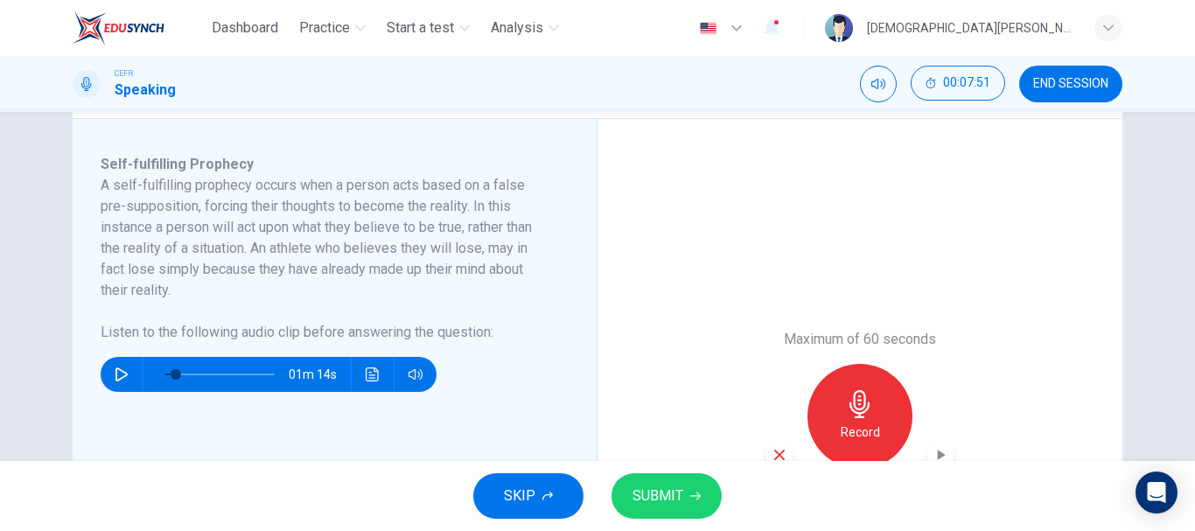
scroll to position [288, 0]
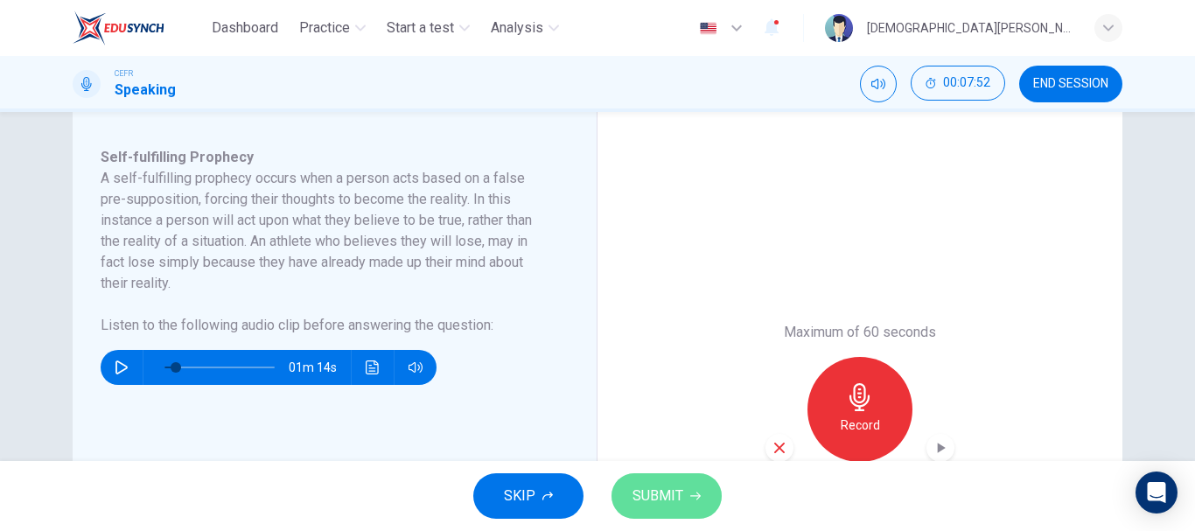
click at [659, 502] on span "SUBMIT" at bounding box center [658, 496] width 51 height 24
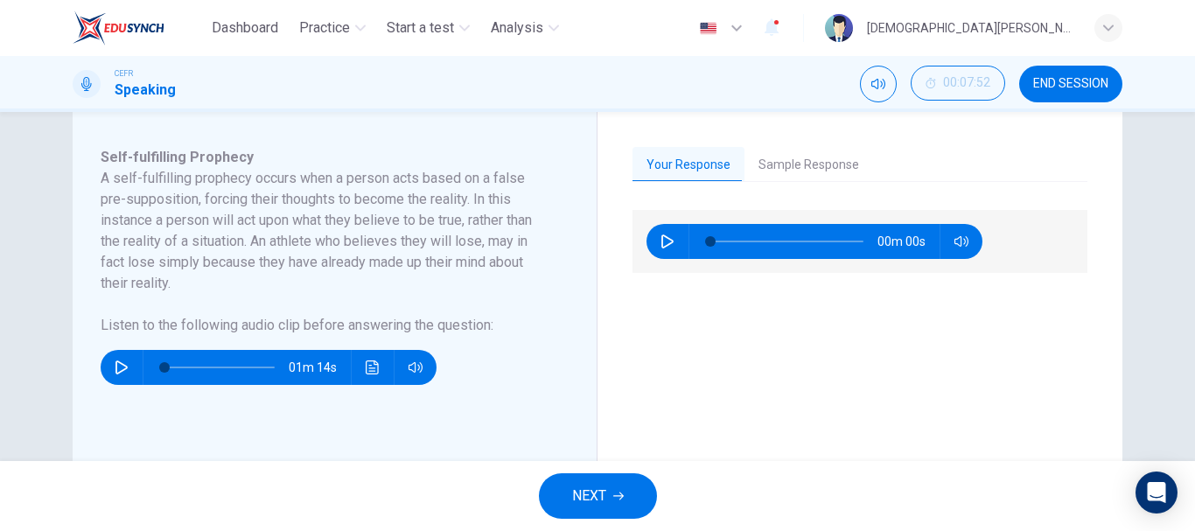
type input "0"
click at [661, 244] on icon "button" at bounding box center [668, 241] width 14 height 14
click at [740, 248] on span at bounding box center [786, 241] width 153 height 24
click at [763, 163] on button "Sample Response" at bounding box center [809, 165] width 129 height 37
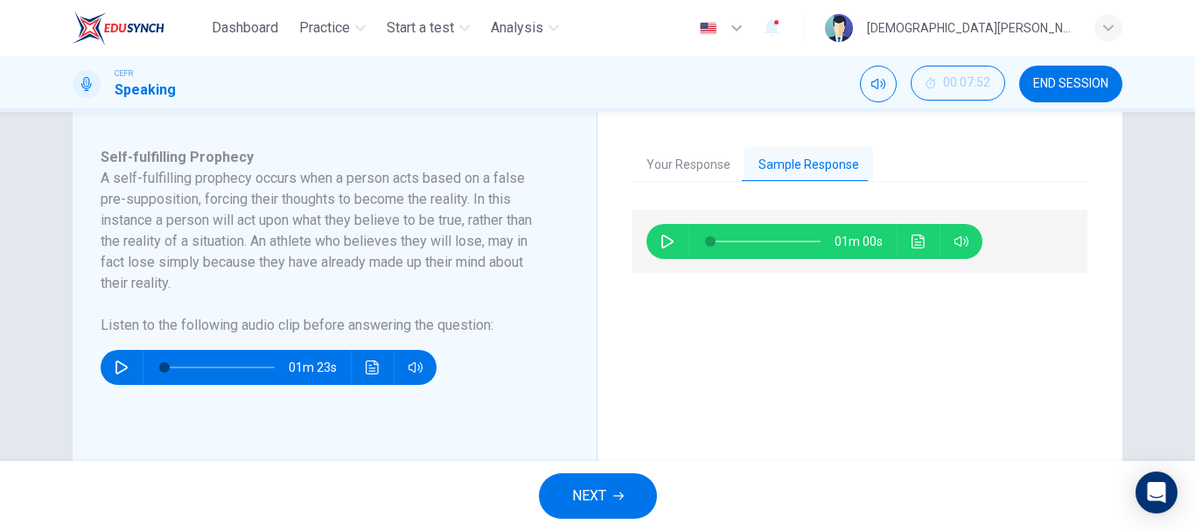
click at [691, 138] on div "Your Response Sample Response 00m 35s 01m 00s" at bounding box center [860, 409] width 525 height 595
drag, startPoint x: 682, startPoint y: 199, endPoint x: 687, endPoint y: 170, distance: 29.3
click at [687, 170] on div "Your Response Sample Response 00m 35s 01m 00s" at bounding box center [860, 409] width 455 height 525
click at [687, 170] on button "Your Response" at bounding box center [689, 165] width 112 height 37
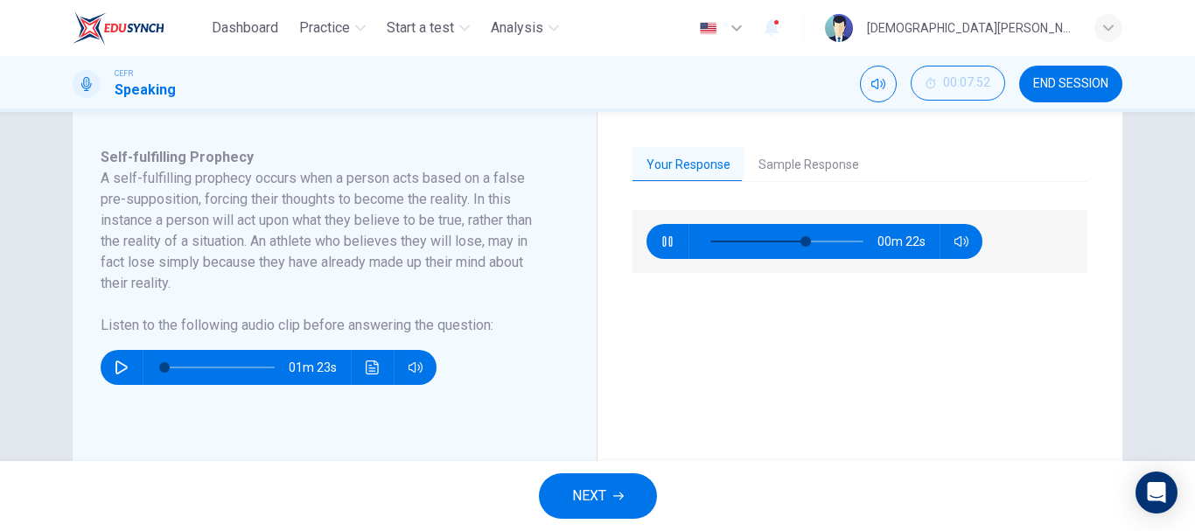
click at [758, 330] on div "00m 22s" at bounding box center [860, 448] width 455 height 476
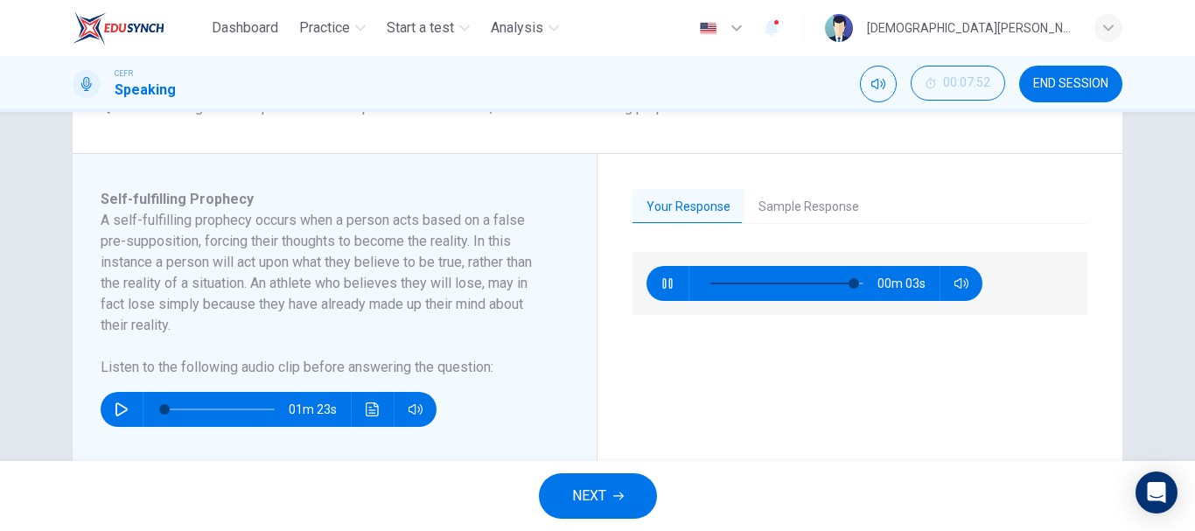
scroll to position [246, 0]
type input "97"
click at [625, 493] on button "NEXT" at bounding box center [598, 495] width 118 height 45
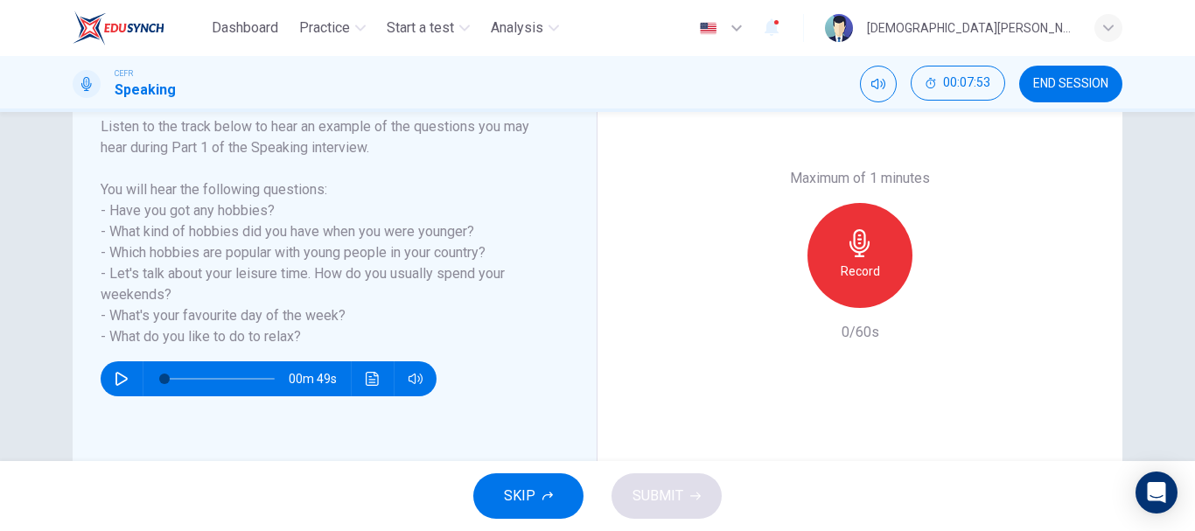
scroll to position [284, 0]
